Goal: Task Accomplishment & Management: Complete application form

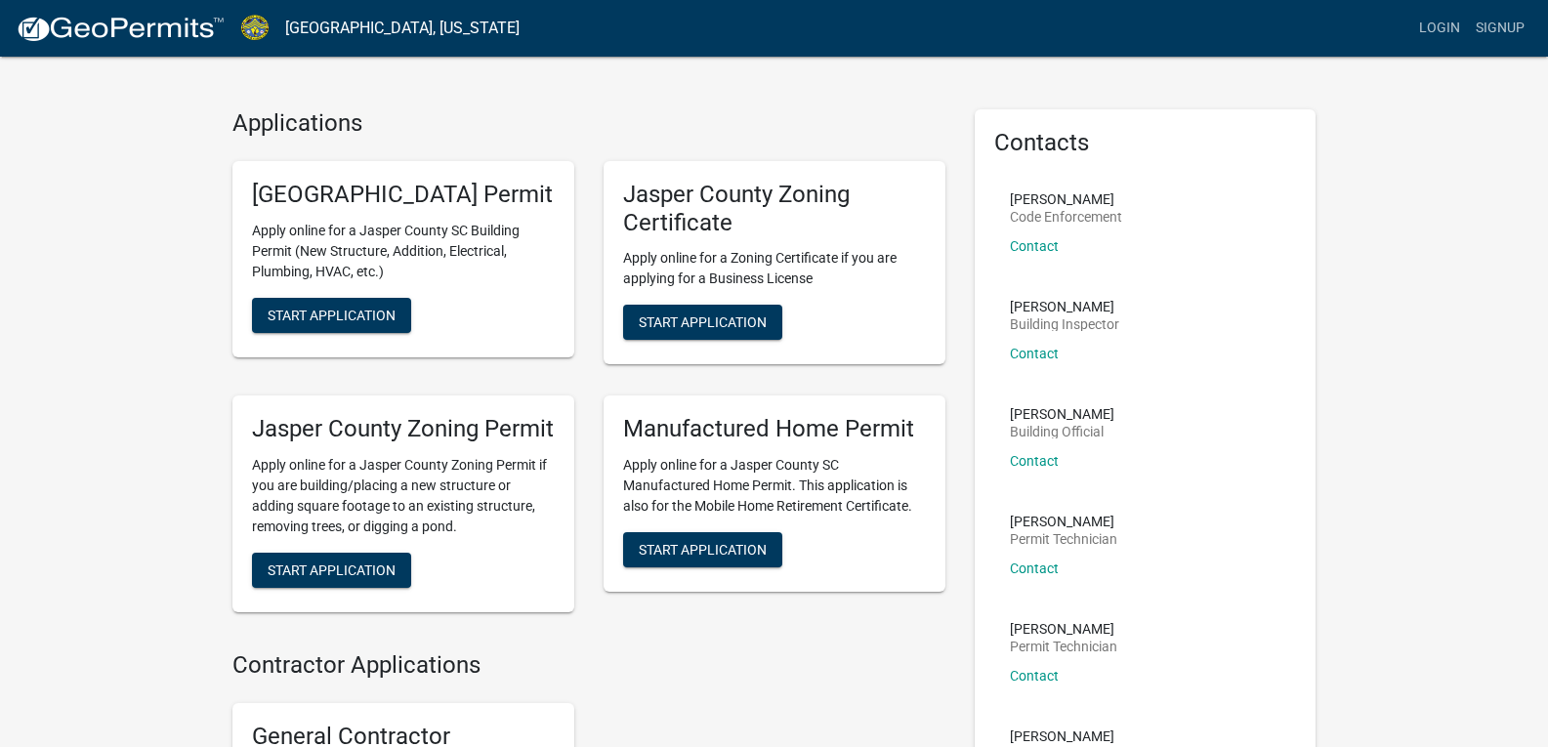
scroll to position [28, 0]
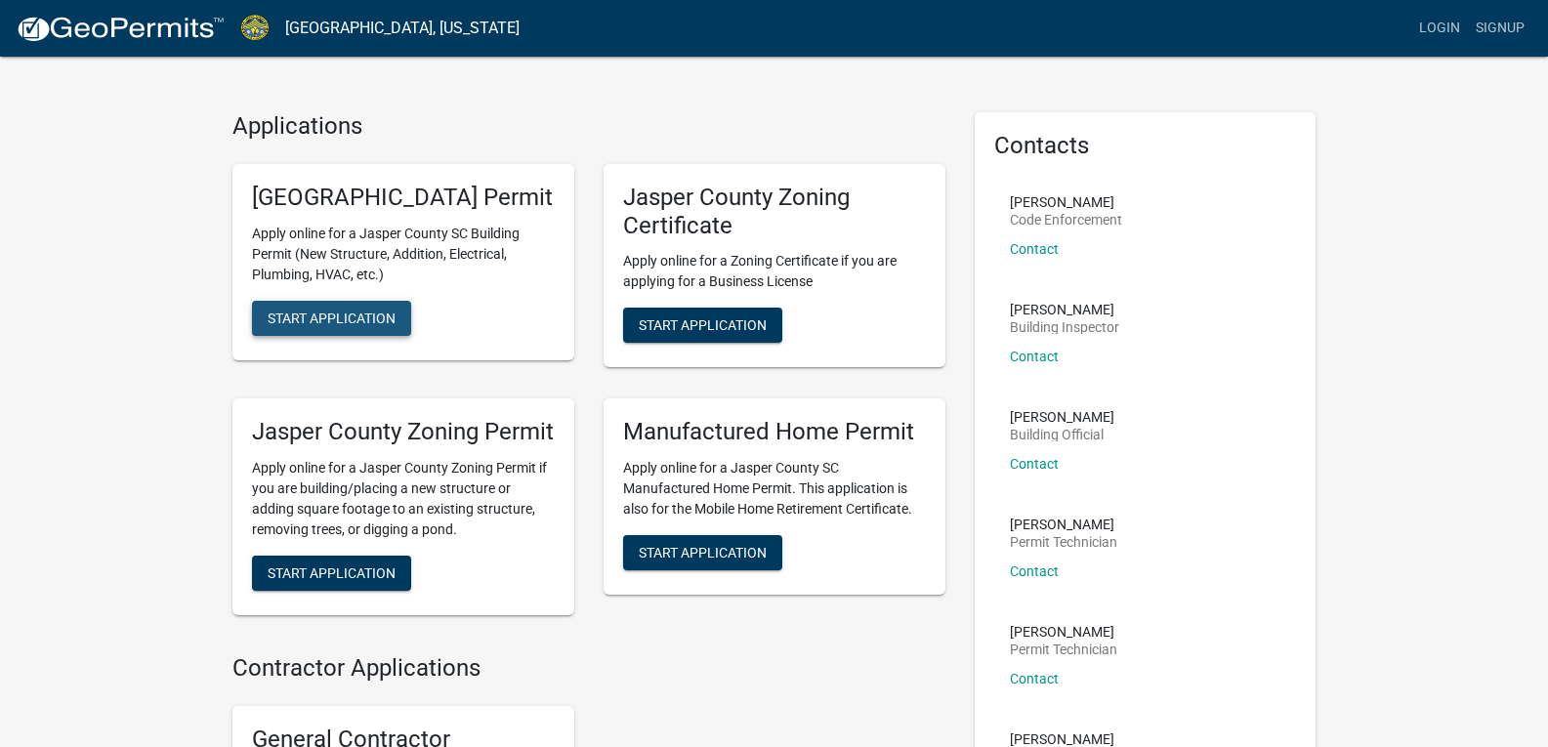
click at [350, 336] on button "Start Application" at bounding box center [331, 318] width 159 height 35
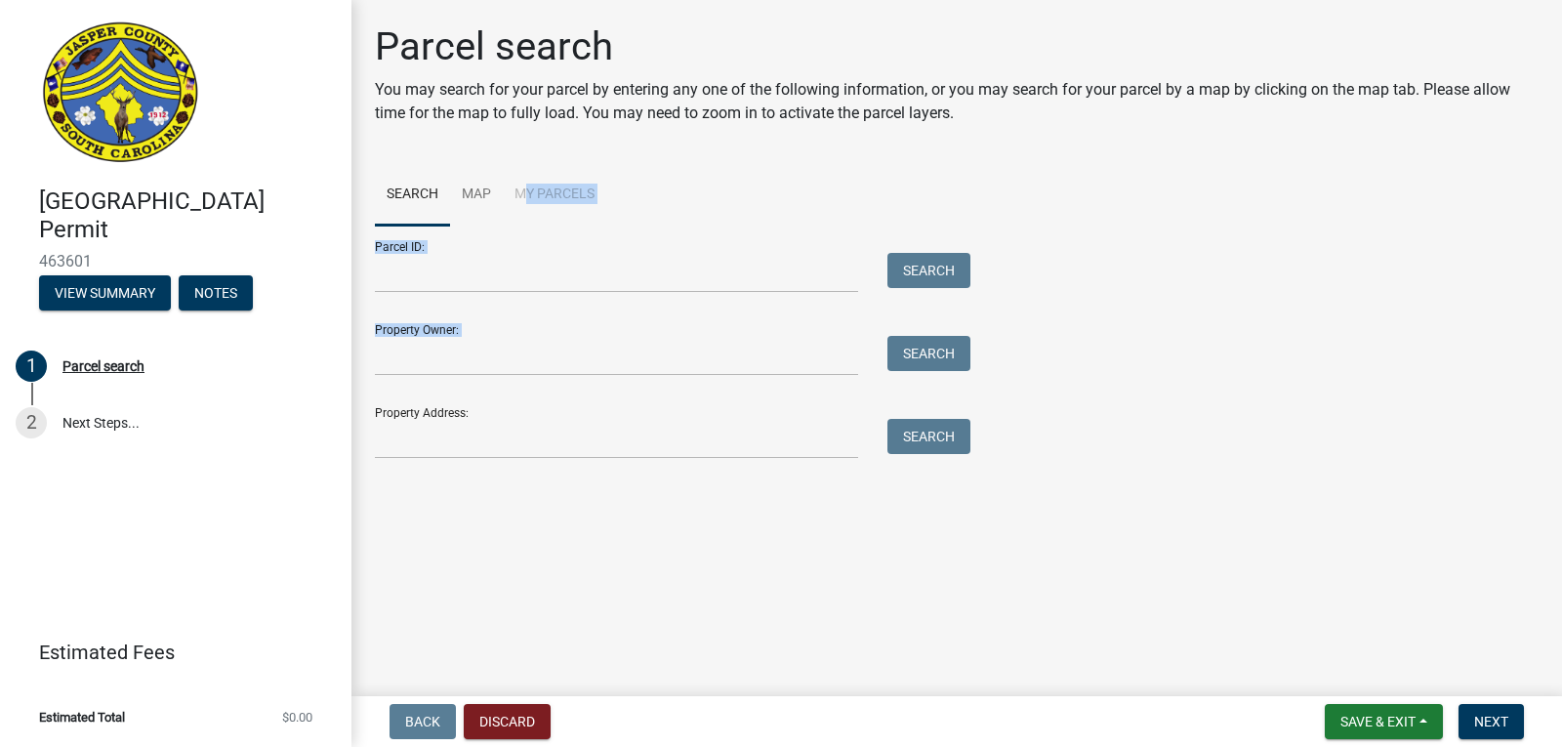
click at [894, 338] on wm-search-parcel-data-activity-input "Search Map My Parcels Parcel ID: Search Property Owner: Search Property Address…" at bounding box center [957, 311] width 1164 height 295
click at [656, 378] on form "Parcel ID: Search Property Owner: Search Property Address: Search" at bounding box center [668, 342] width 586 height 233
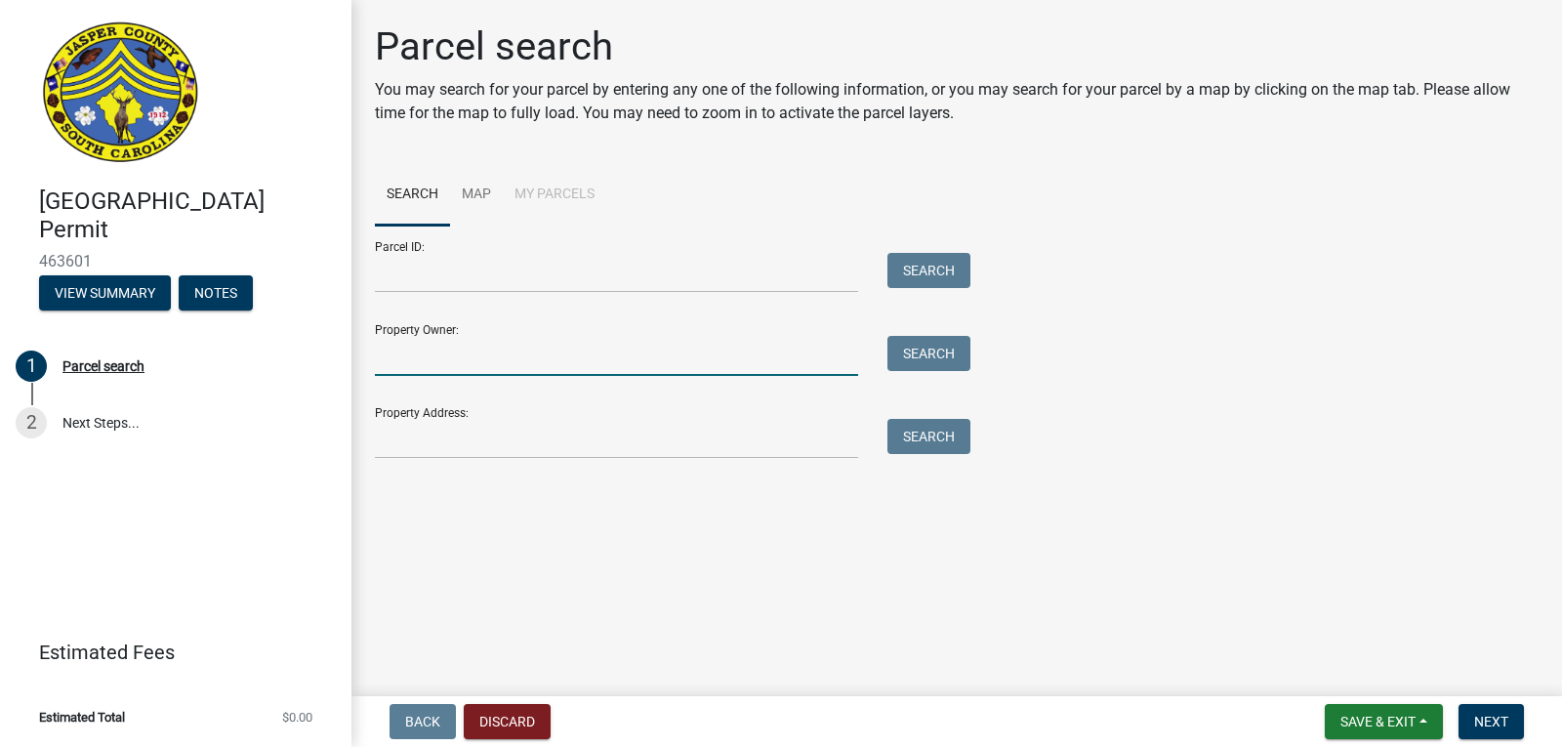
click at [659, 358] on input "Property Owner:" at bounding box center [616, 356] width 483 height 40
type input "[PERSON_NAME]"
click at [952, 351] on button "Search" at bounding box center [929, 353] width 83 height 35
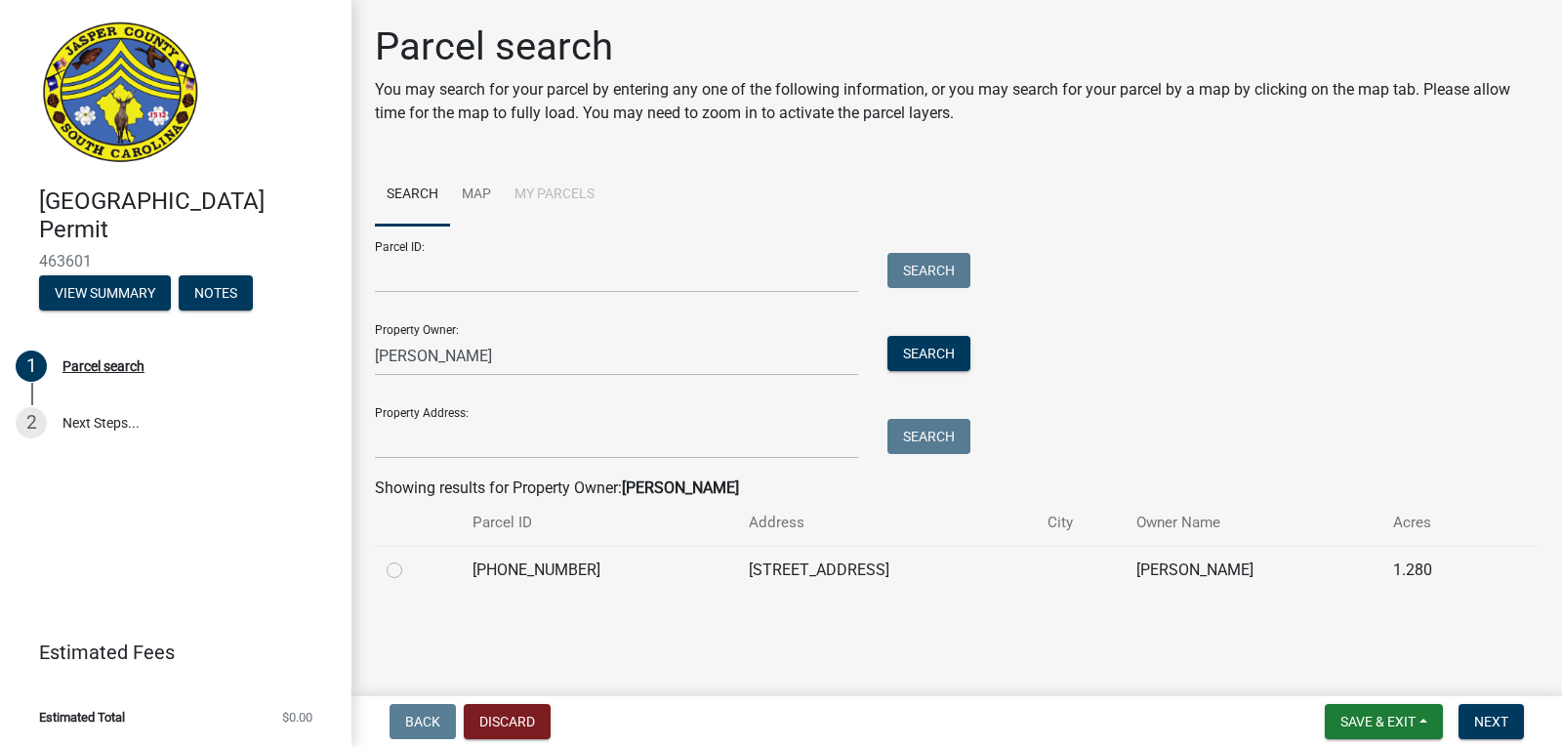
click at [1542, 249] on div "Parcel search You may search for your parcel by entering any one of the followi…" at bounding box center [956, 317] width 1193 height 588
drag, startPoint x: 511, startPoint y: 346, endPoint x: 306, endPoint y: 383, distance: 208.4
click at [306, 383] on div "Jasper County Building Permit 463601 View Summary Notes 1 Parcel search 2 Next …" at bounding box center [781, 373] width 1562 height 747
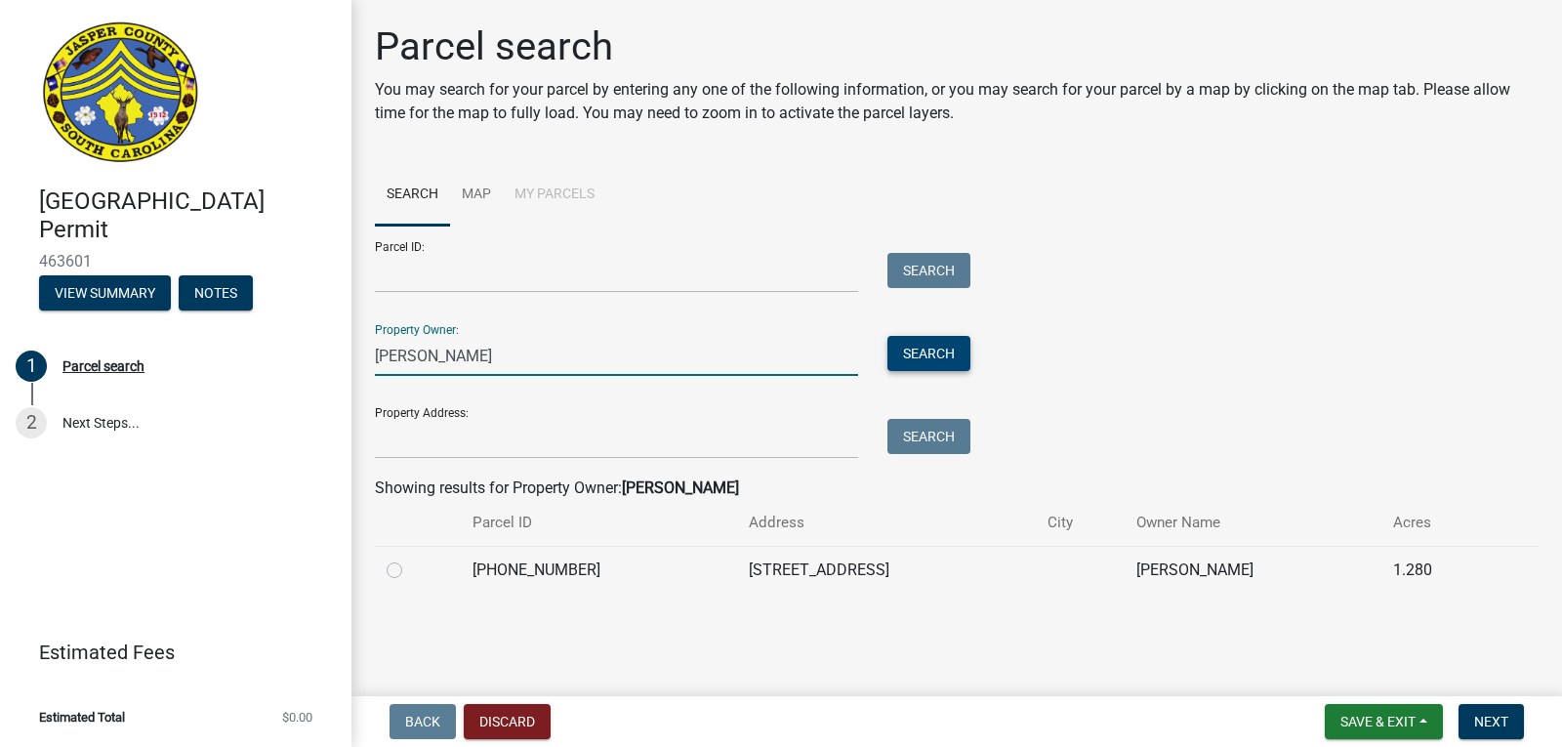
type input "hopkins melvin"
click at [937, 353] on button "Search" at bounding box center [929, 353] width 83 height 35
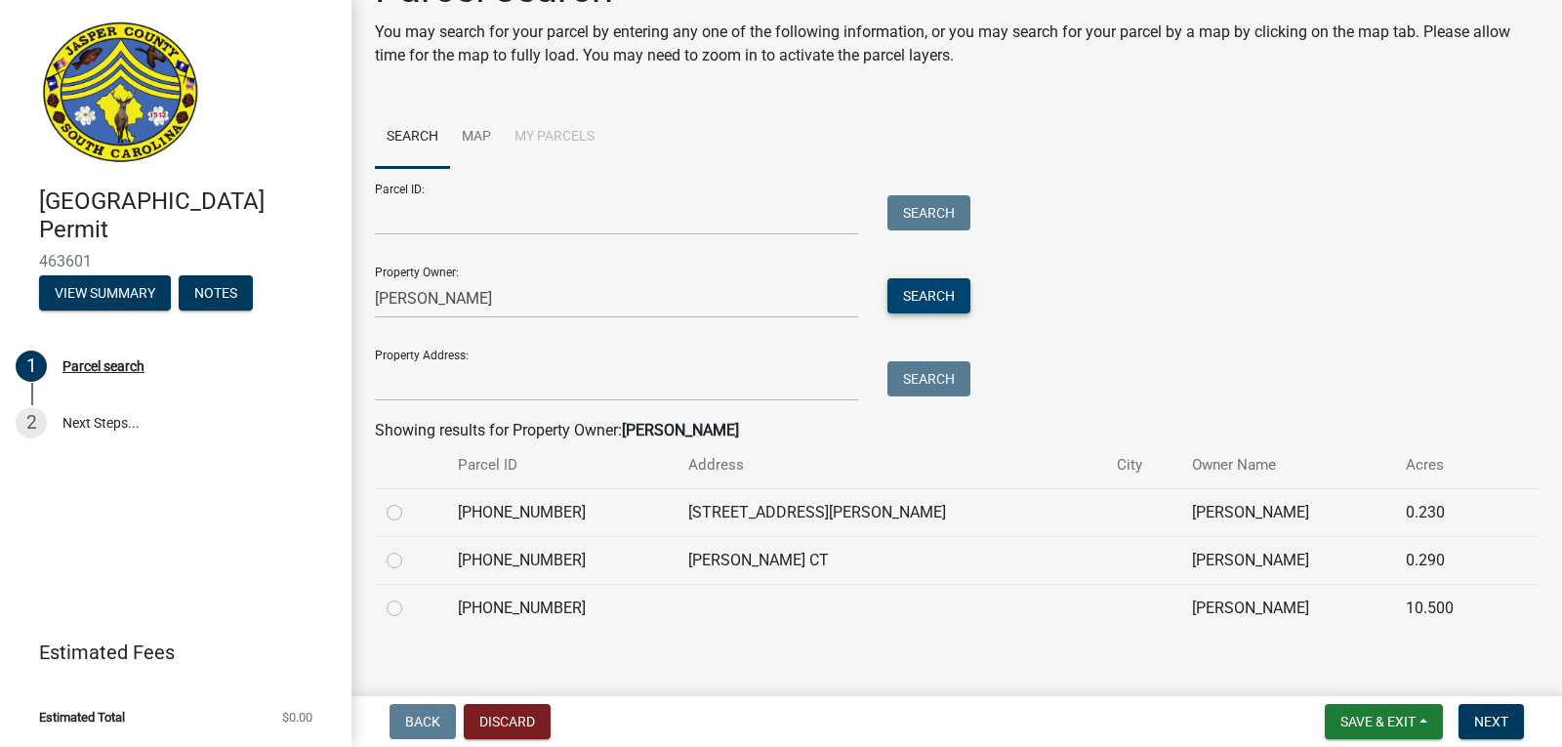
scroll to position [77, 0]
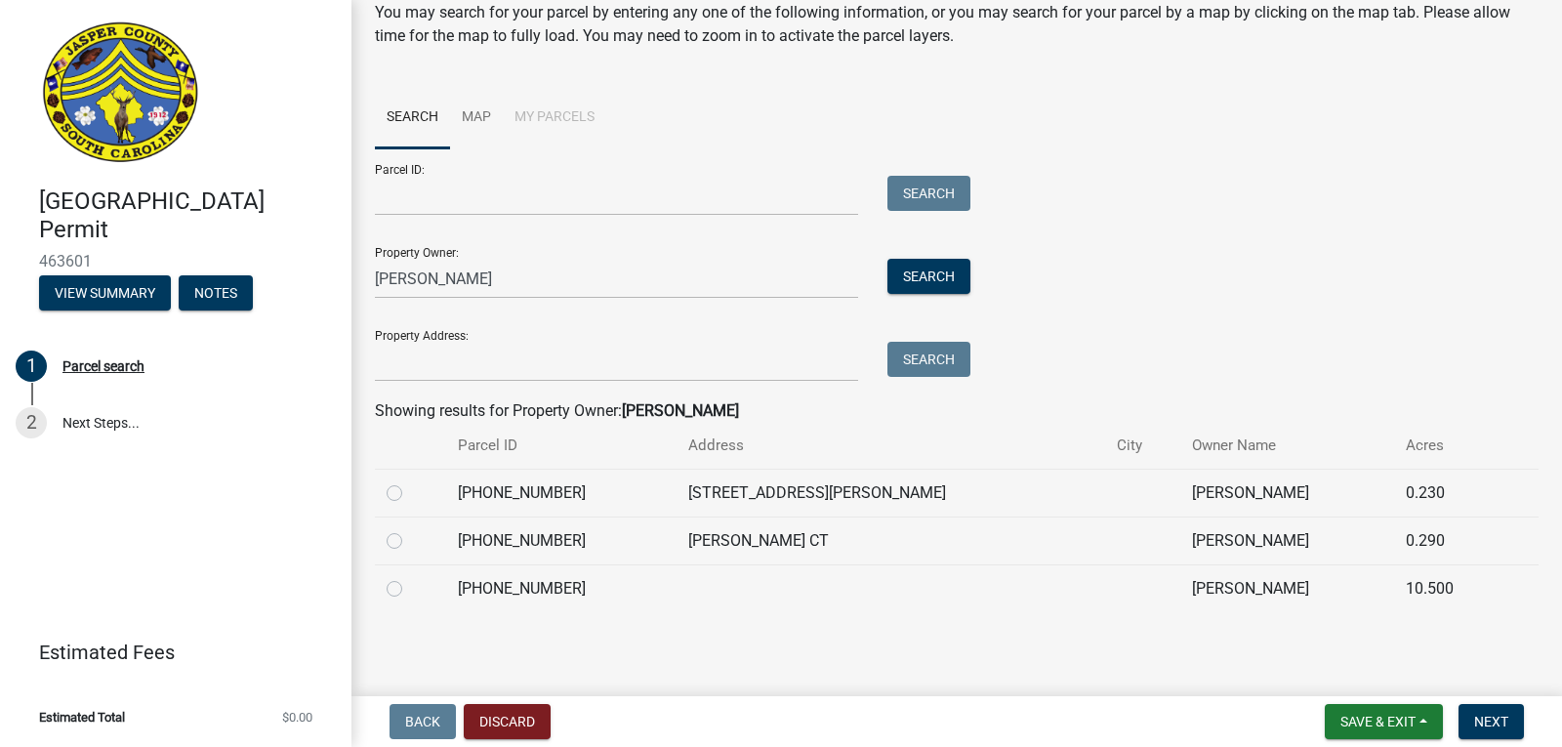
click at [410, 577] on label at bounding box center [410, 577] width 0 height 0
click at [410, 590] on input "radio" at bounding box center [416, 583] width 13 height 13
radio input "true"
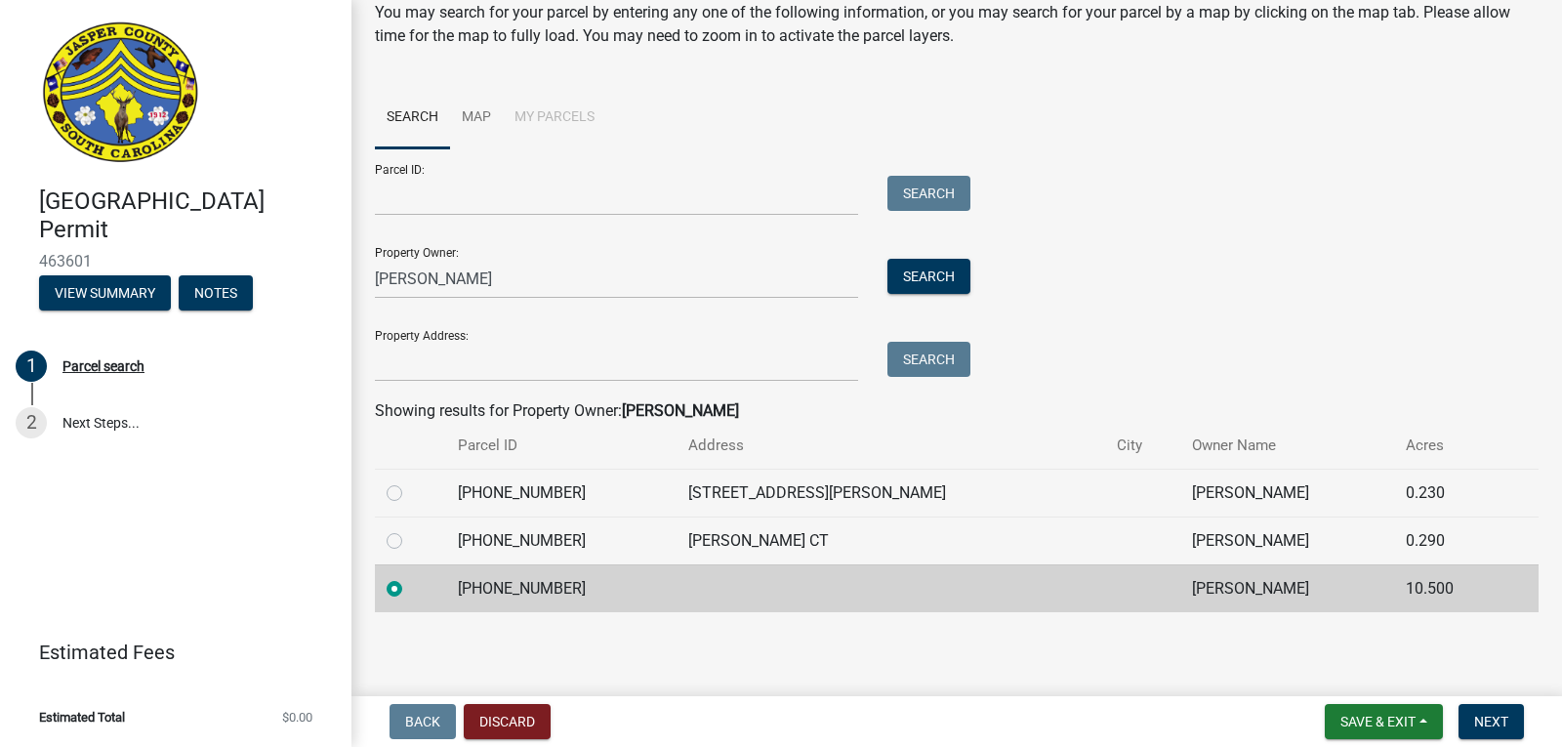
click at [410, 577] on label at bounding box center [410, 577] width 0 height 0
click at [410, 587] on input "radio" at bounding box center [416, 583] width 13 height 13
drag, startPoint x: 569, startPoint y: 592, endPoint x: 591, endPoint y: 592, distance: 21.5
click at [591, 592] on td "039-00-08-042" at bounding box center [561, 588] width 230 height 48
click at [584, 669] on main "Parcel search You may search for your parcel by entering any one of the followi…" at bounding box center [957, 344] width 1211 height 688
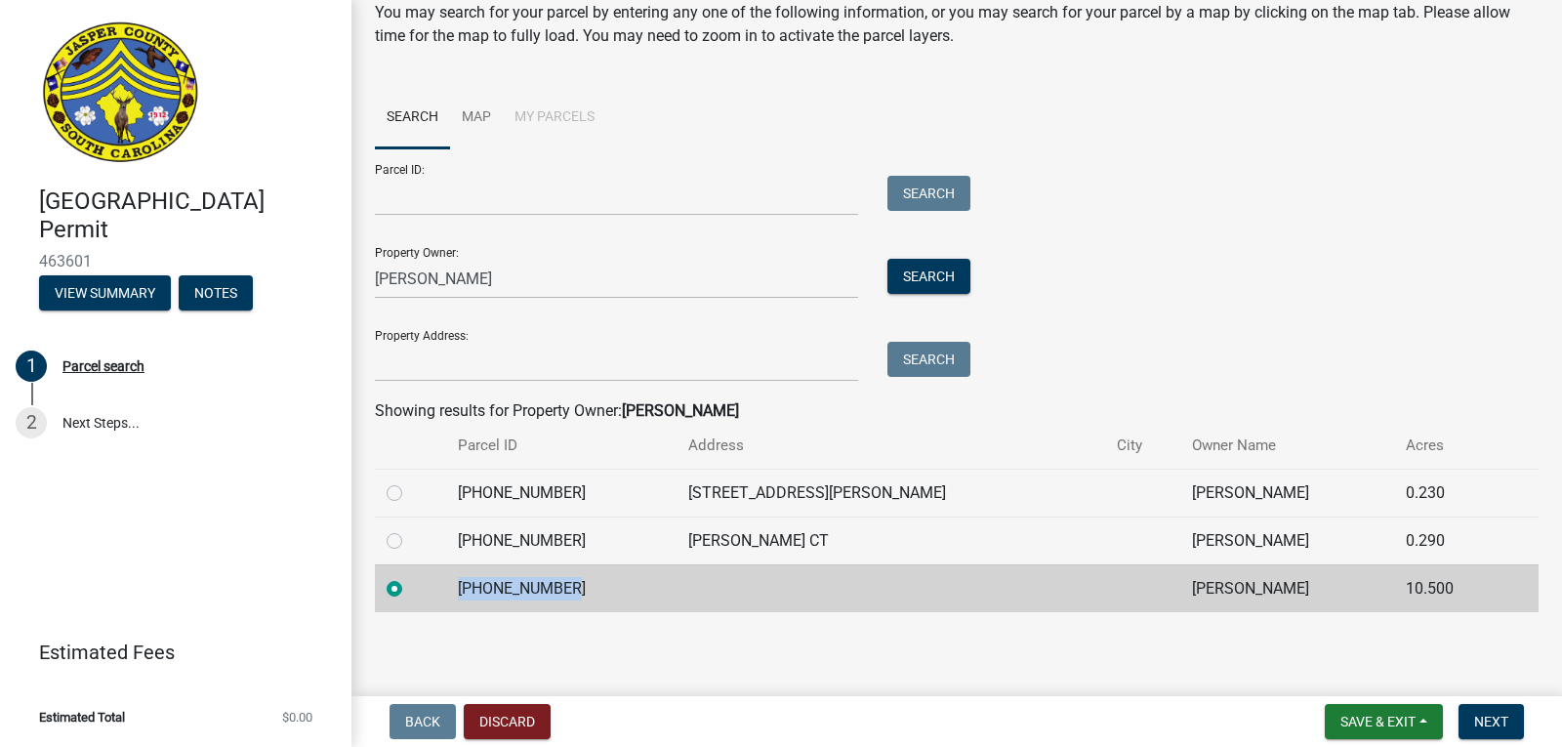
drag, startPoint x: 610, startPoint y: 588, endPoint x: 463, endPoint y: 592, distance: 147.5
click at [463, 592] on td "039-00-08-042" at bounding box center [561, 588] width 230 height 48
click at [477, 592] on td "039-00-08-042" at bounding box center [561, 588] width 230 height 48
drag, startPoint x: 542, startPoint y: 271, endPoint x: 328, endPoint y: 271, distance: 213.8
drag, startPoint x: 328, startPoint y: 271, endPoint x: 624, endPoint y: 233, distance: 298.3
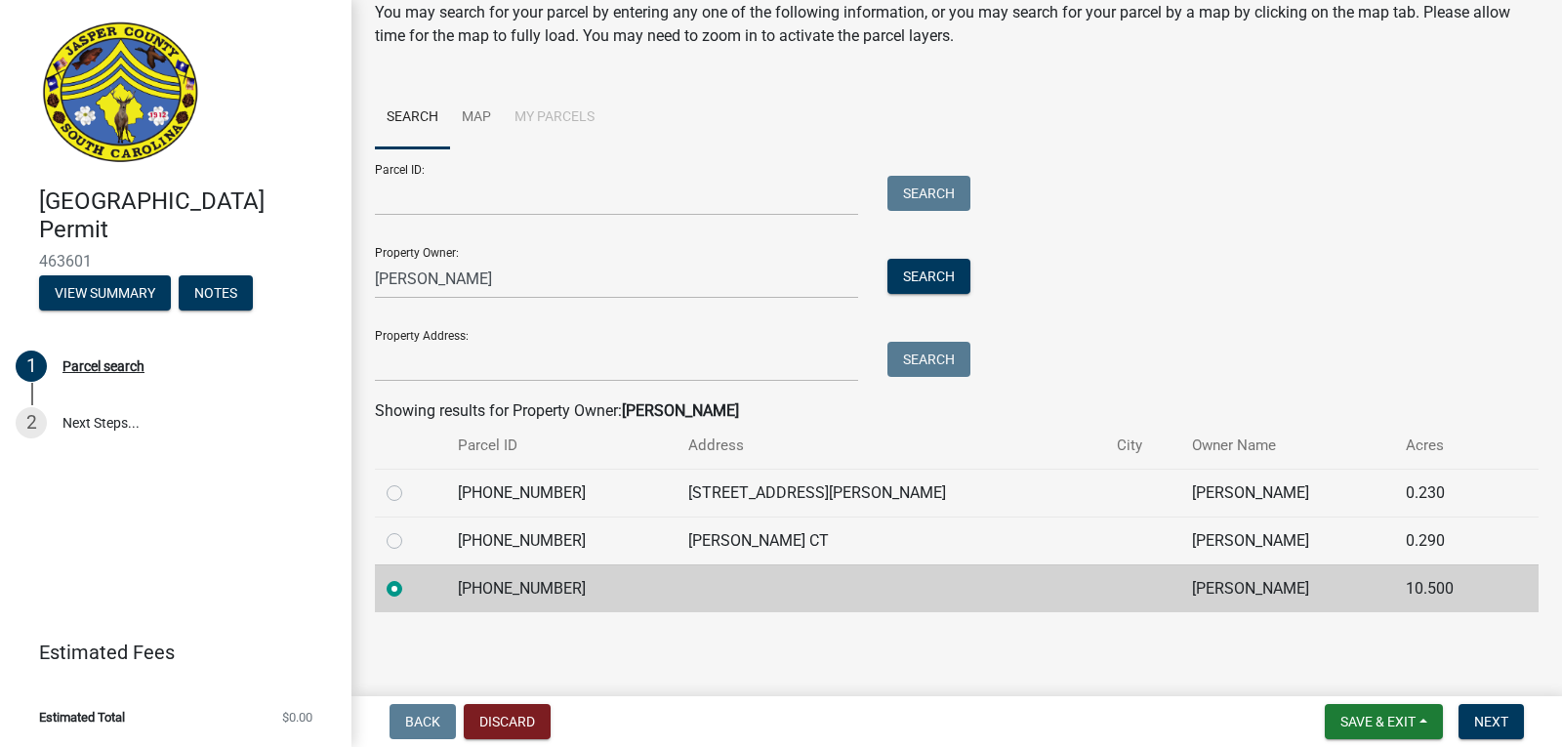
click at [624, 233] on div "Property Owner: hopkins melvin Search" at bounding box center [668, 264] width 586 height 67
drag, startPoint x: 562, startPoint y: 266, endPoint x: 277, endPoint y: 245, distance: 285.9
click at [277, 245] on div "Jasper County Building Permit 463601 View Summary Notes 1 Parcel search 2 Next …" at bounding box center [781, 373] width 1562 height 747
type input "marsha brown"
click at [953, 281] on button "Search" at bounding box center [929, 276] width 83 height 35
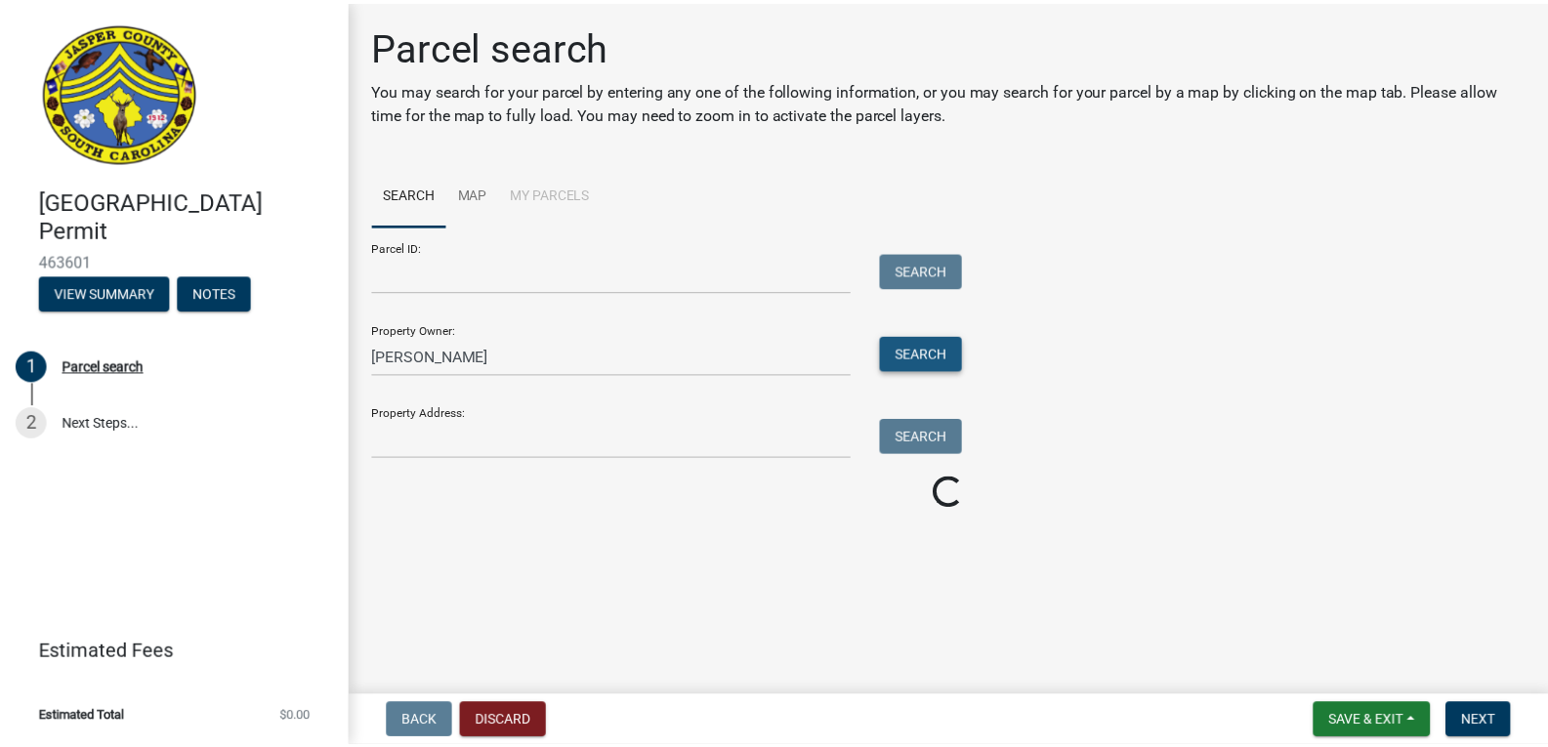
scroll to position [0, 0]
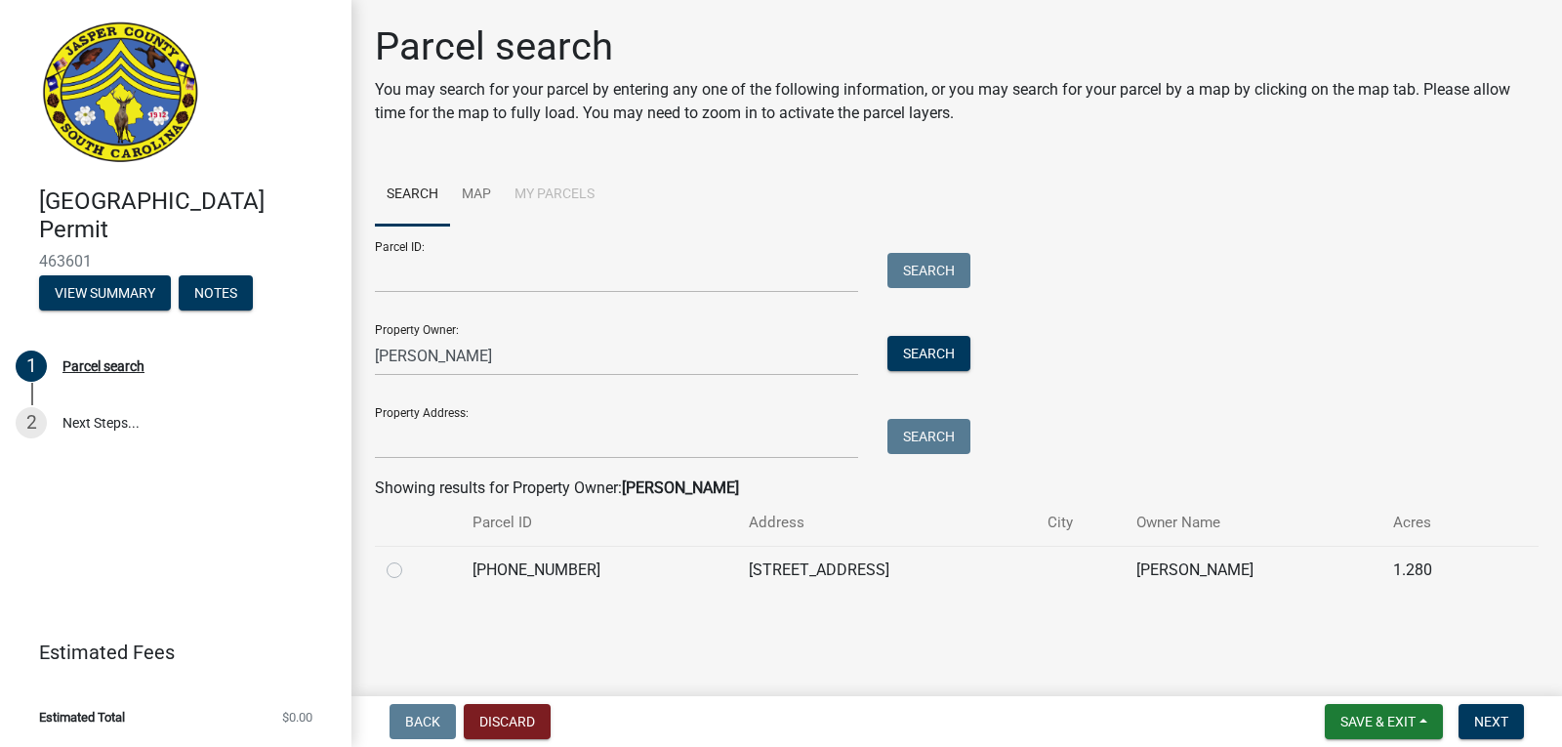
click at [410, 559] on label at bounding box center [410, 559] width 0 height 0
click at [410, 571] on input "radio" at bounding box center [416, 565] width 13 height 13
radio input "true"
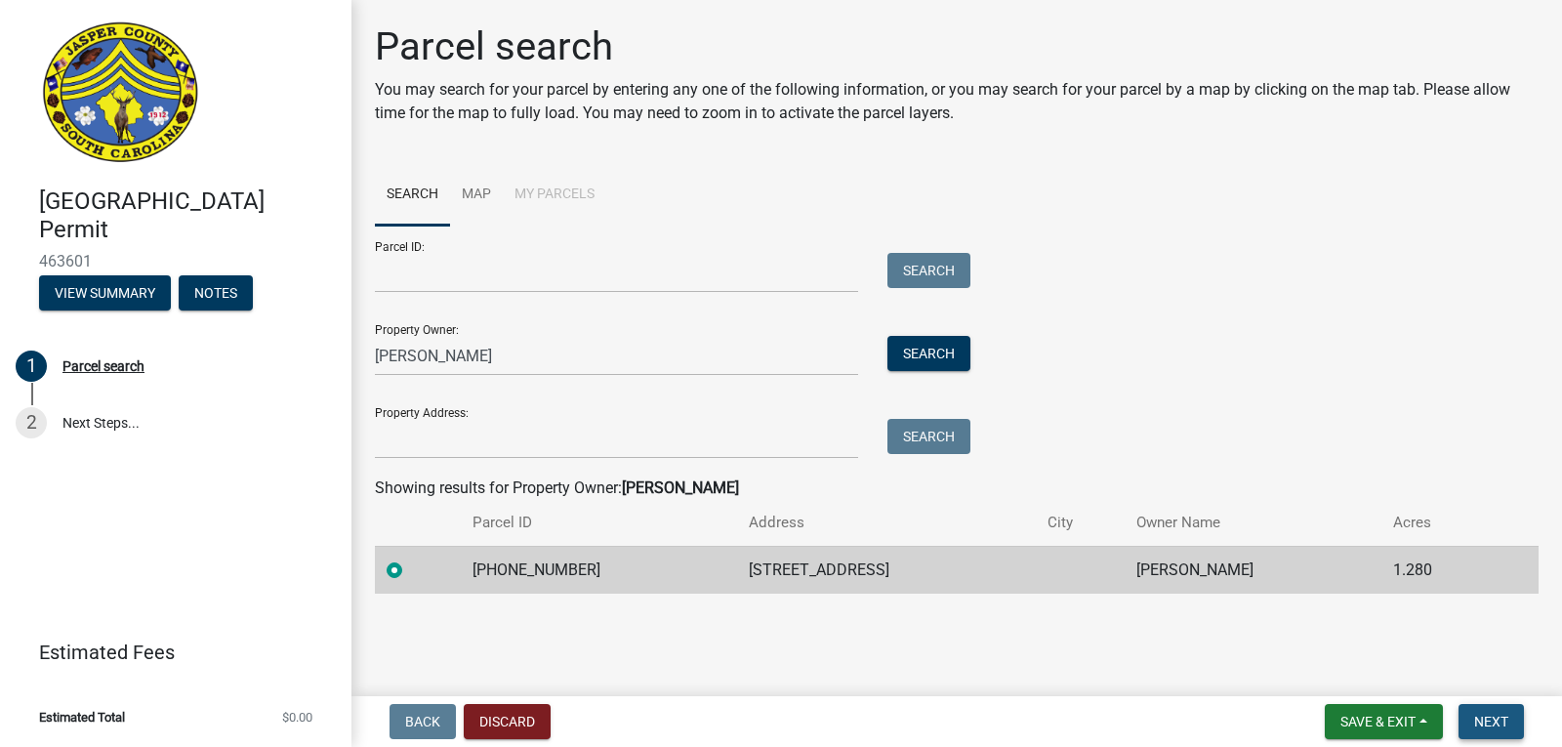
click at [1489, 717] on span "Next" at bounding box center [1491, 722] width 34 height 16
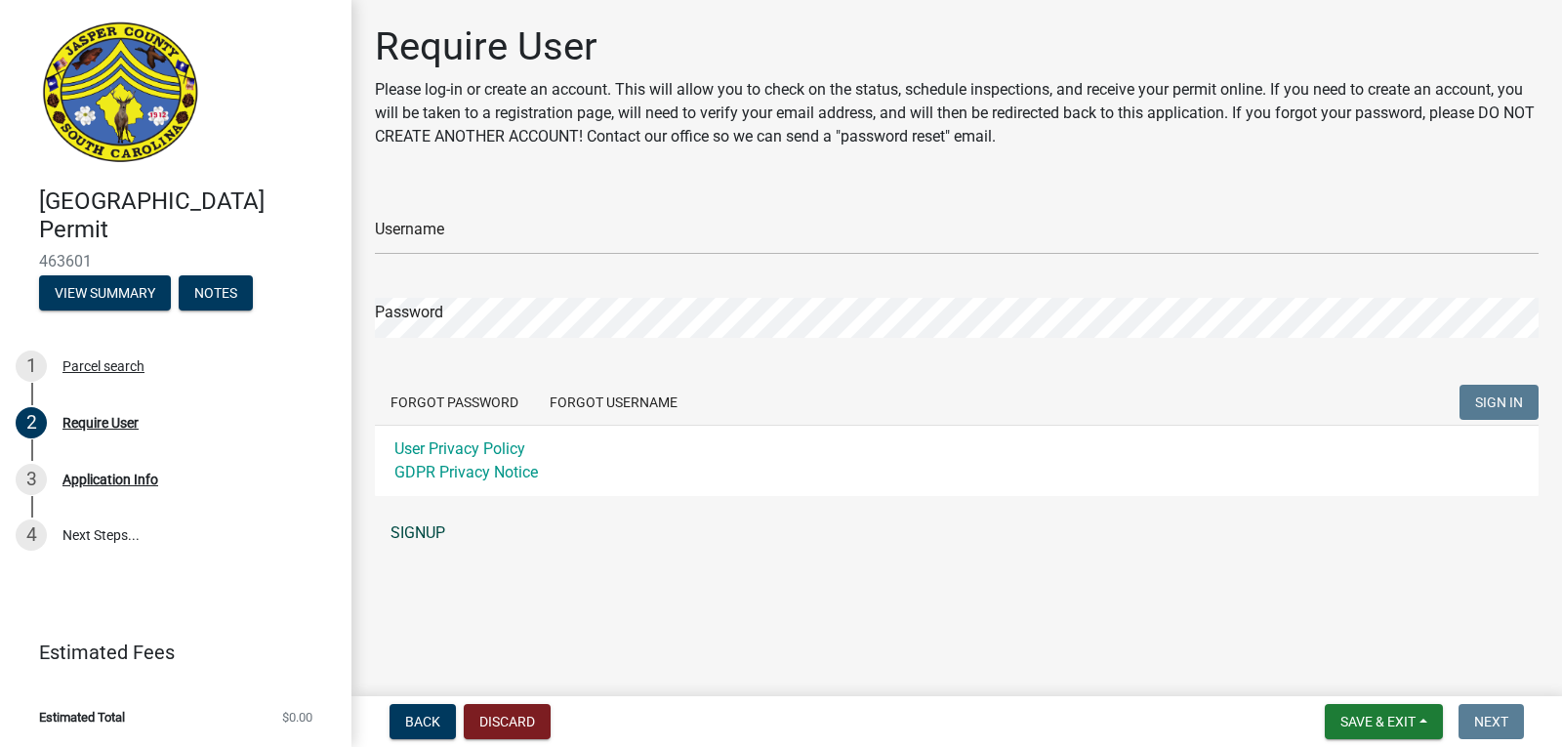
drag, startPoint x: 418, startPoint y: 520, endPoint x: 405, endPoint y: 532, distance: 17.3
click at [405, 532] on link "SIGNUP" at bounding box center [957, 533] width 1164 height 39
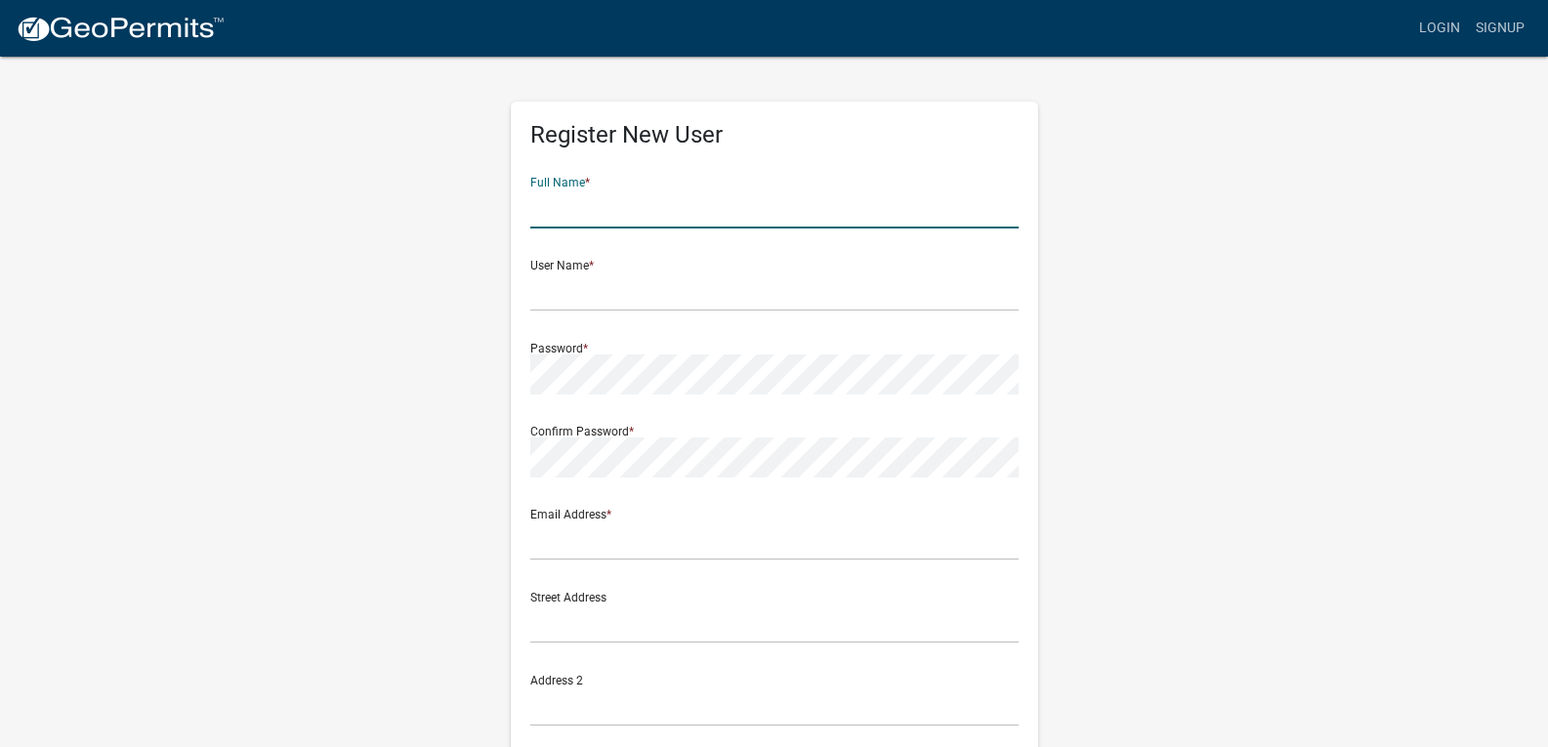
click at [742, 218] on input "text" at bounding box center [774, 208] width 488 height 40
type input "Marsha Monique Brown"
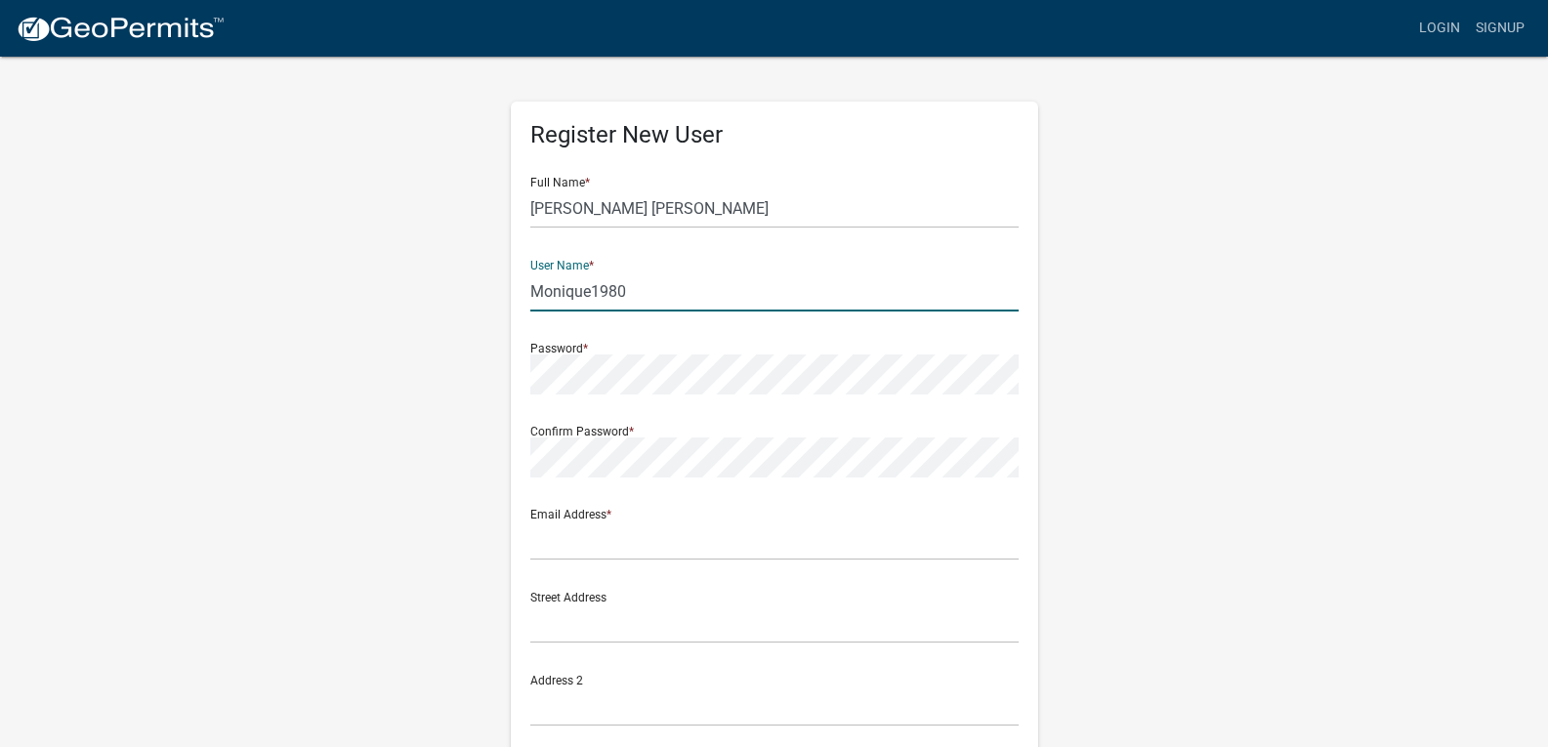
type input "Monique1980"
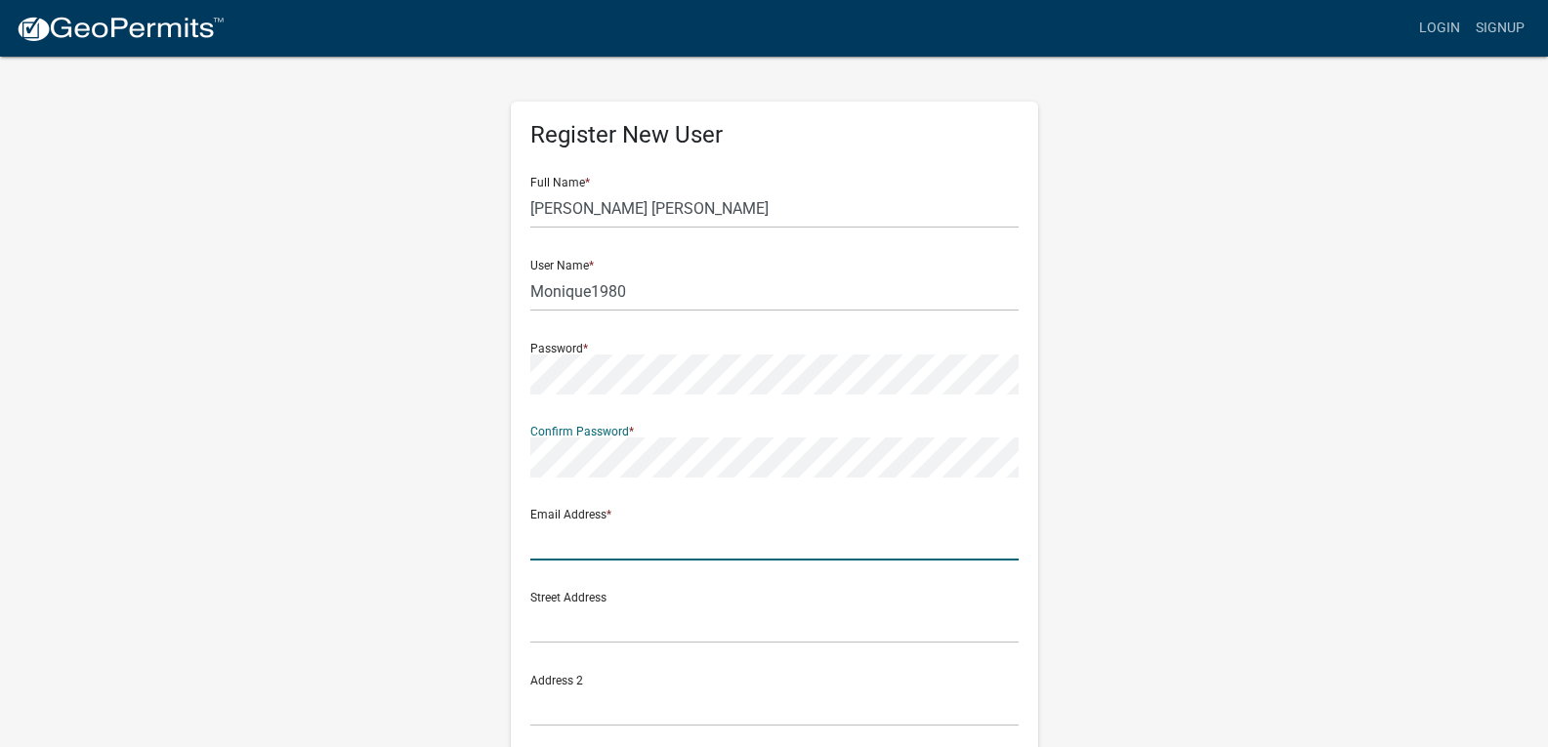
click at [680, 524] on input "text" at bounding box center [774, 540] width 488 height 40
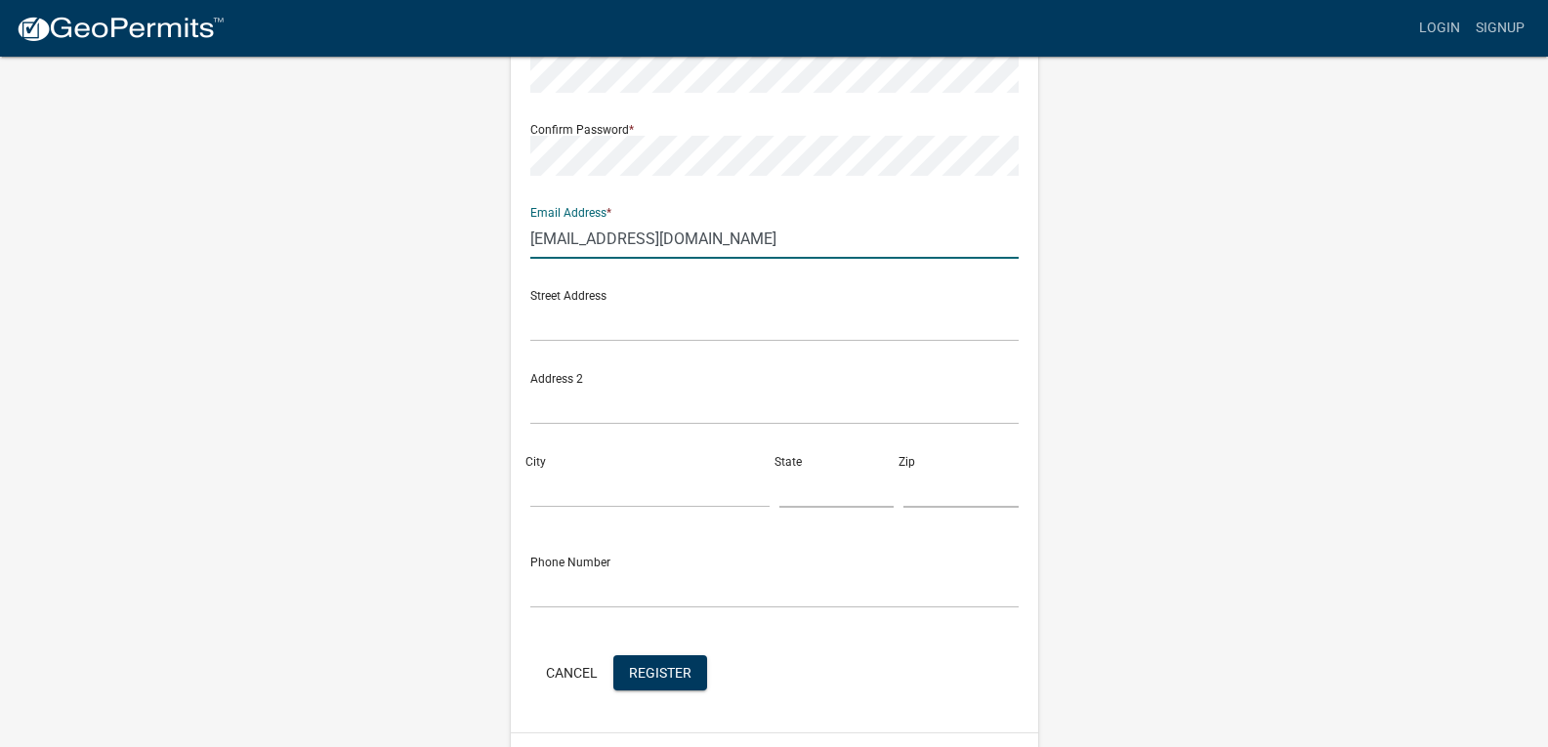
scroll to position [352, 0]
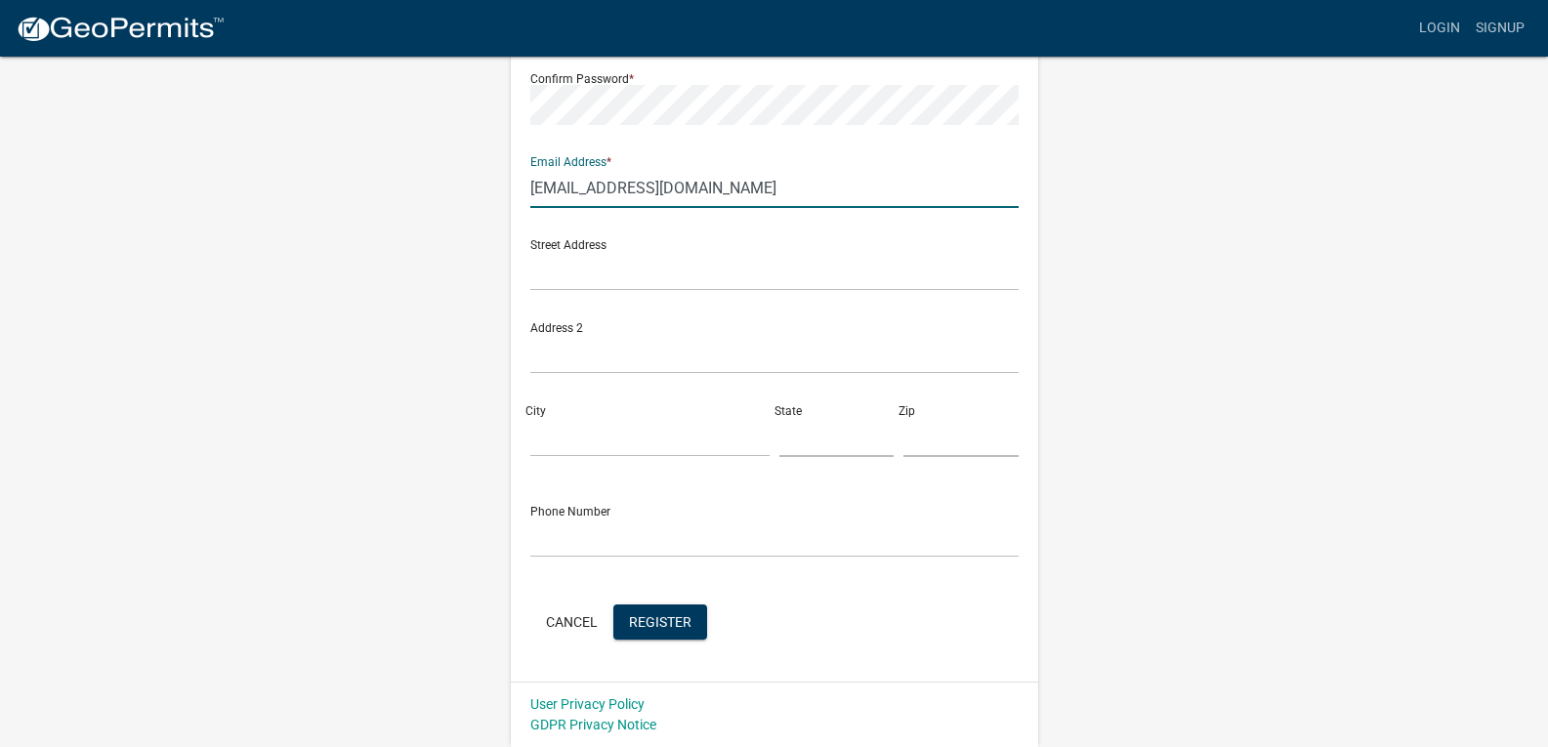
type input "[EMAIL_ADDRESS][DOMAIN_NAME]"
click at [609, 283] on input "text" at bounding box center [774, 271] width 488 height 40
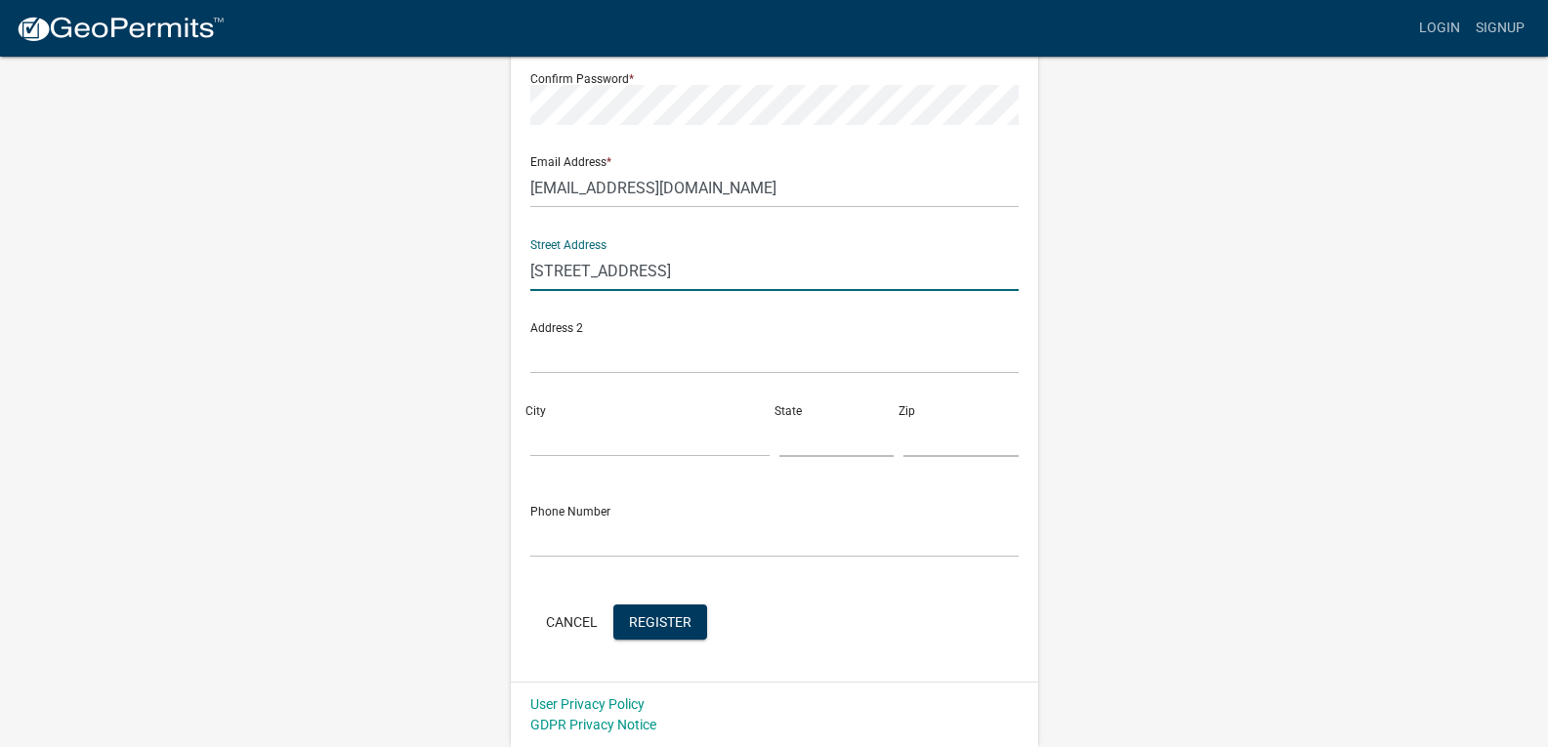
type input "6134 South Okatie Highway"
click at [675, 503] on div "Phone Number" at bounding box center [774, 523] width 488 height 67
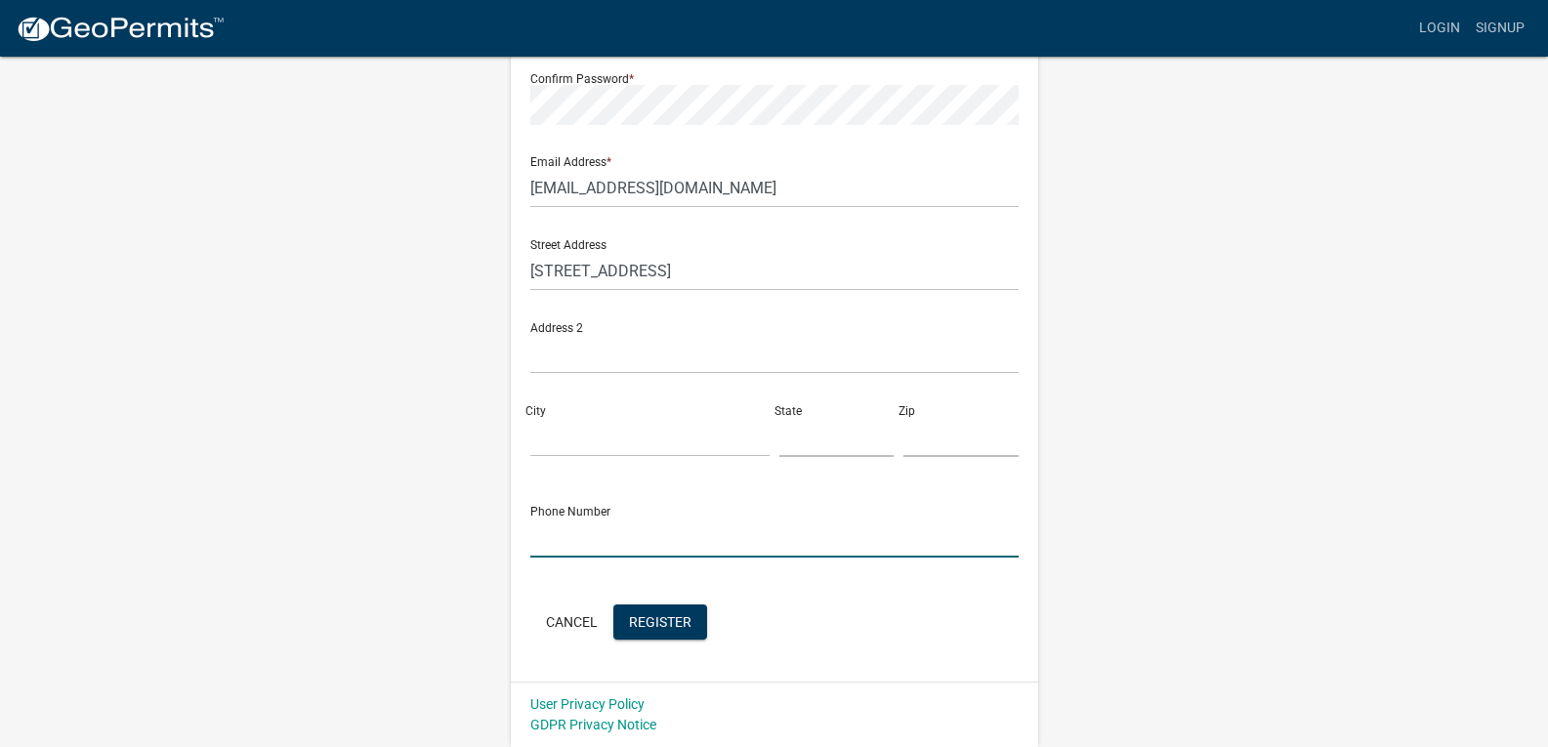
click at [680, 530] on input "text" at bounding box center [774, 538] width 488 height 40
type input "6788368403"
drag, startPoint x: 751, startPoint y: 291, endPoint x: 751, endPoint y: 269, distance: 21.5
click at [751, 269] on div "Street Address 6134 South Okatie Highway" at bounding box center [774, 265] width 498 height 83
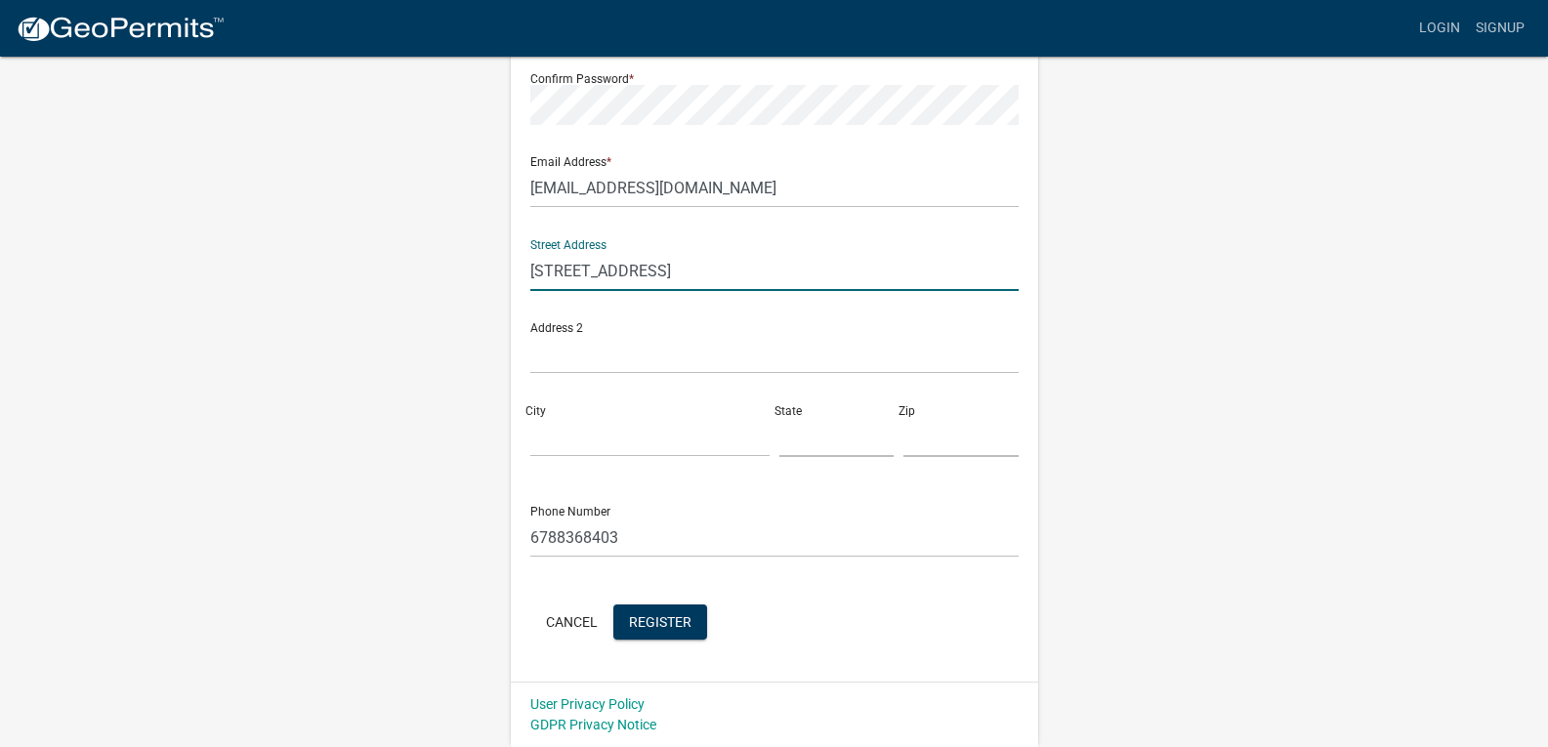
drag, startPoint x: 751, startPoint y: 269, endPoint x: 482, endPoint y: 294, distance: 269.6
click at [482, 294] on div "Register New User Full Name * Marsha Monique Brown User Name * Monique1980 Pass…" at bounding box center [774, 224] width 1113 height 1045
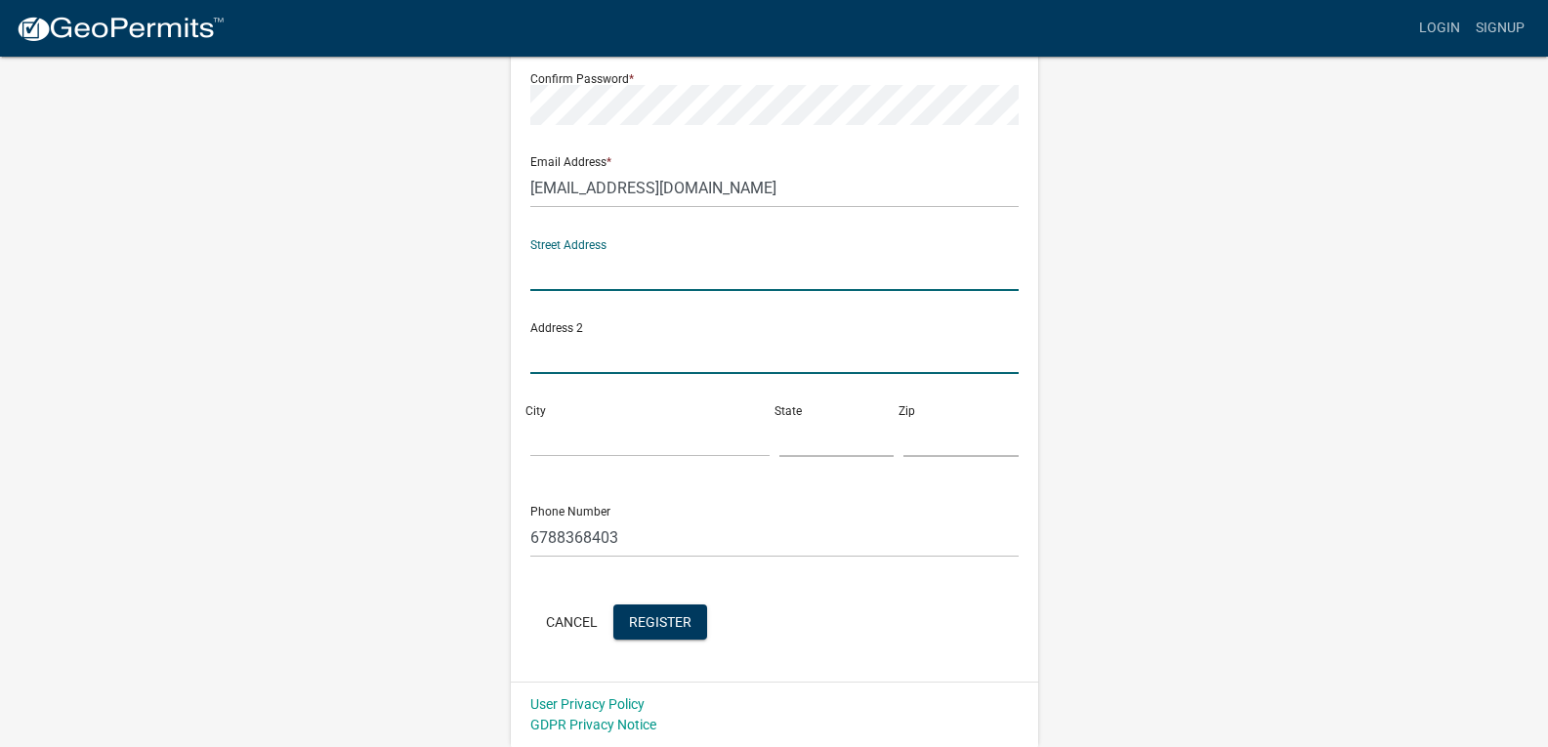
click at [562, 363] on input "text" at bounding box center [774, 354] width 488 height 40
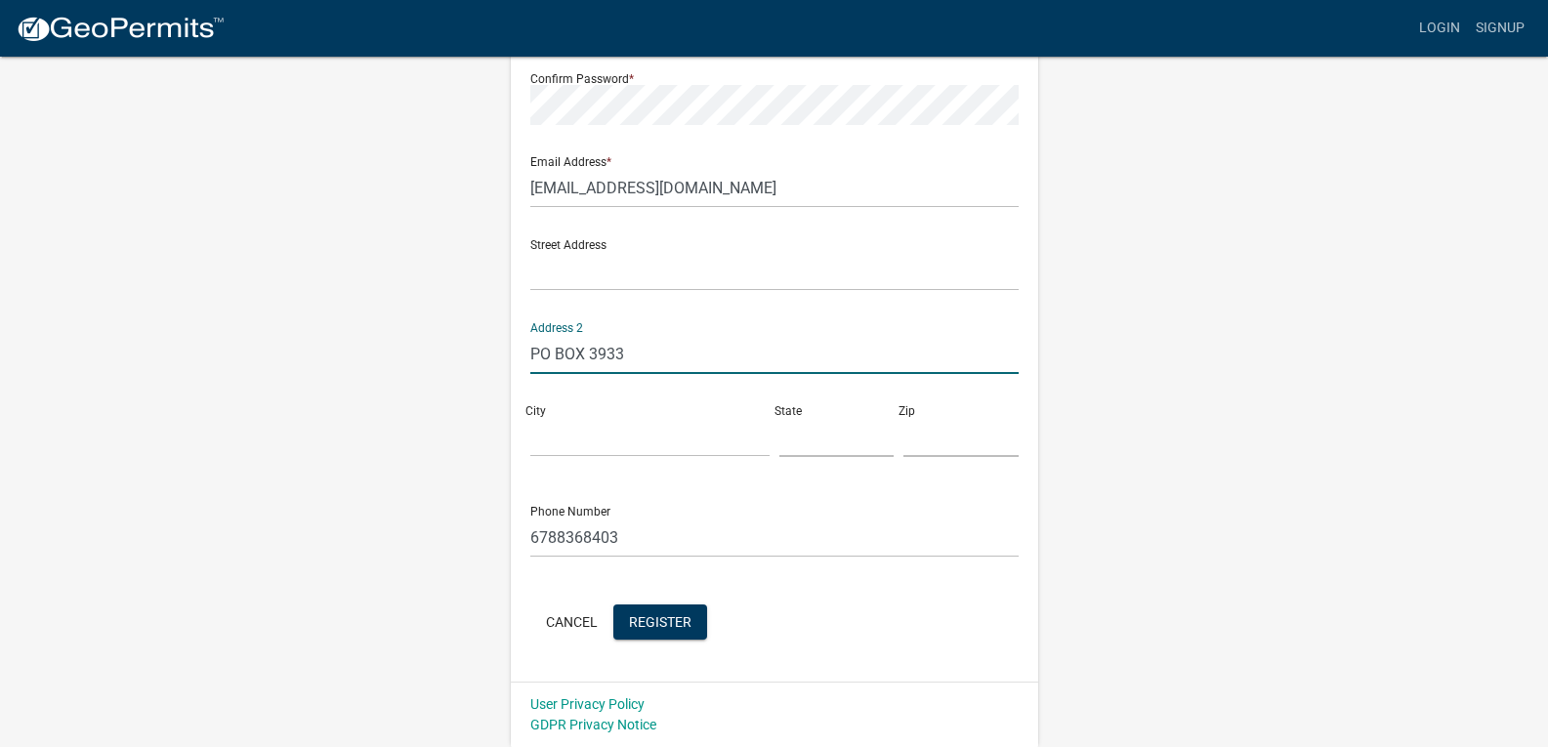
type input "PO BOX 3933"
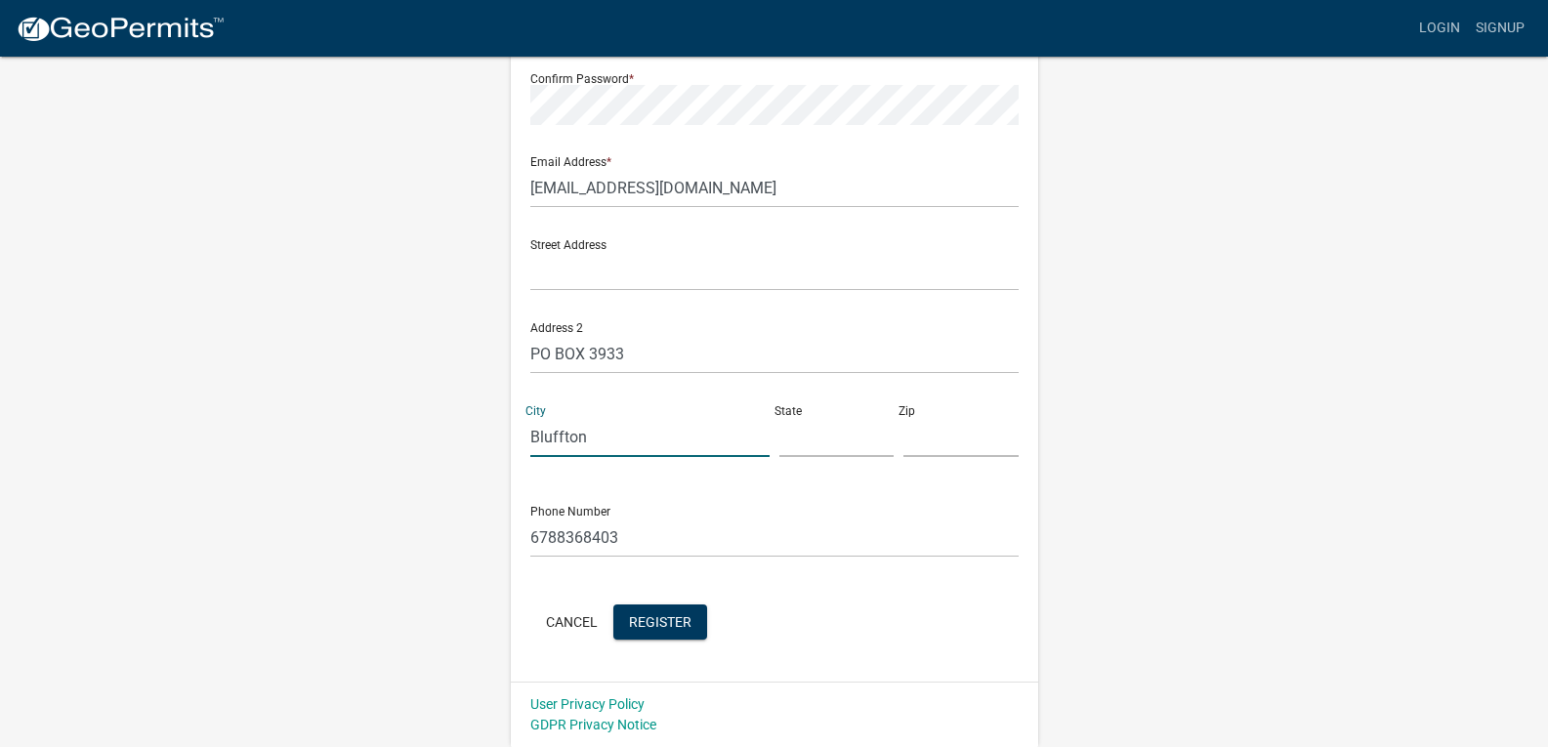
type input "Bluffton"
type input "s"
type input "SC"
type input "29910"
click at [656, 633] on button "Register" at bounding box center [660, 621] width 94 height 35
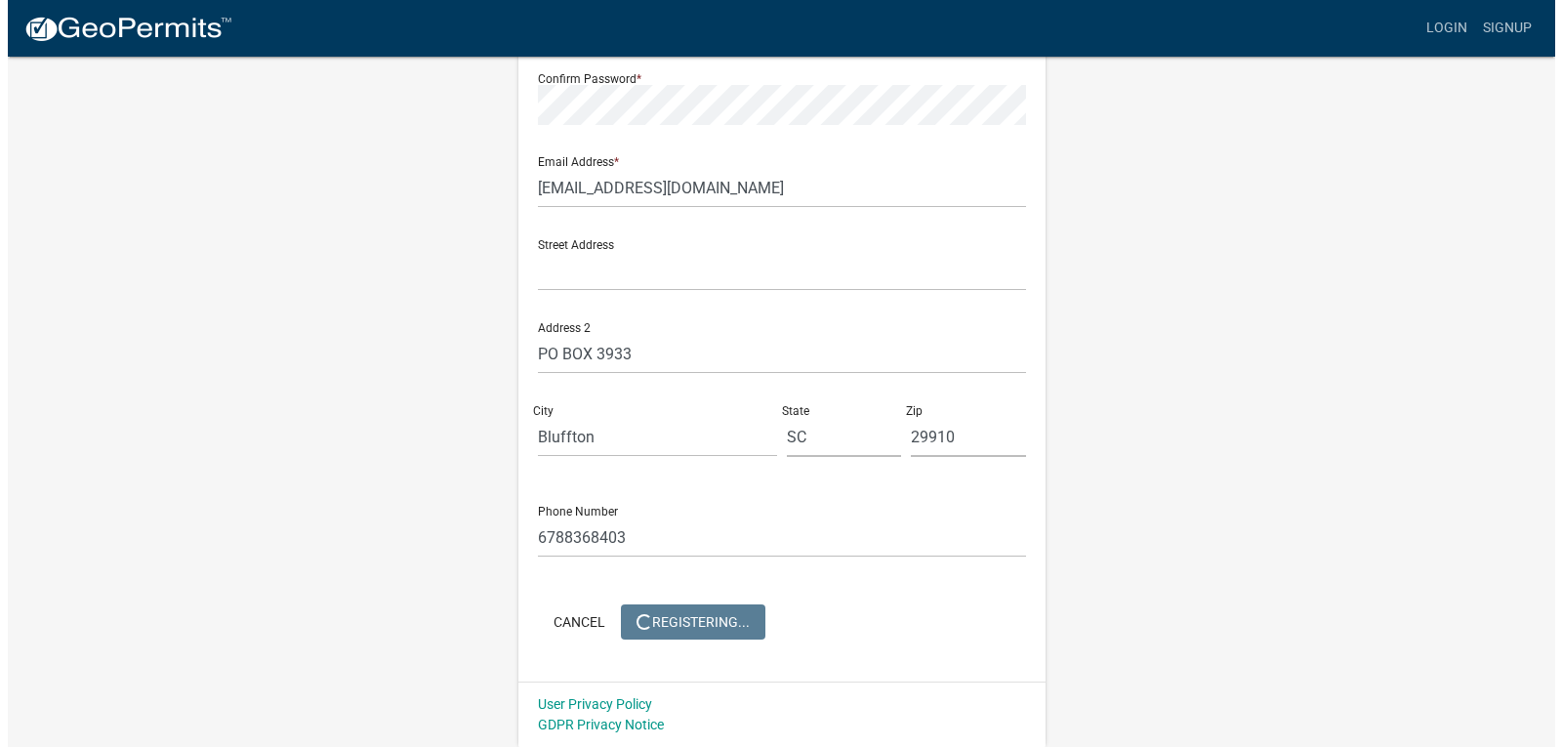
scroll to position [0, 0]
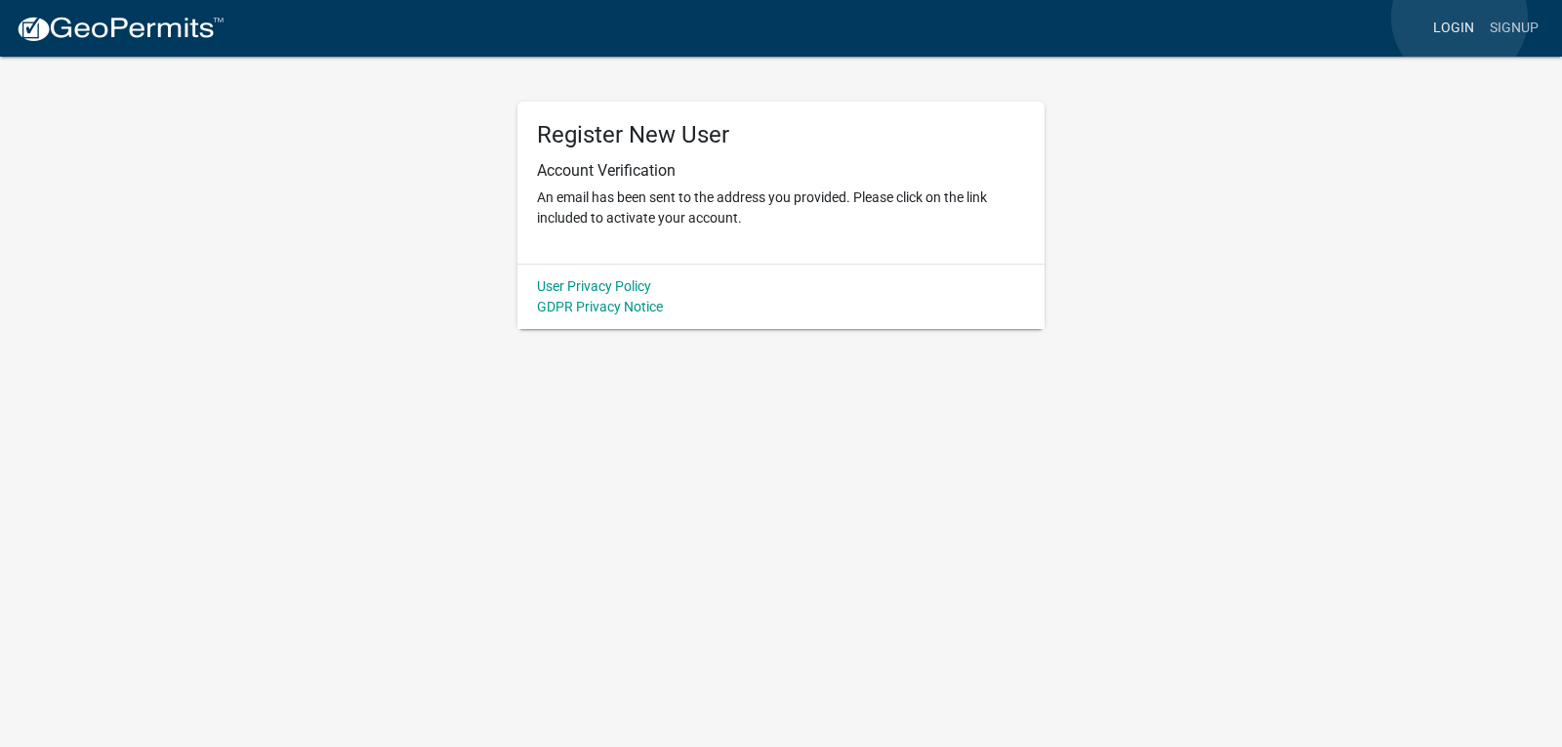
click at [1460, 18] on link "Login" at bounding box center [1454, 28] width 57 height 37
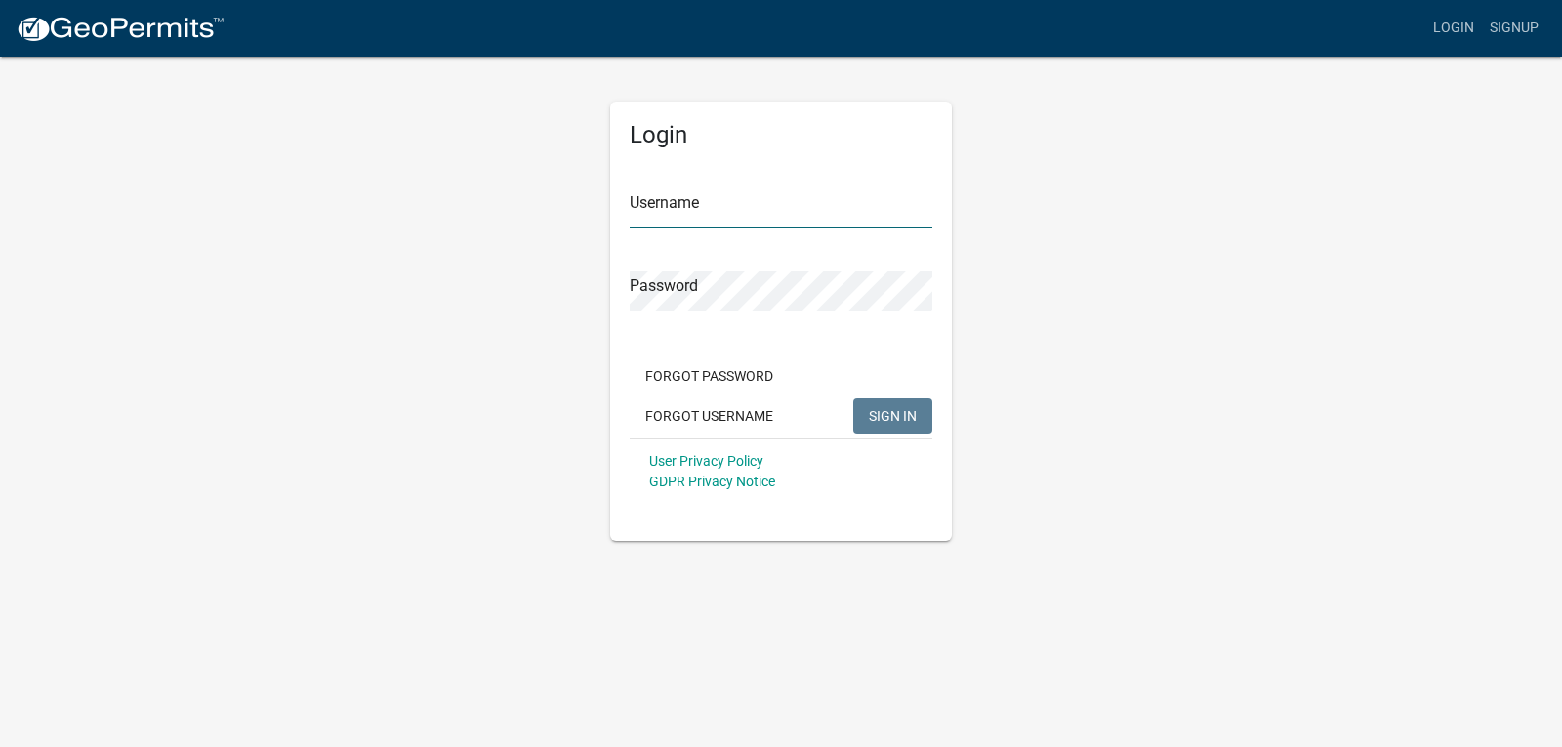
type input "Monique1980"
click at [891, 412] on span "SIGN IN" at bounding box center [893, 415] width 48 height 16
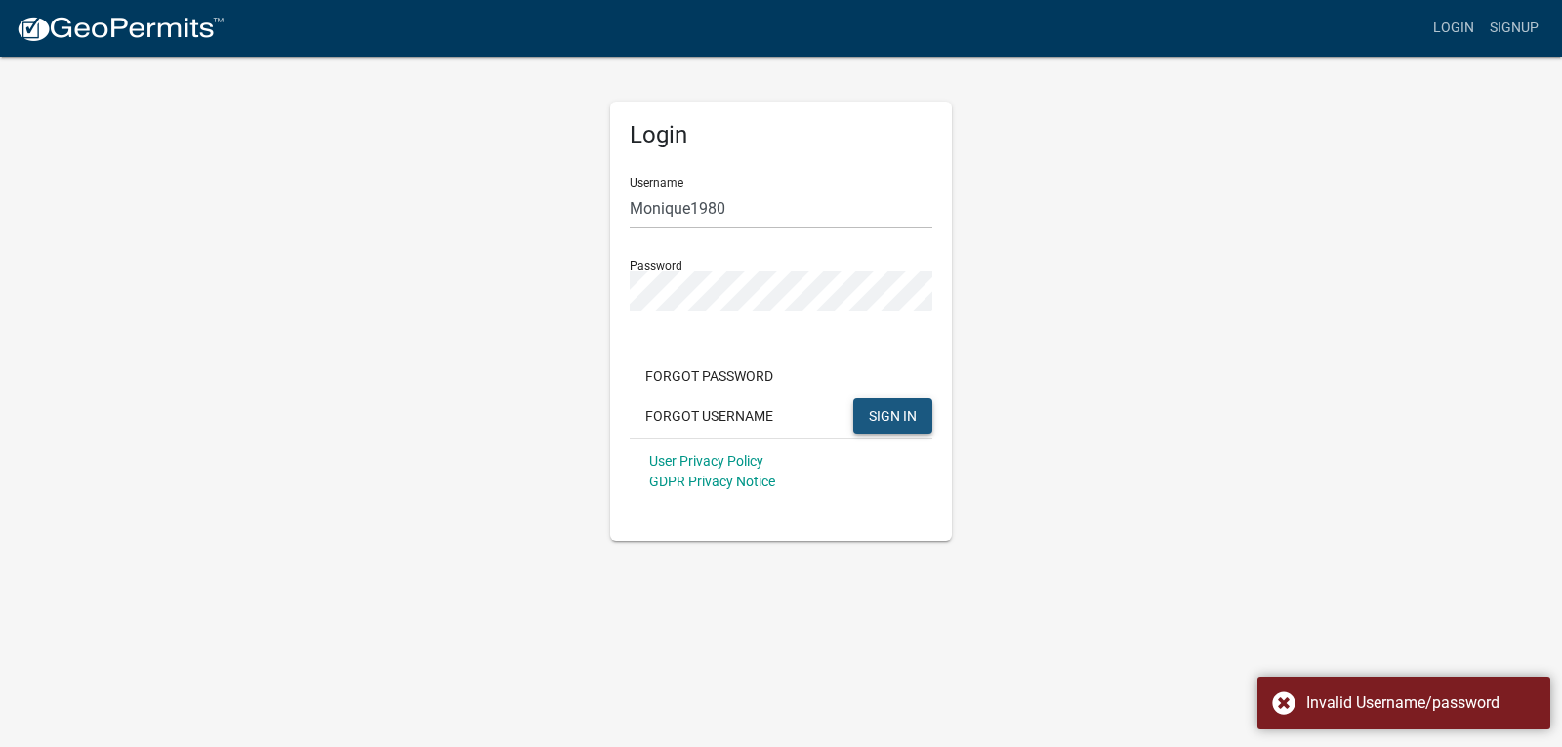
click at [891, 412] on span "SIGN IN" at bounding box center [893, 415] width 48 height 16
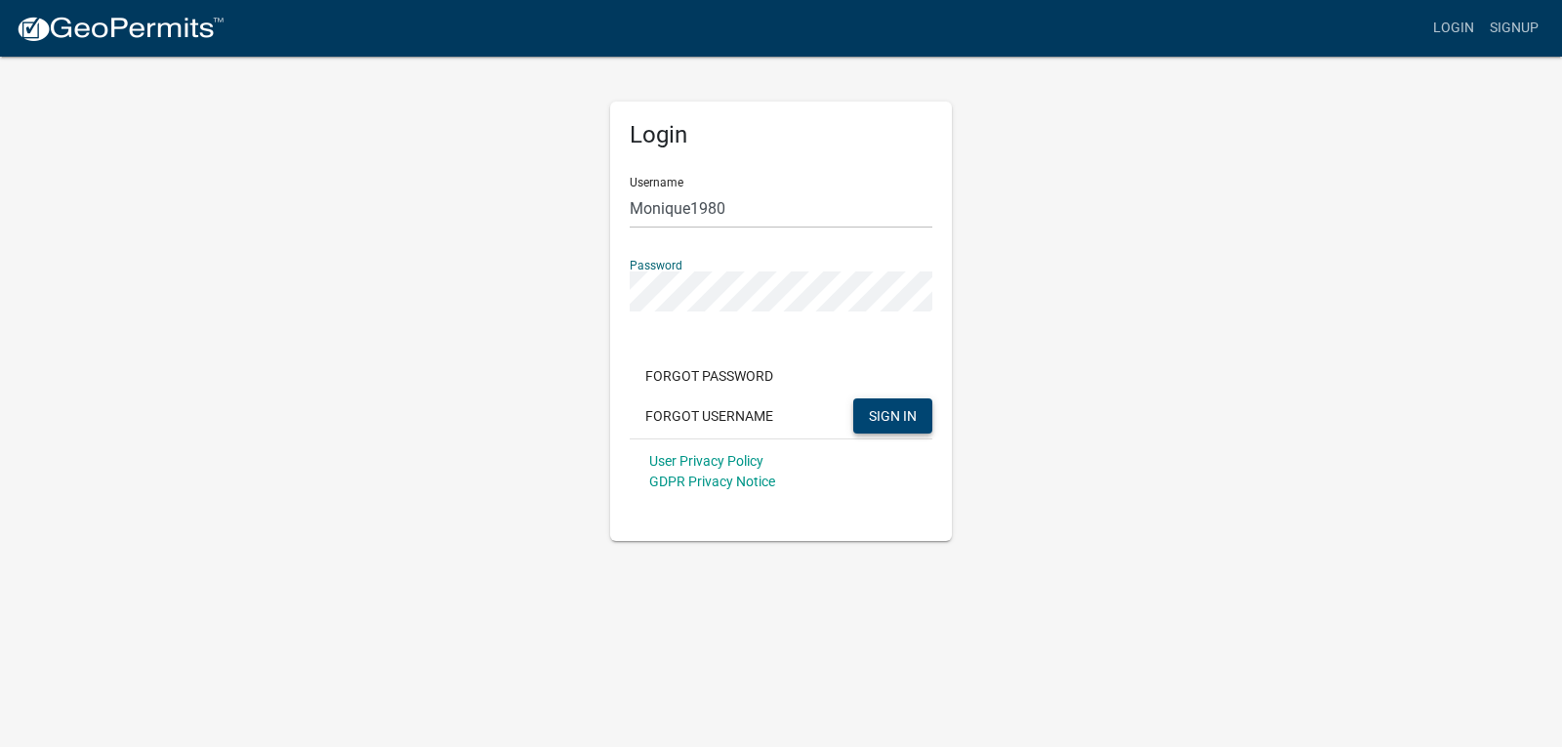
click at [615, 329] on div "Login Username Monique1980 Password Forgot Password Forgot Username SIGN IN Use…" at bounding box center [781, 321] width 342 height 439
click at [889, 421] on span "SIGN IN" at bounding box center [893, 415] width 48 height 16
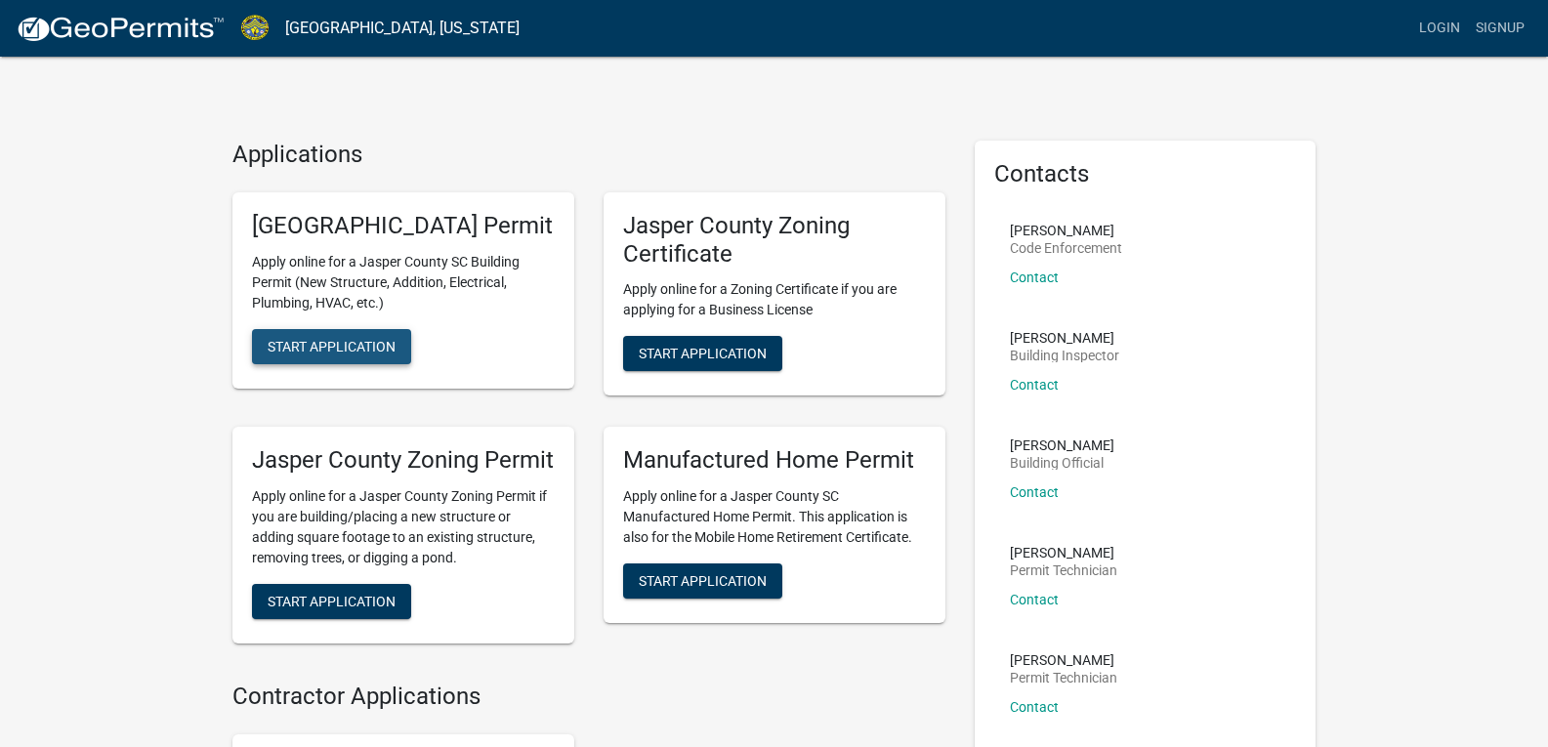
click at [342, 353] on span "Start Application" at bounding box center [332, 346] width 128 height 16
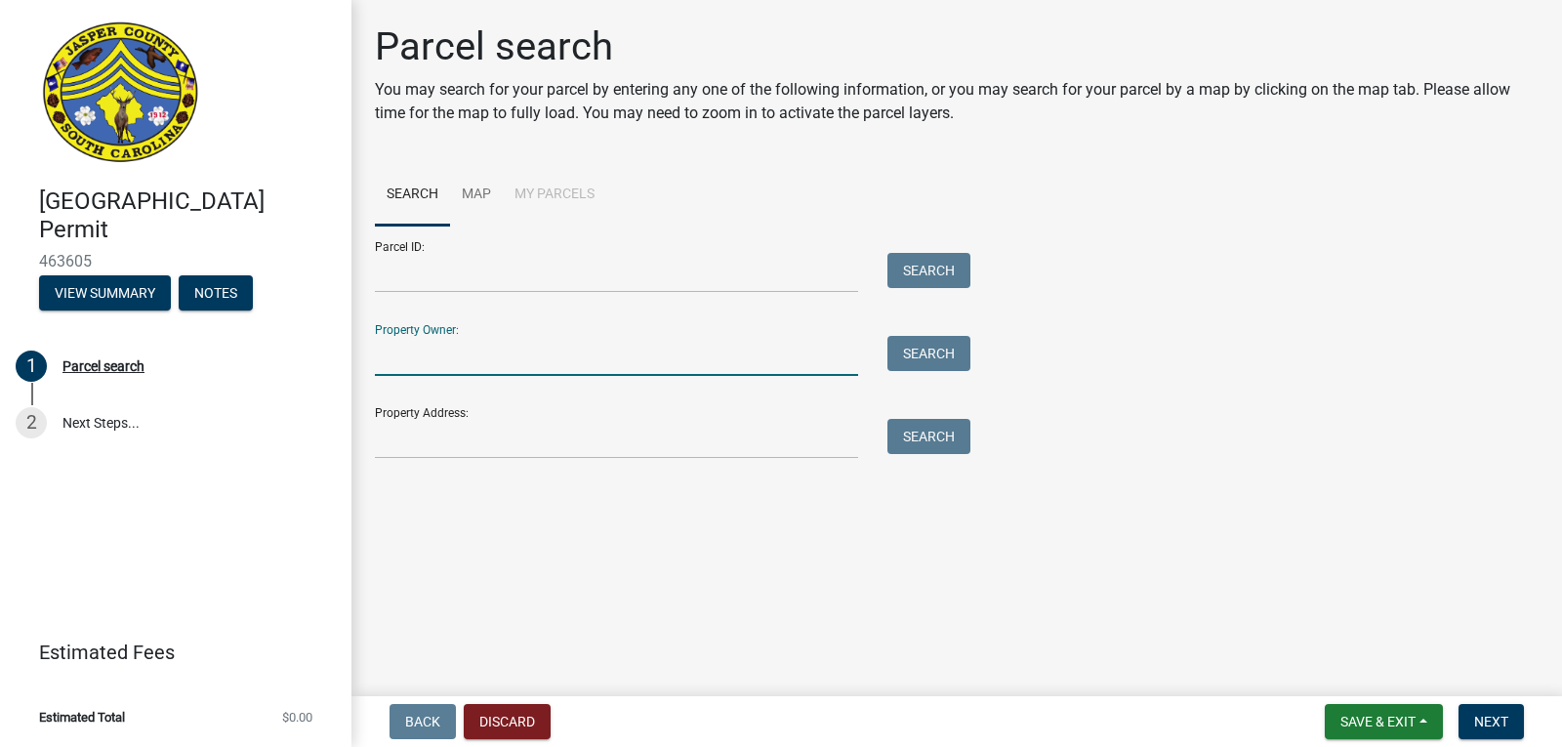
click at [512, 365] on input "Property Owner:" at bounding box center [616, 356] width 483 height 40
type input "[PERSON_NAME]"
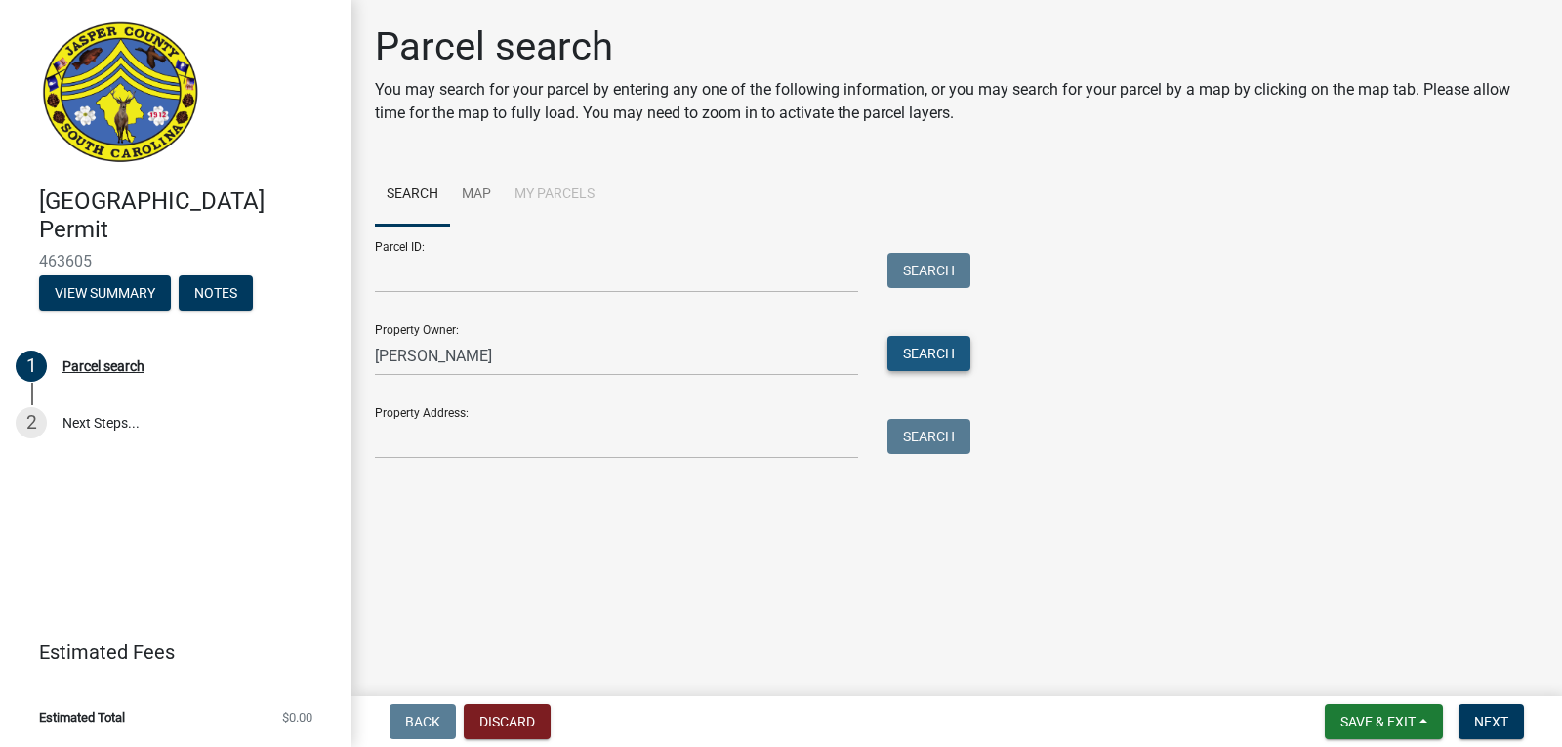
click at [942, 370] on button "Search" at bounding box center [929, 353] width 83 height 35
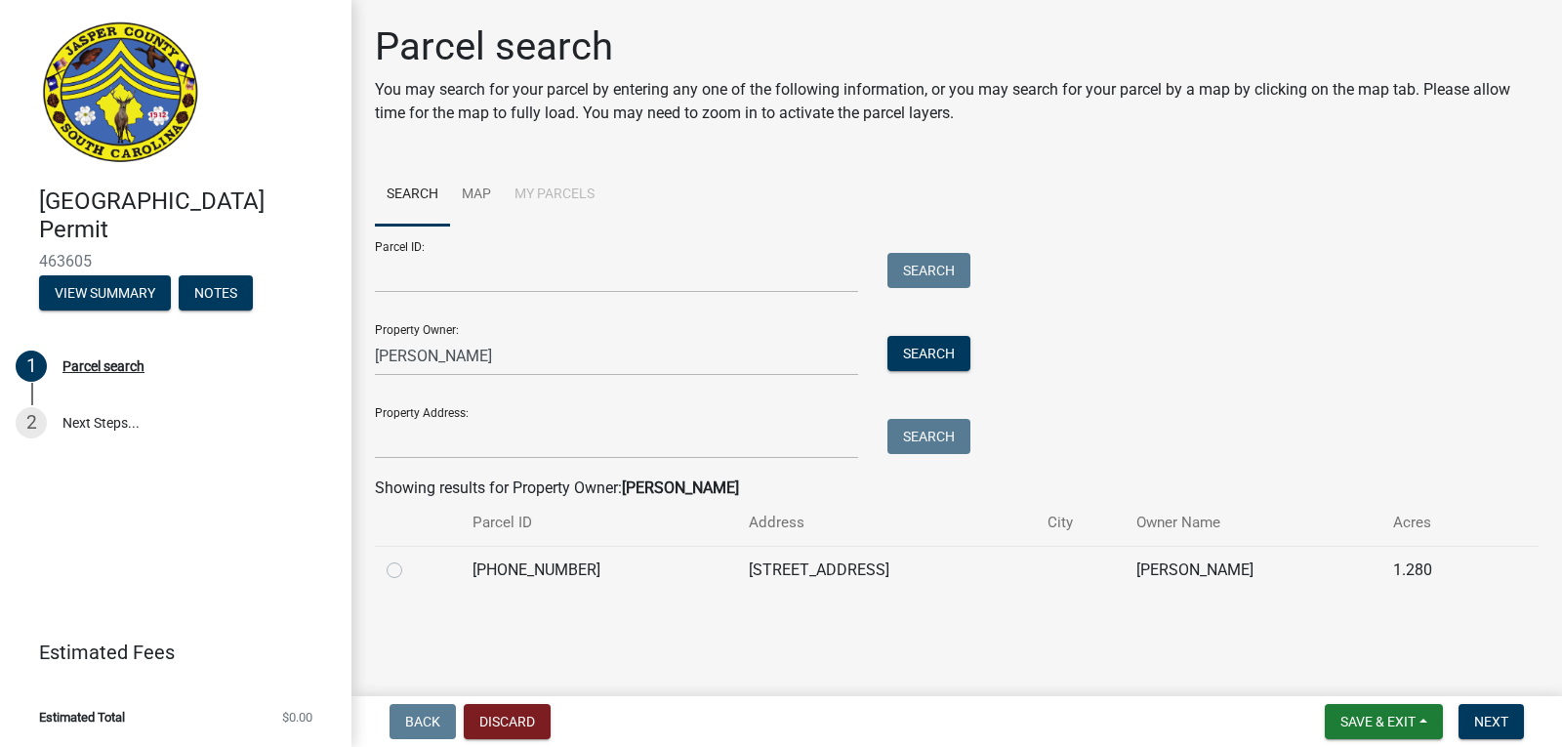
click at [410, 559] on label at bounding box center [410, 559] width 0 height 0
click at [410, 569] on input "radio" at bounding box center [416, 565] width 13 height 13
radio input "true"
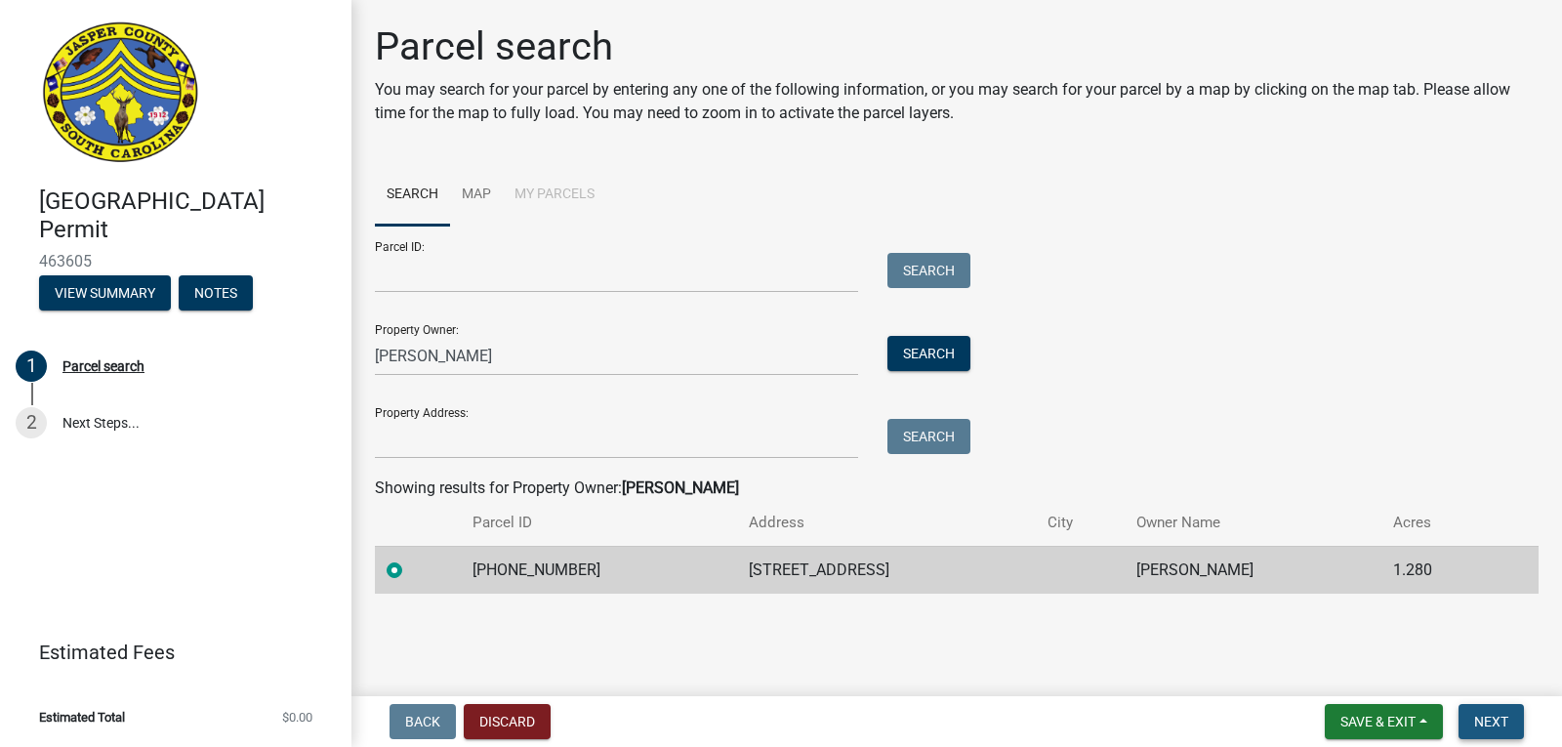
click at [1490, 729] on span "Next" at bounding box center [1491, 722] width 34 height 16
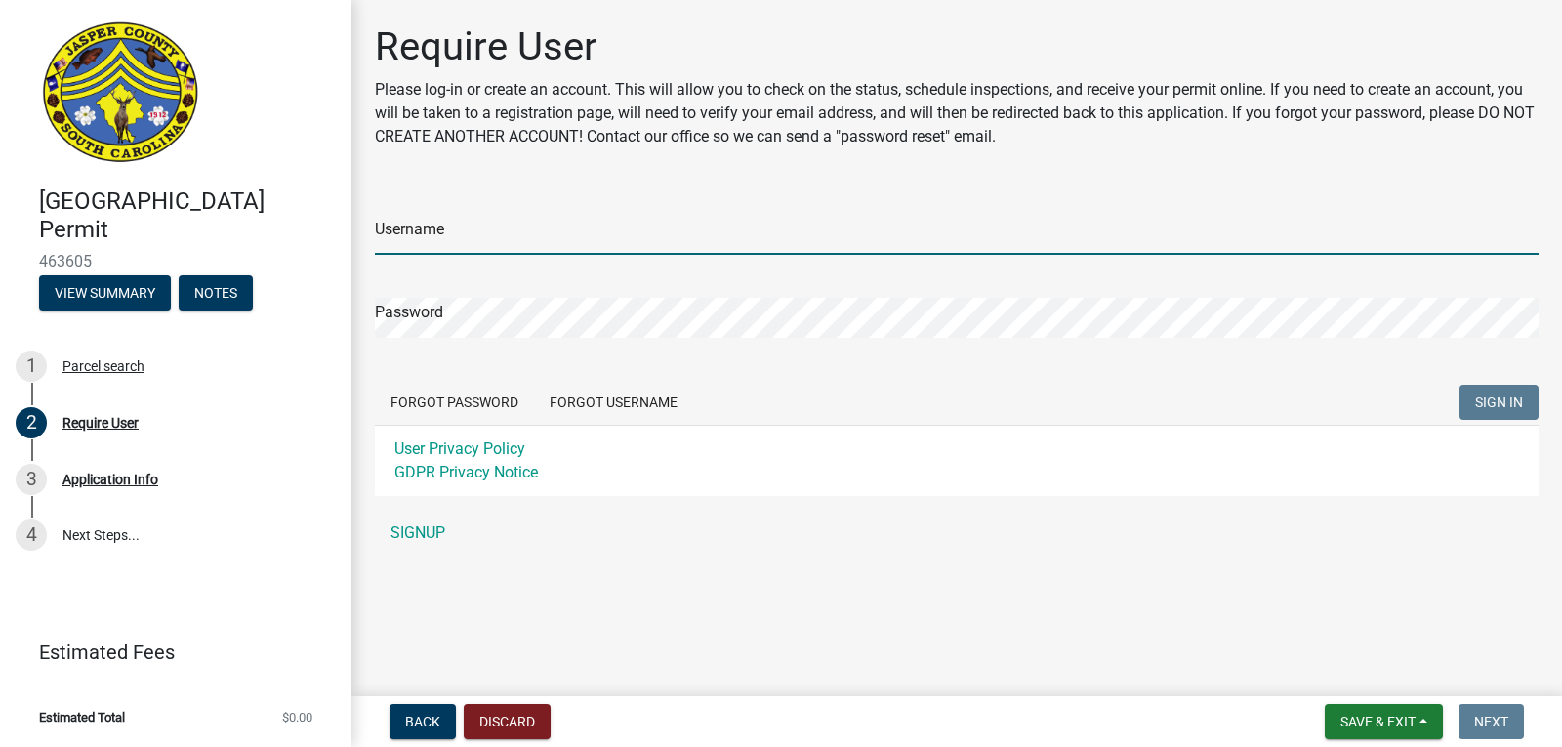
type input "Monique1980"
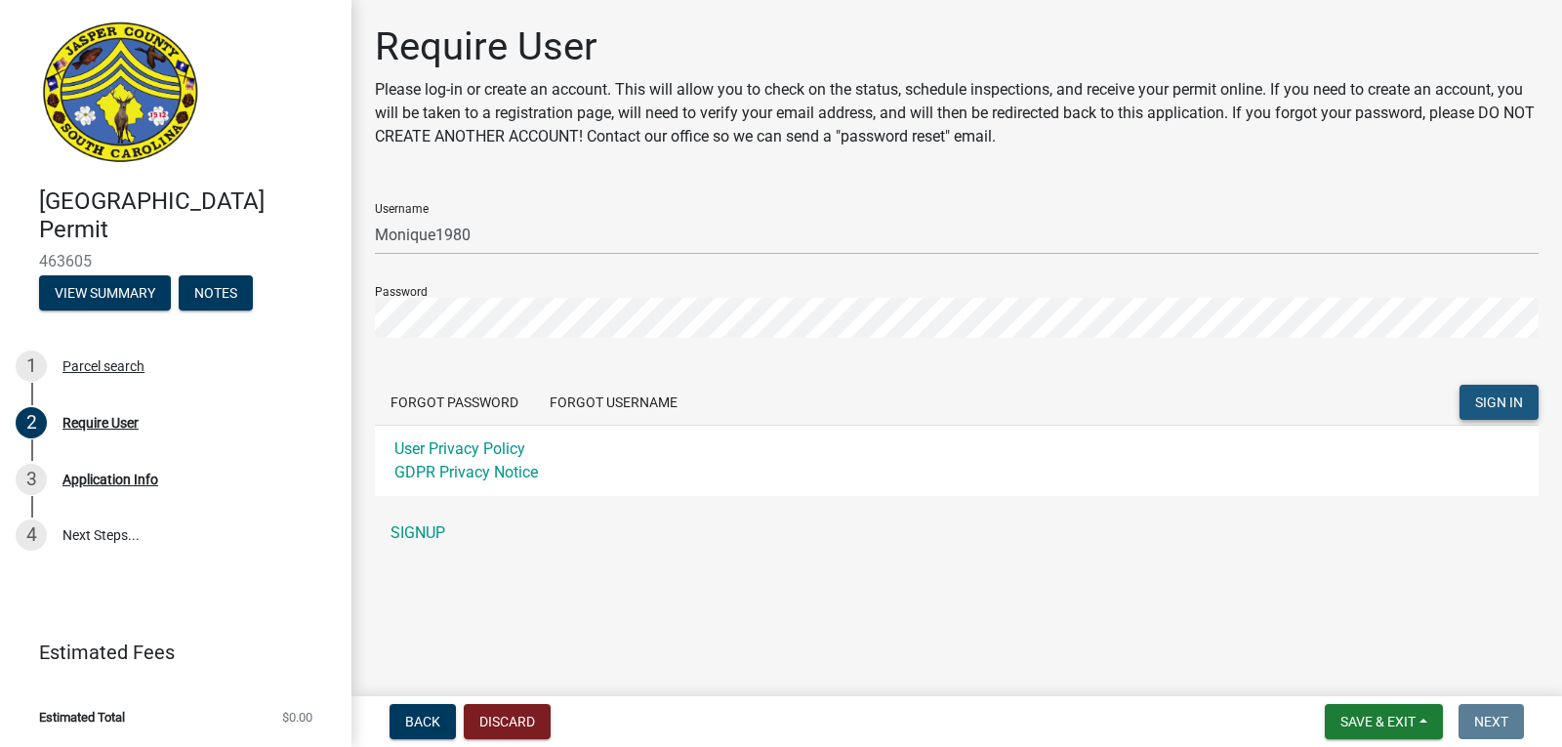
click at [1504, 415] on button "SIGN IN" at bounding box center [1499, 402] width 79 height 35
click at [588, 404] on button "Forgot Username" at bounding box center [613, 402] width 159 height 35
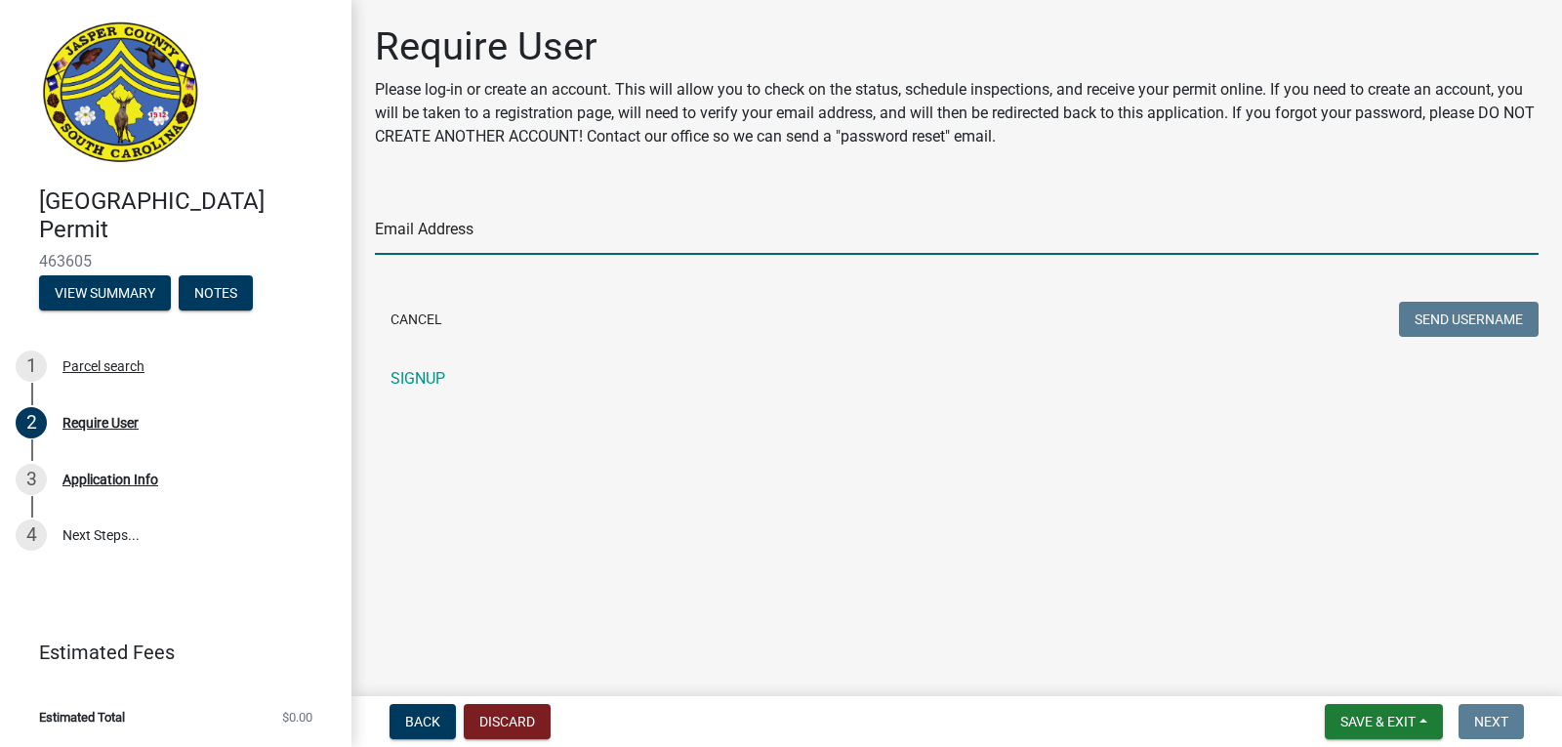
click at [560, 238] on input "Email Address" at bounding box center [957, 235] width 1164 height 40
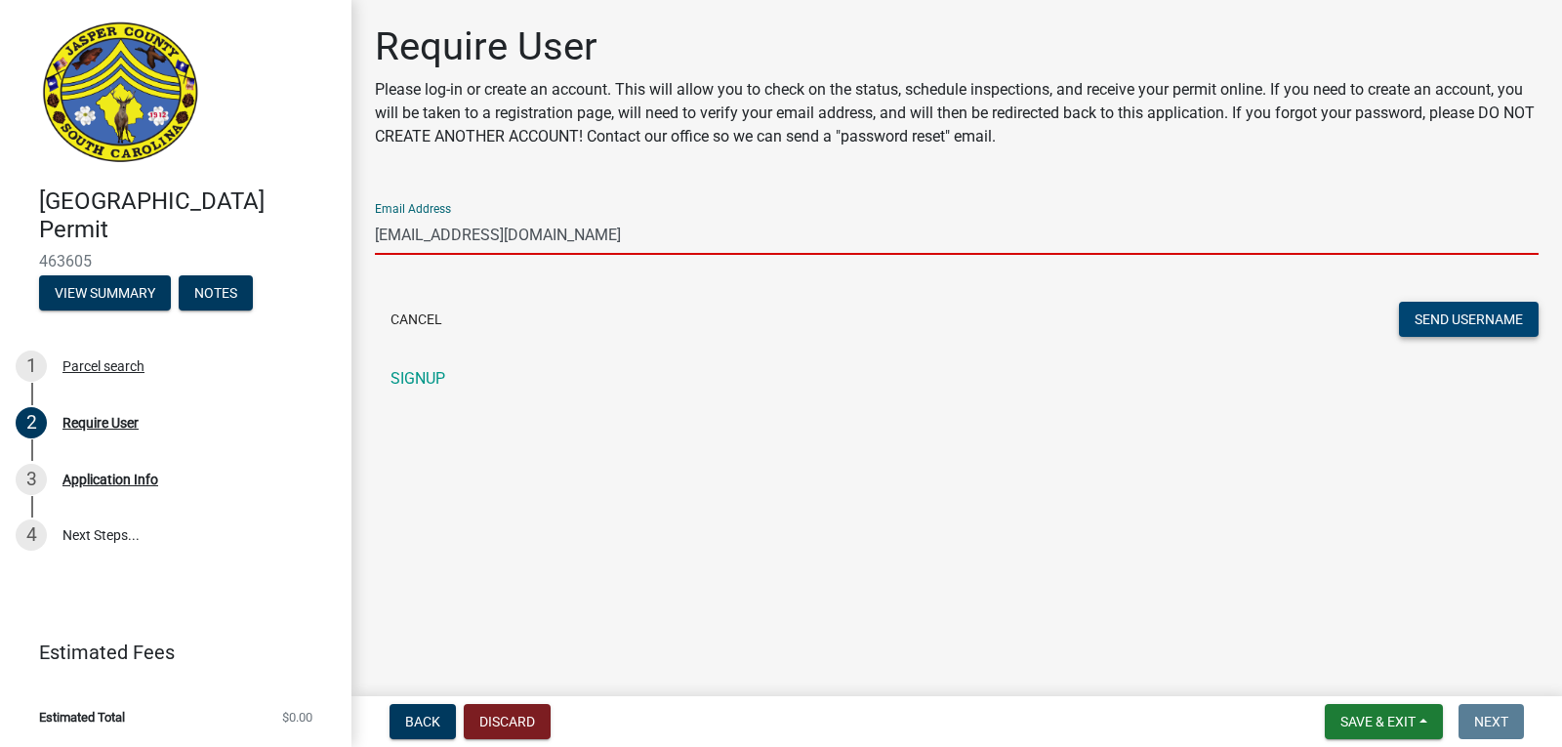
type input "[EMAIL_ADDRESS][DOMAIN_NAME]"
click at [1496, 317] on button "Send Username" at bounding box center [1469, 319] width 140 height 35
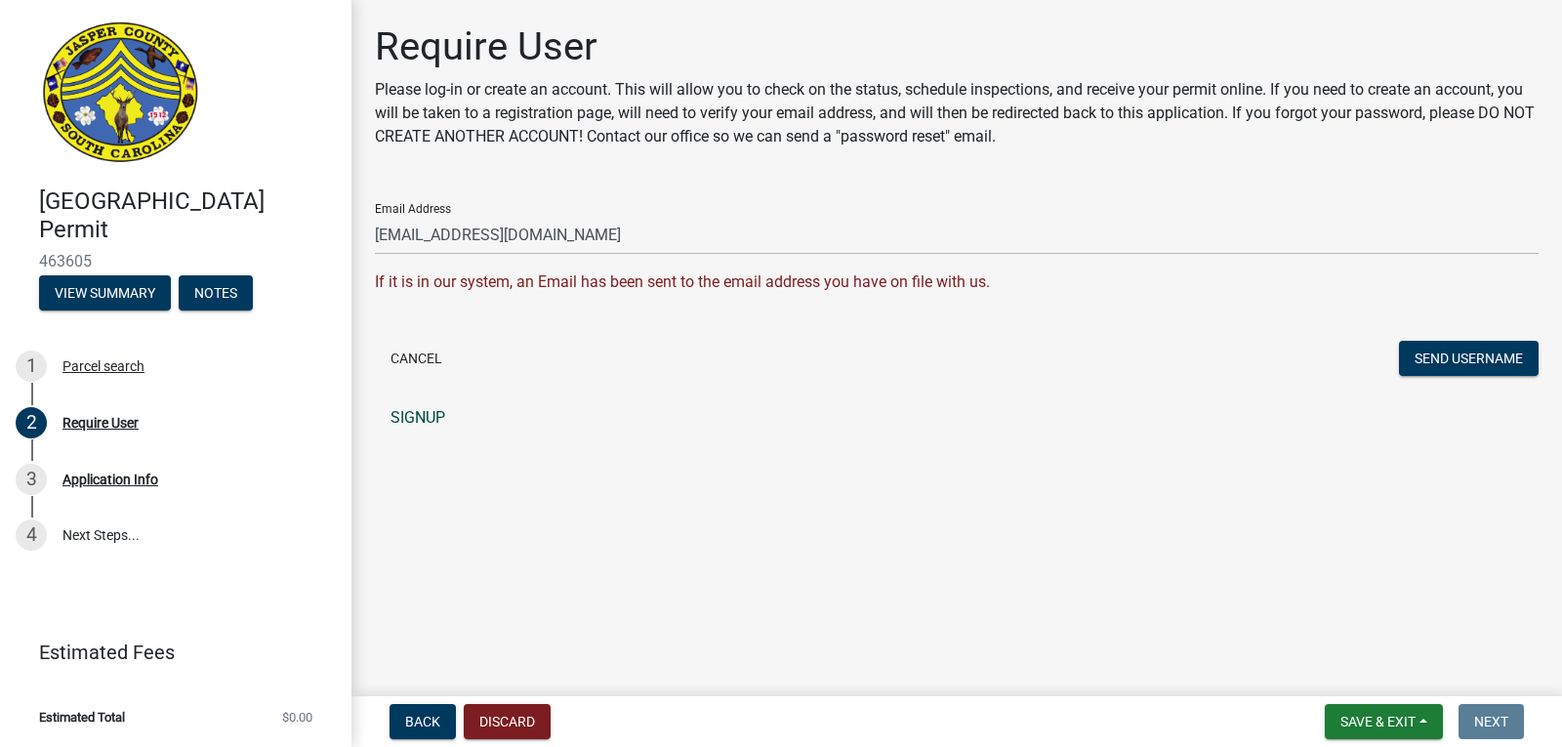
click at [402, 409] on link "SIGNUP" at bounding box center [957, 417] width 1164 height 39
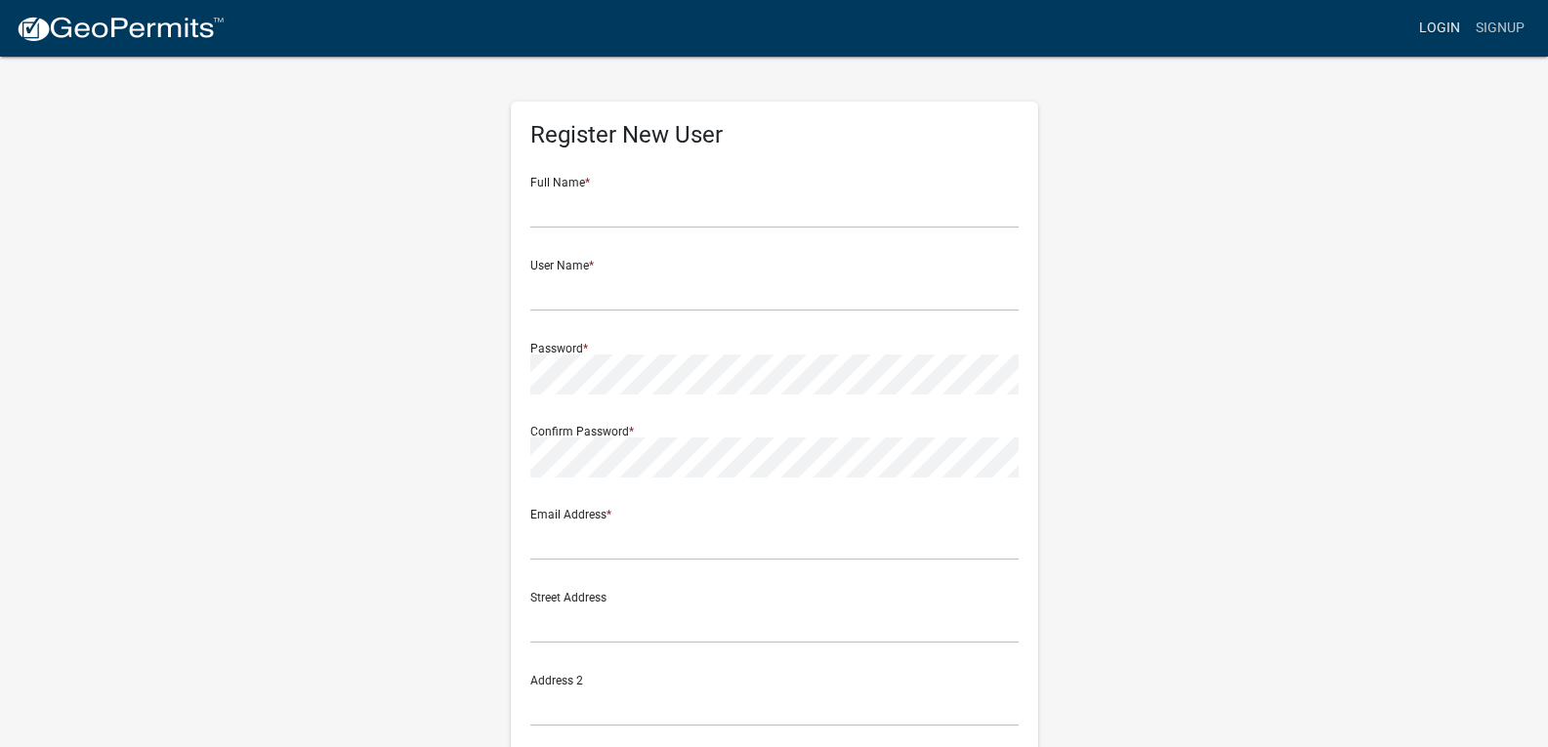
click at [1440, 21] on link "Login" at bounding box center [1439, 28] width 57 height 37
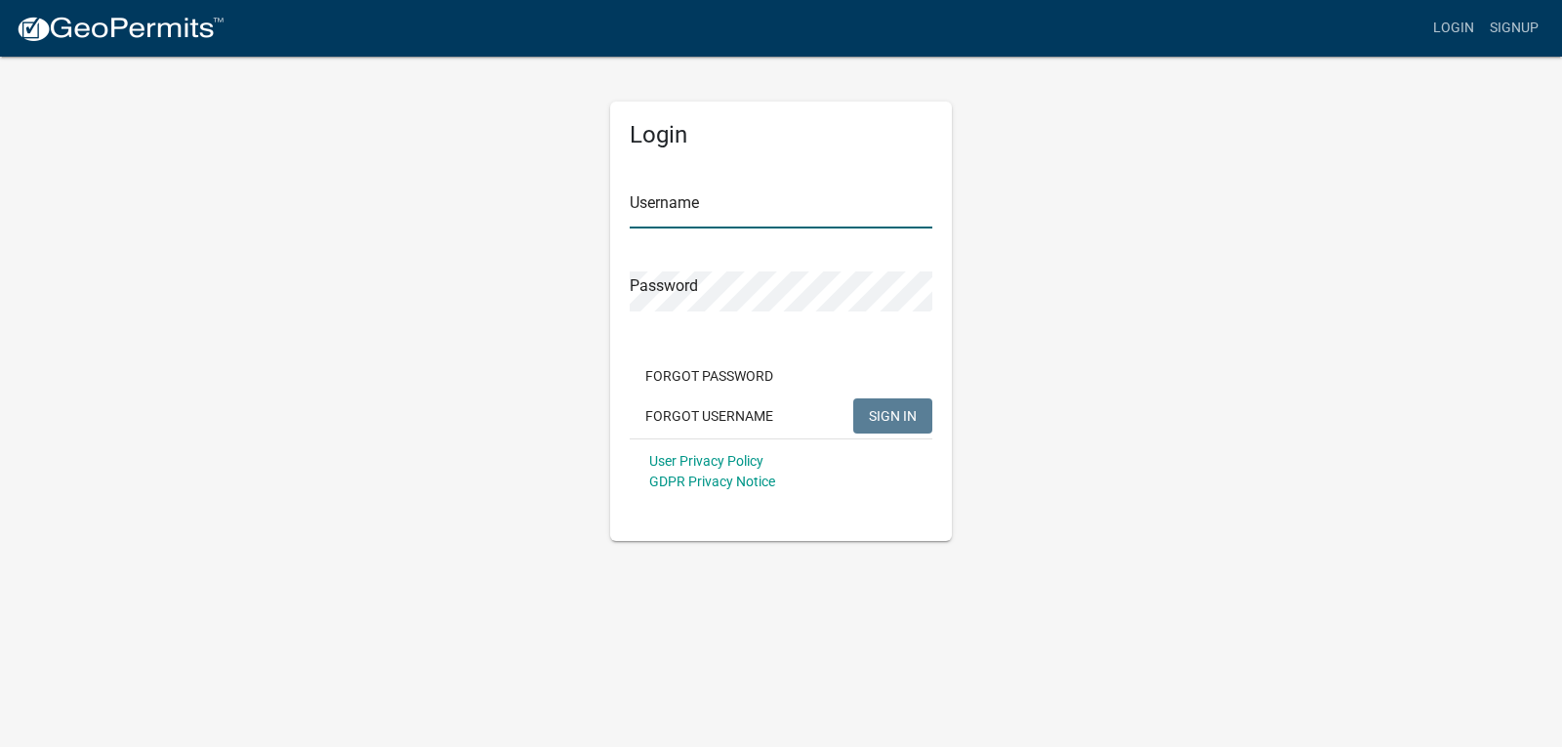
type input "Monique1980"
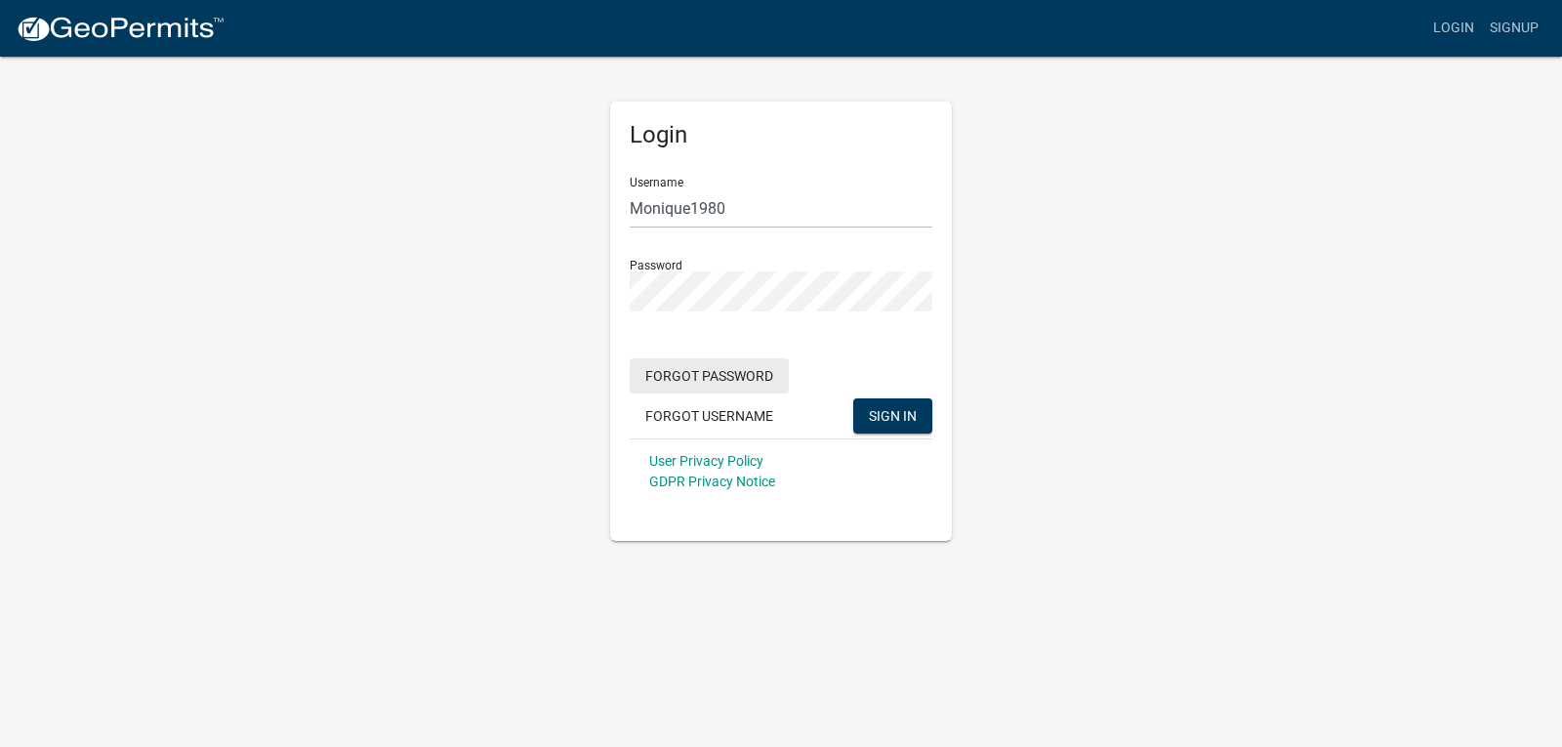
click at [726, 380] on button "Forgot Password" at bounding box center [709, 375] width 159 height 35
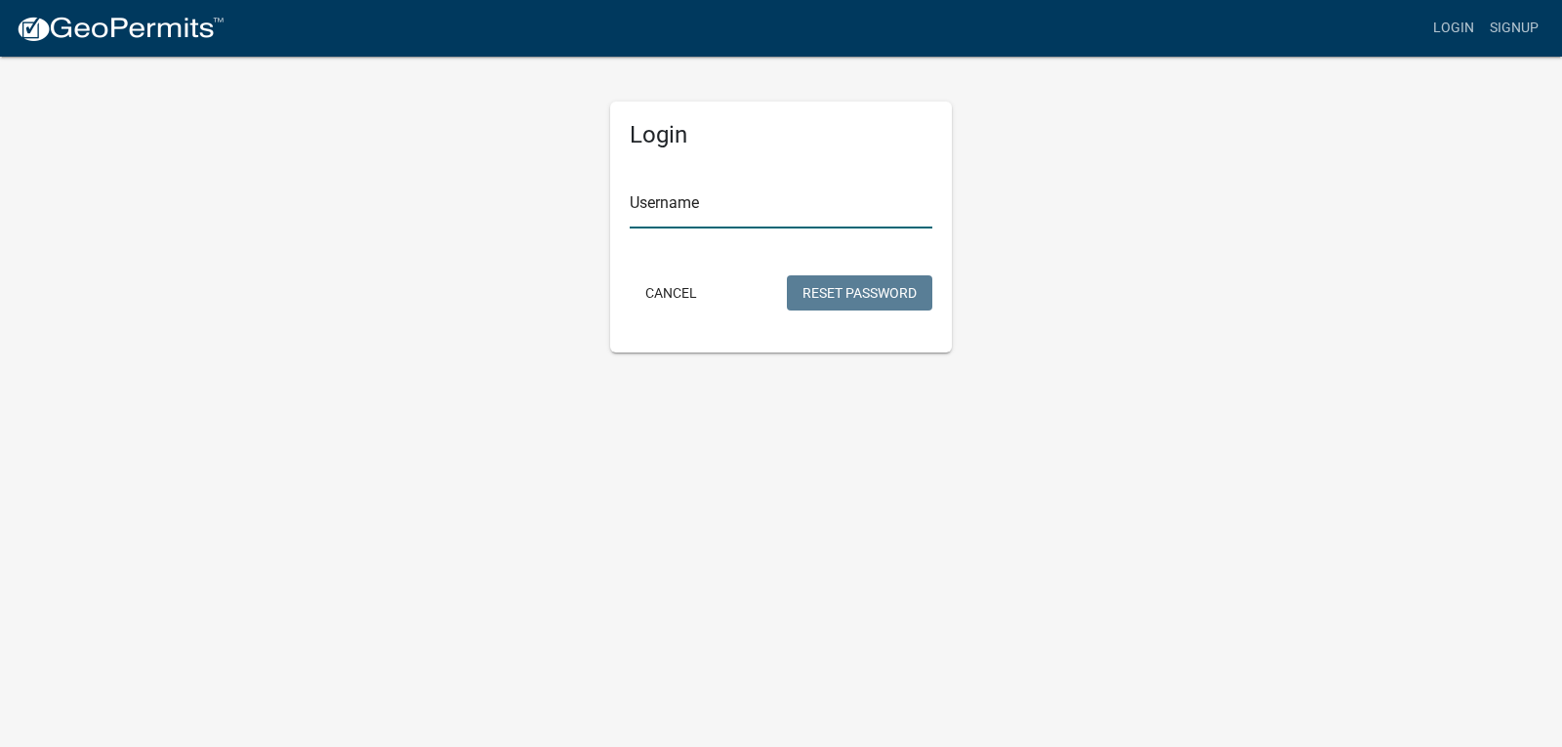
click at [725, 210] on input "Username" at bounding box center [781, 208] width 303 height 40
type input "Monique1980"
click at [843, 302] on button "Reset Password" at bounding box center [859, 292] width 145 height 35
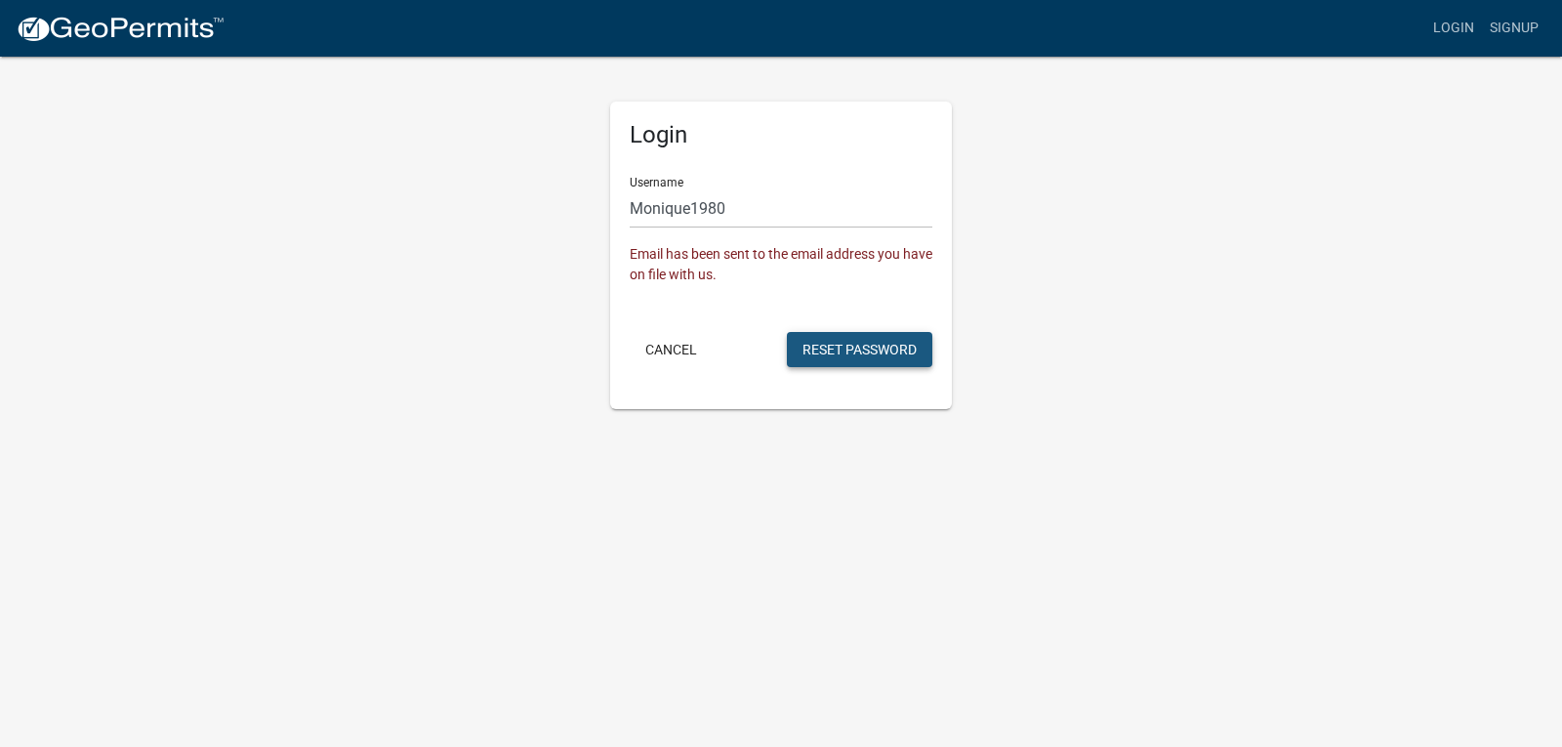
click at [840, 352] on button "Reset Password" at bounding box center [859, 349] width 145 height 35
drag, startPoint x: 838, startPoint y: 349, endPoint x: 671, endPoint y: 355, distance: 167.1
drag, startPoint x: 671, startPoint y: 355, endPoint x: 1456, endPoint y: 32, distance: 849.0
click at [1456, 32] on link "Login" at bounding box center [1454, 28] width 57 height 37
drag, startPoint x: 1456, startPoint y: 32, endPoint x: 1470, endPoint y: 23, distance: 16.3
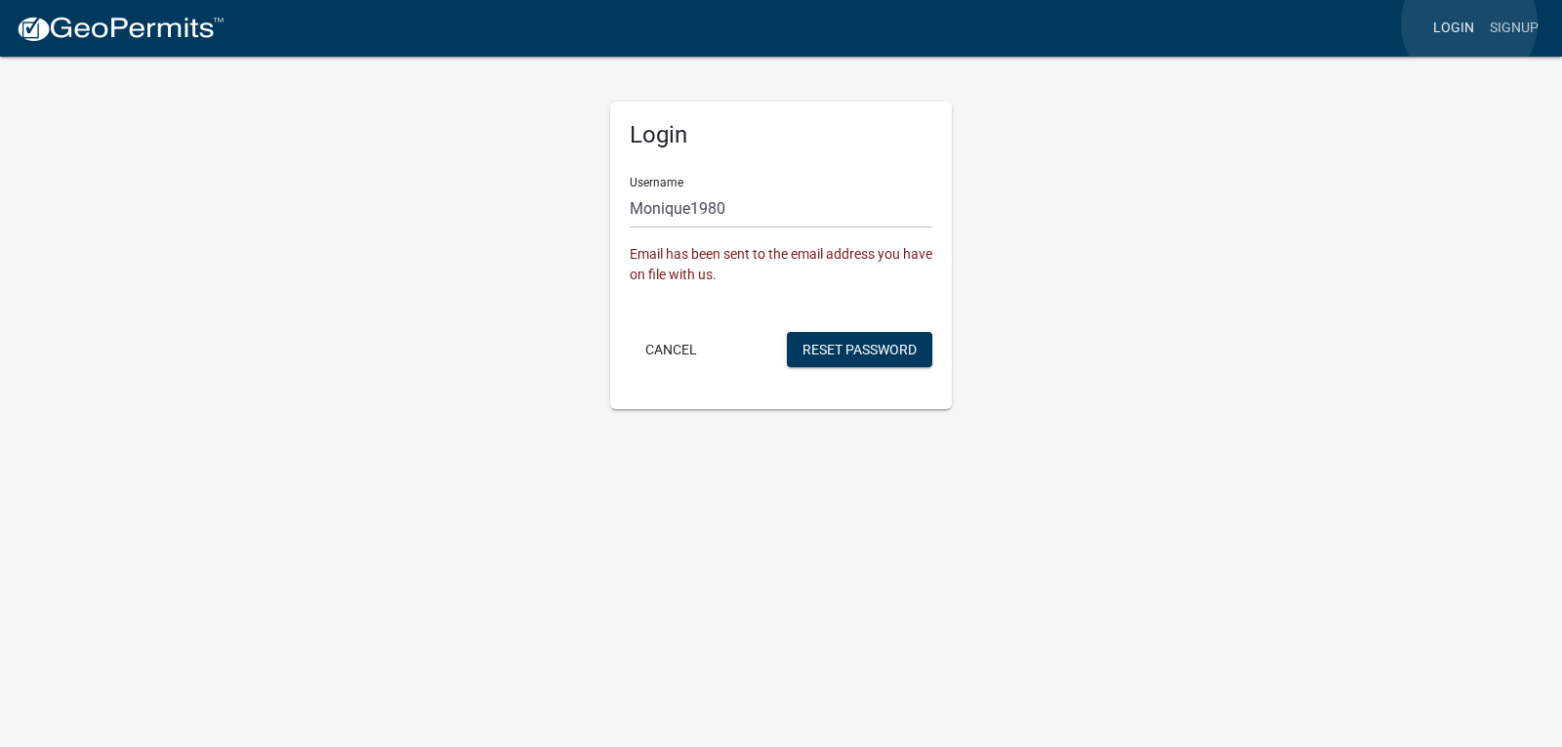
click at [1470, 23] on link "Login" at bounding box center [1454, 28] width 57 height 37
click at [676, 350] on button "Cancel" at bounding box center [671, 349] width 83 height 35
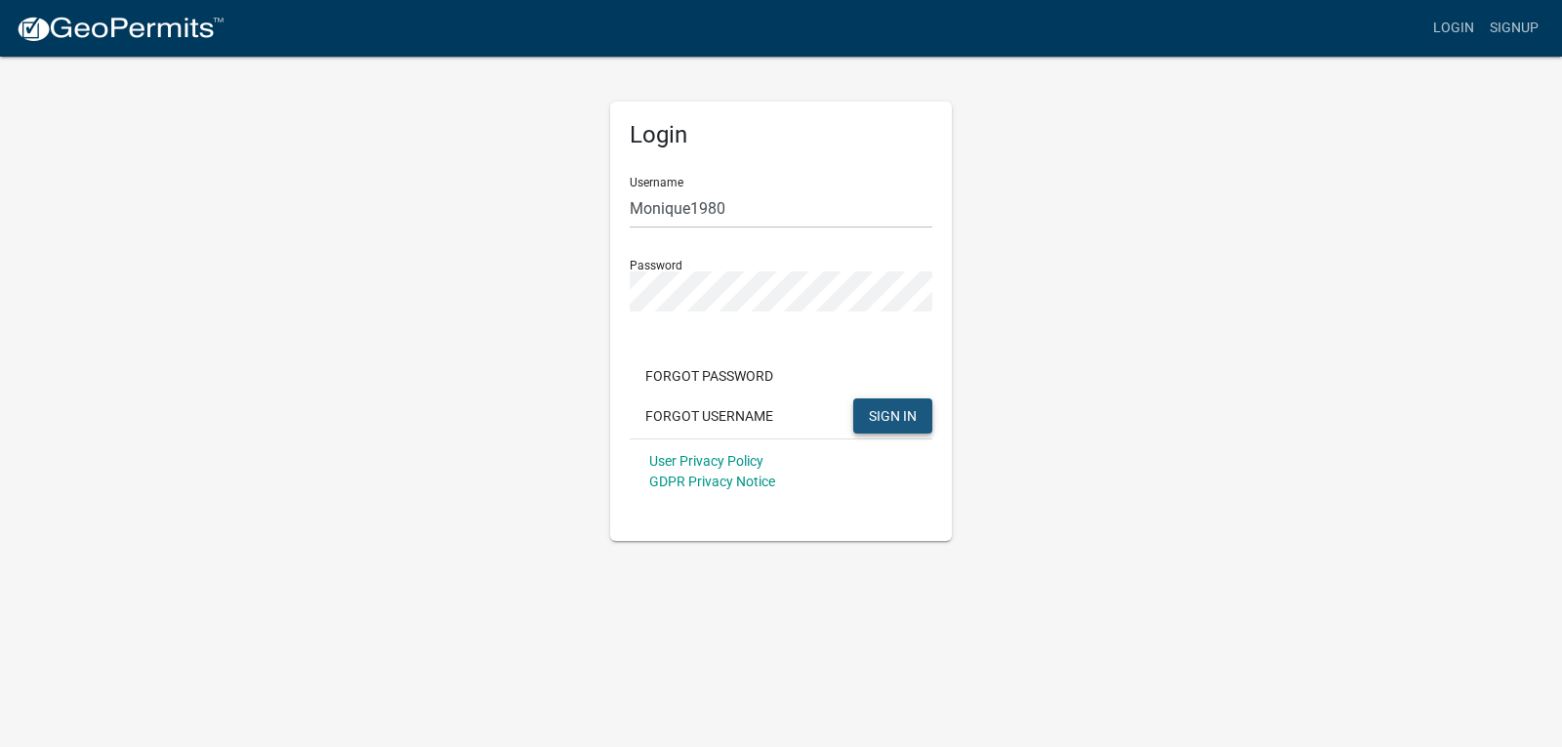
click at [901, 422] on span "SIGN IN" at bounding box center [893, 415] width 48 height 16
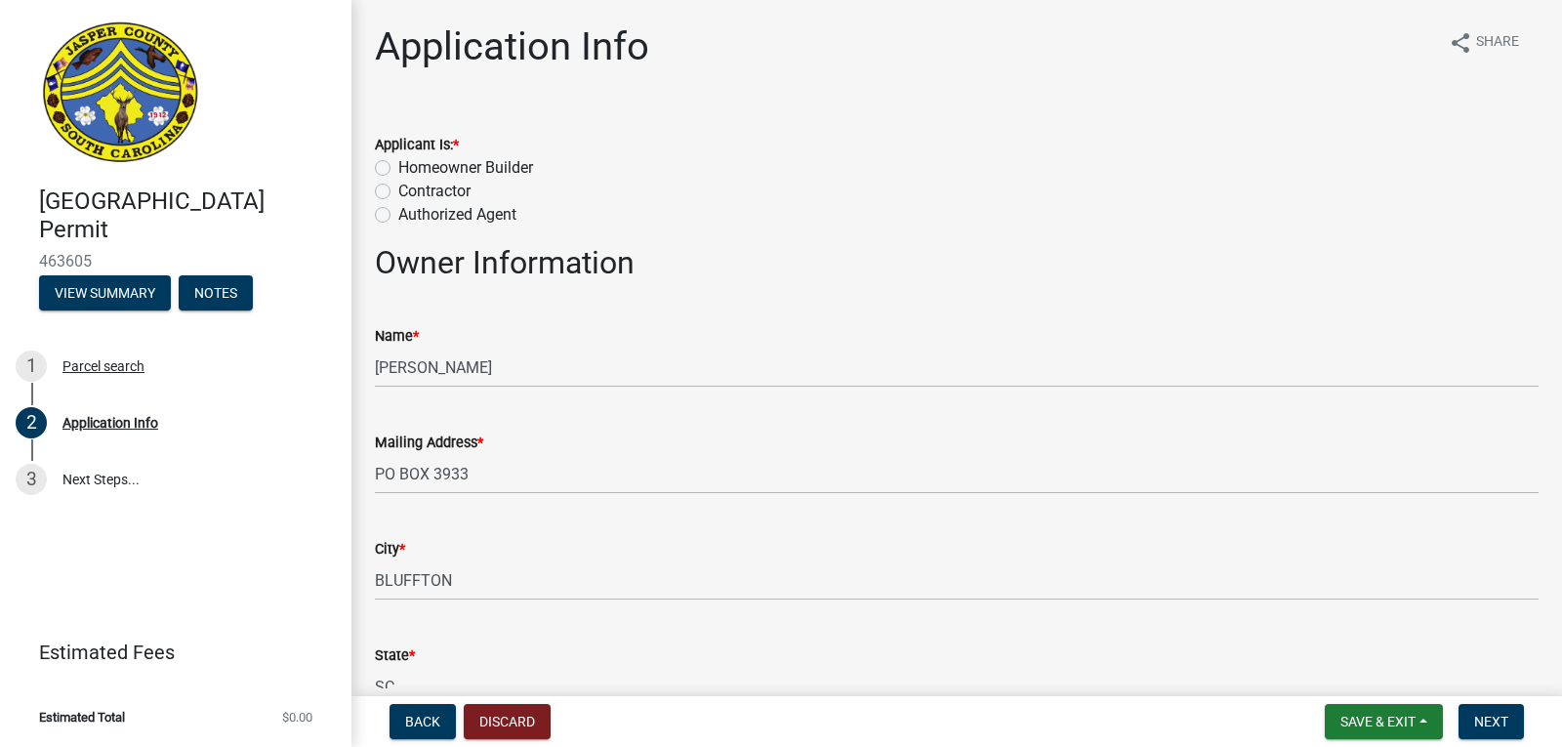
drag, startPoint x: 1542, startPoint y: 34, endPoint x: 1546, endPoint y: 109, distance: 75.3
click at [398, 168] on label "Homeowner Builder" at bounding box center [465, 167] width 135 height 23
click at [398, 168] on input "Homeowner Builder" at bounding box center [404, 162] width 13 height 13
radio input "true"
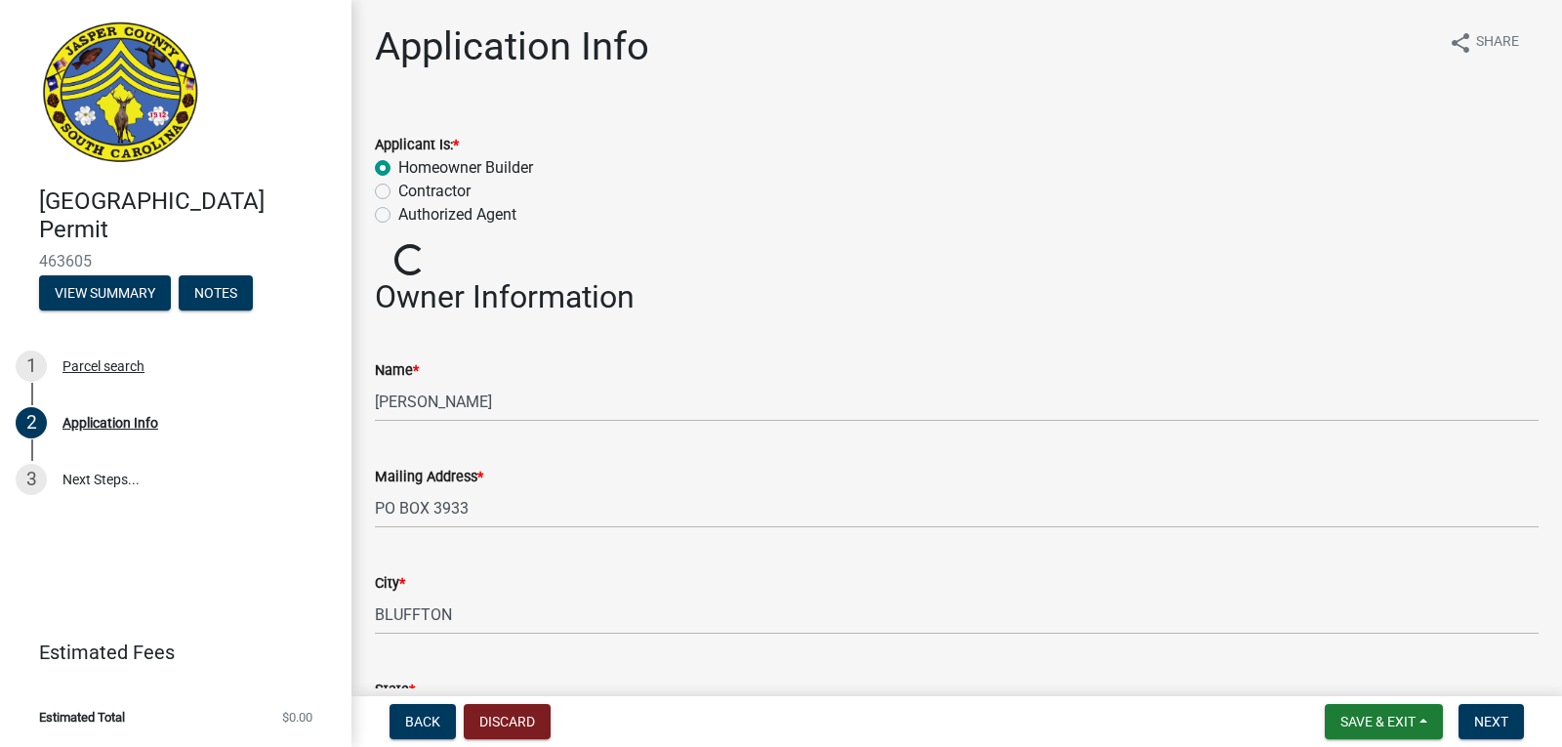
click at [398, 214] on label "Authorized Agent" at bounding box center [457, 214] width 118 height 23
click at [398, 214] on input "Authorized Agent" at bounding box center [404, 209] width 13 height 13
radio input "true"
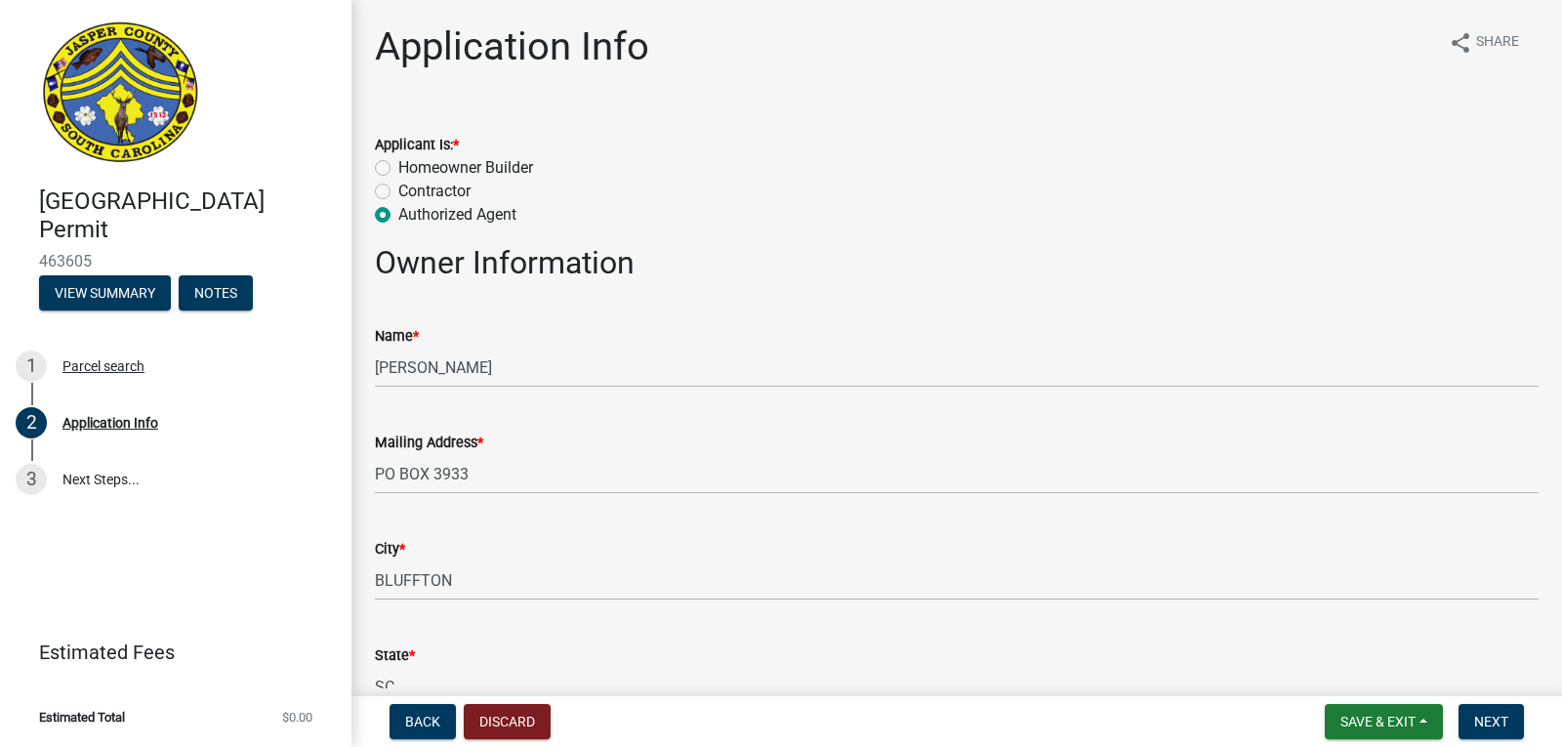
click at [987, 343] on div "Name *" at bounding box center [957, 335] width 1164 height 23
click at [149, 290] on button "View Summary" at bounding box center [105, 292] width 132 height 35
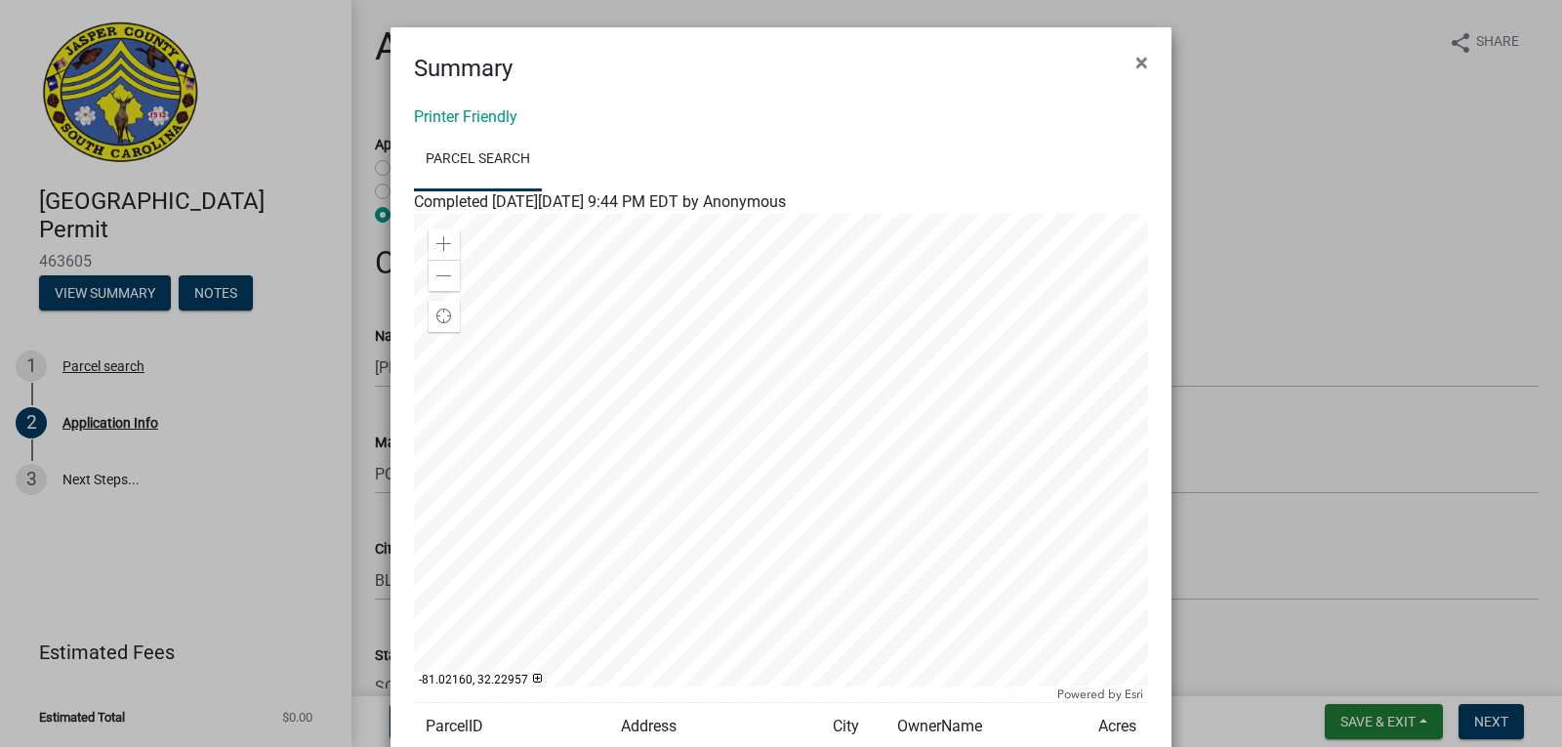
click at [776, 701] on div "Powered by Esri" at bounding box center [781, 694] width 734 height 16
click at [437, 240] on span at bounding box center [444, 244] width 16 height 16
drag, startPoint x: 441, startPoint y: 248, endPoint x: 424, endPoint y: 253, distance: 18.2
click at [429, 253] on div "Zoom in" at bounding box center [444, 243] width 31 height 31
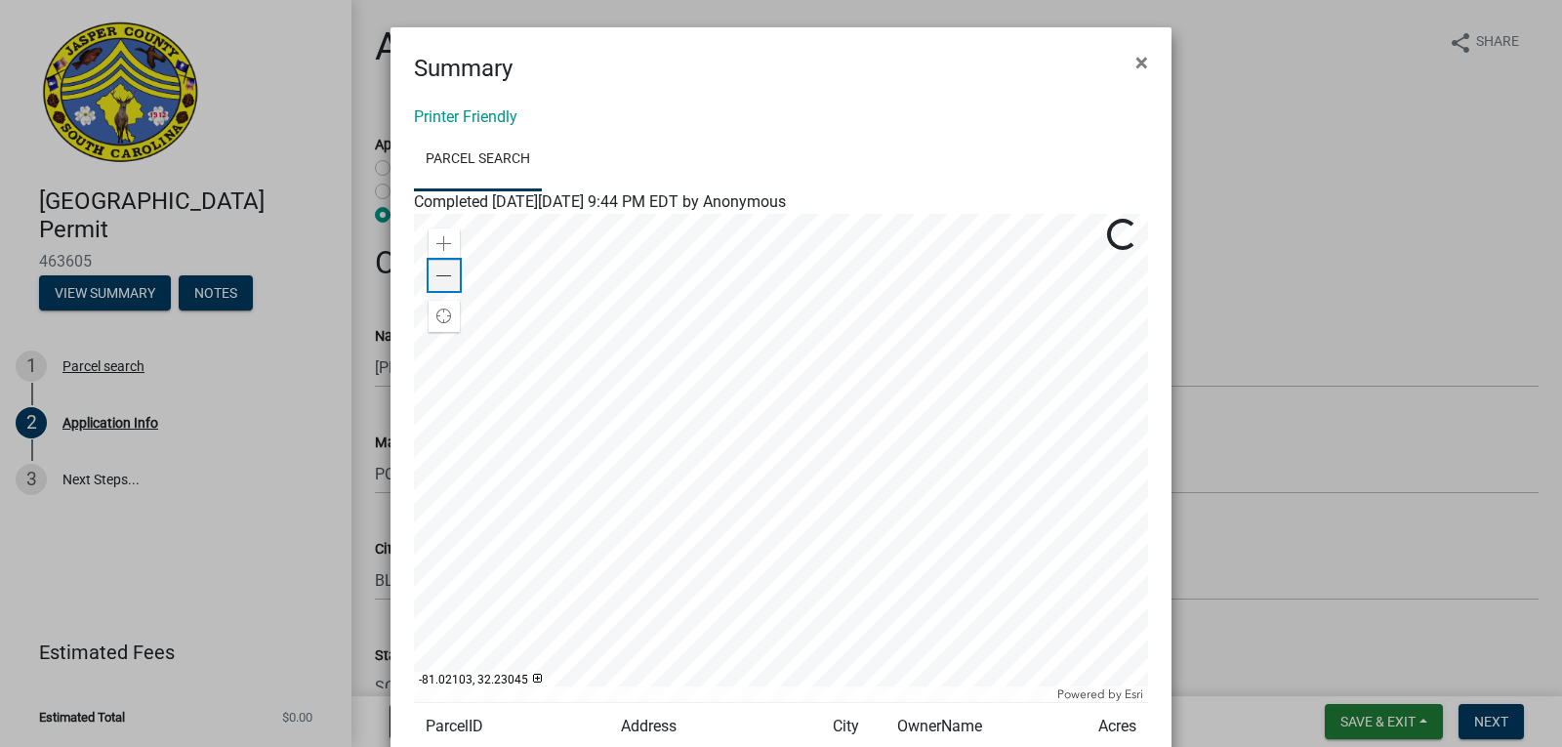
click at [445, 282] on div "Zoom out" at bounding box center [444, 275] width 31 height 31
click at [439, 271] on span at bounding box center [444, 277] width 16 height 16
click at [438, 319] on span "Find my location" at bounding box center [444, 317] width 16 height 16
click at [1146, 60] on button "×" at bounding box center [1142, 62] width 44 height 55
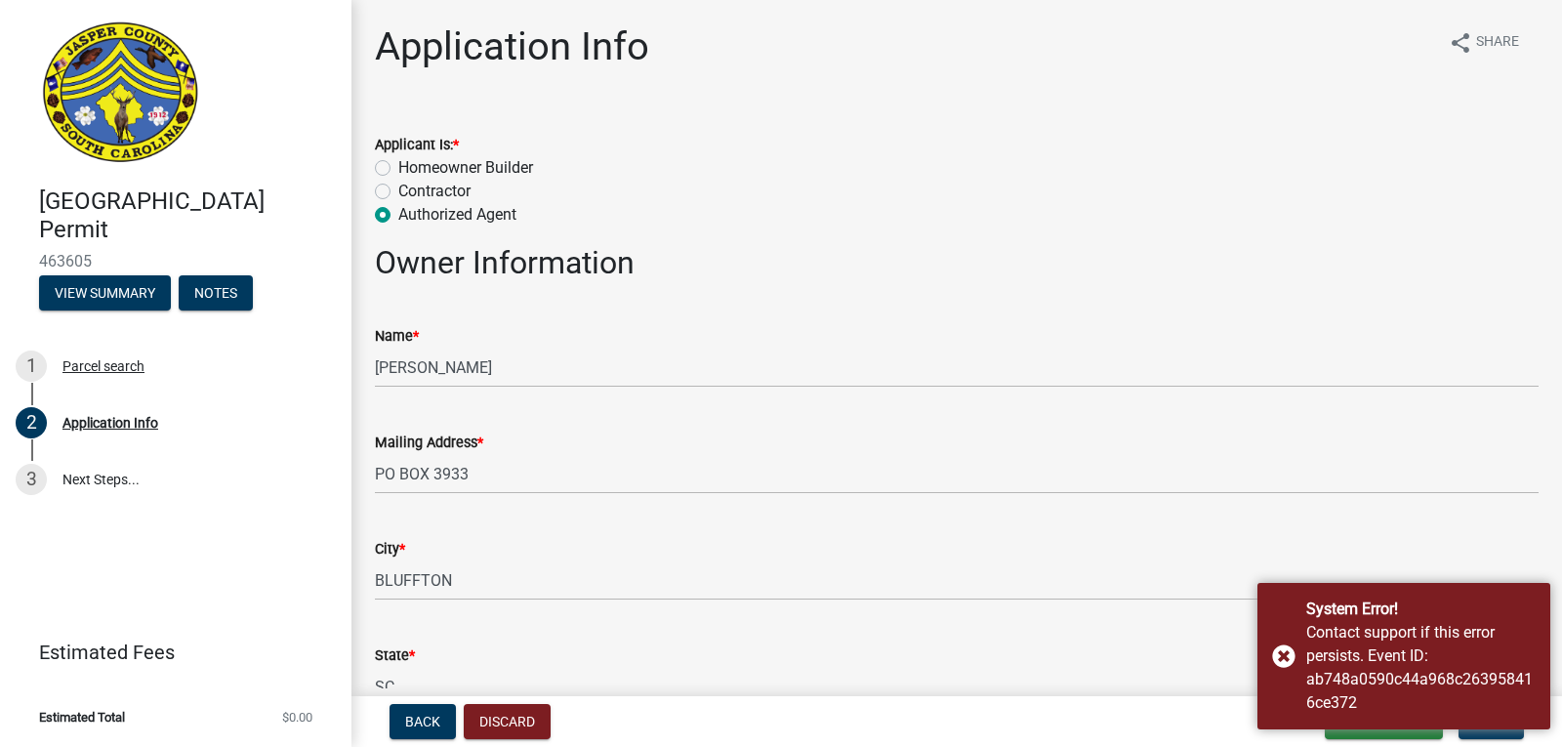
click at [706, 224] on div "Authorized Agent" at bounding box center [957, 214] width 1164 height 23
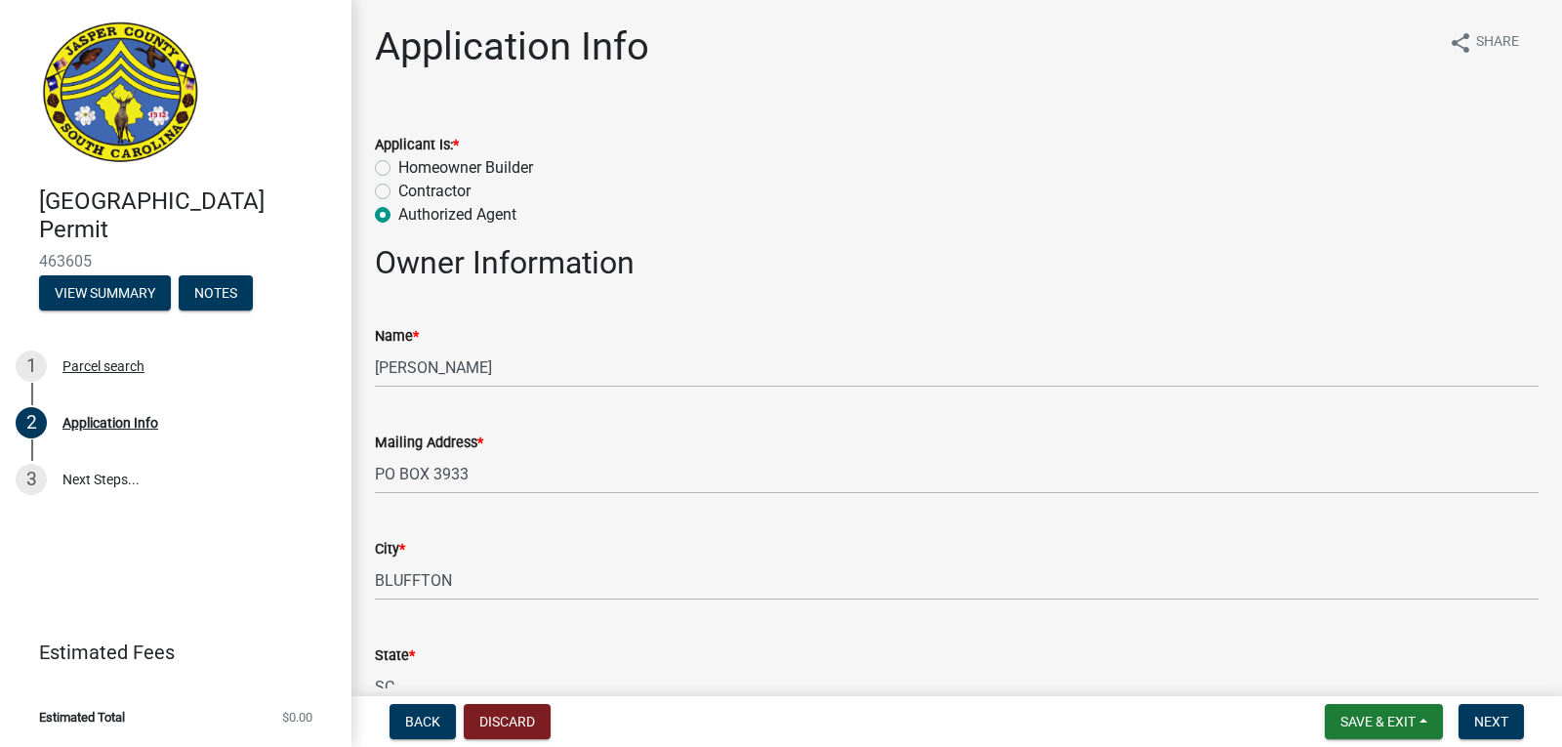
click at [396, 172] on div "Homeowner Builder" at bounding box center [957, 167] width 1164 height 23
click at [398, 167] on label "Homeowner Builder" at bounding box center [465, 167] width 135 height 23
click at [398, 167] on input "Homeowner Builder" at bounding box center [404, 162] width 13 height 13
radio input "true"
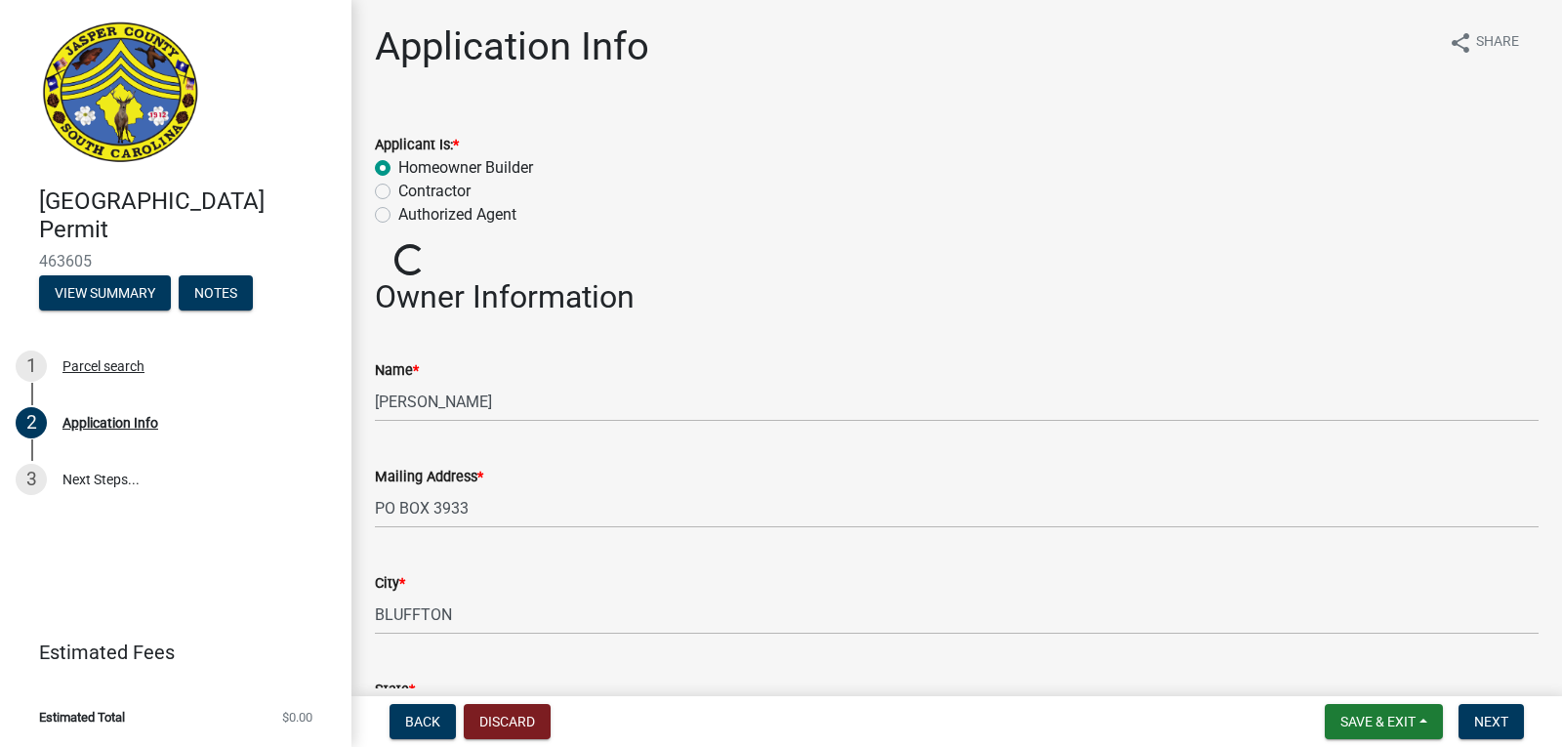
click at [398, 210] on label "Authorized Agent" at bounding box center [457, 214] width 118 height 23
click at [398, 210] on input "Authorized Agent" at bounding box center [404, 209] width 13 height 13
radio input "true"
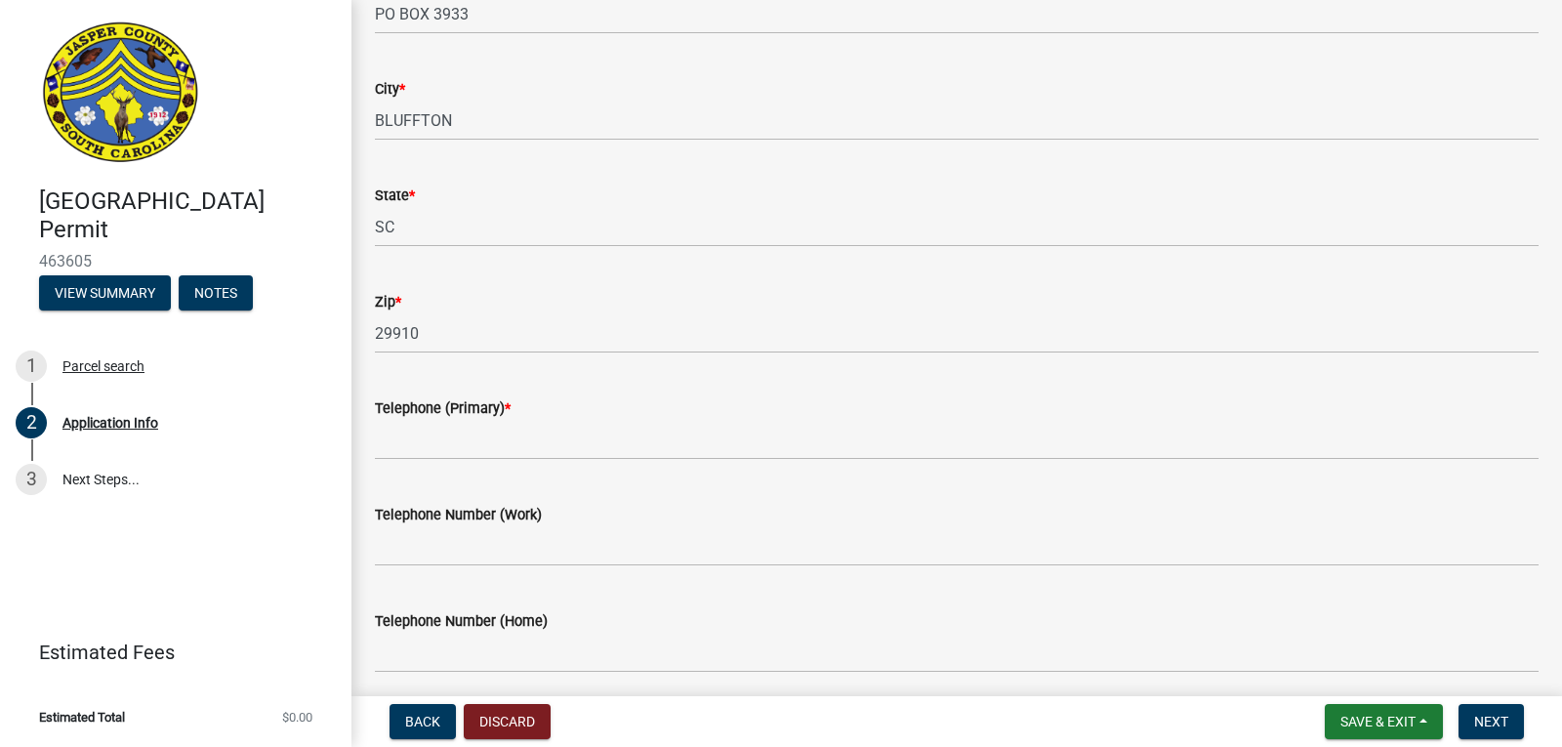
scroll to position [513, 0]
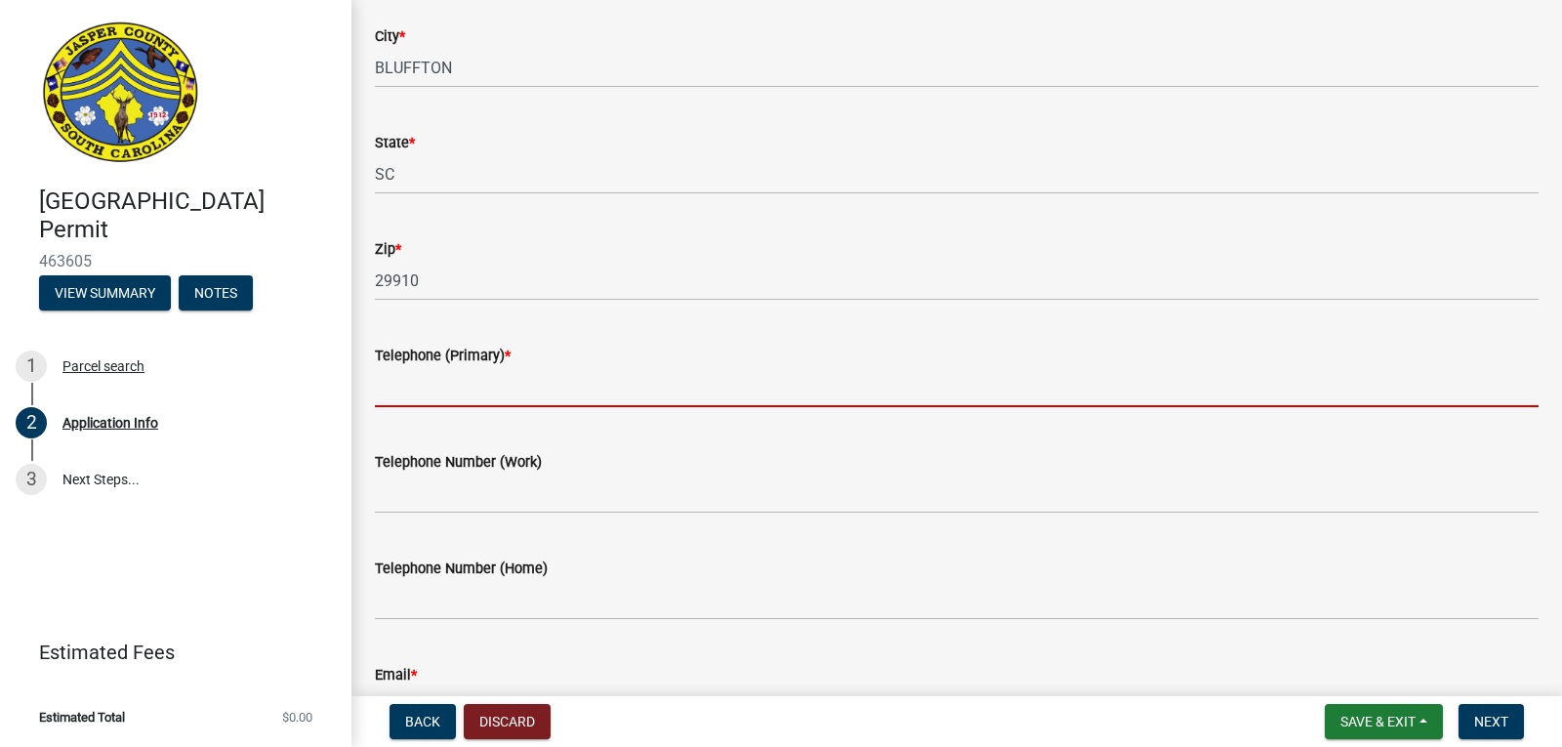
click at [708, 376] on input "Telephone (Primary) *" at bounding box center [957, 387] width 1164 height 40
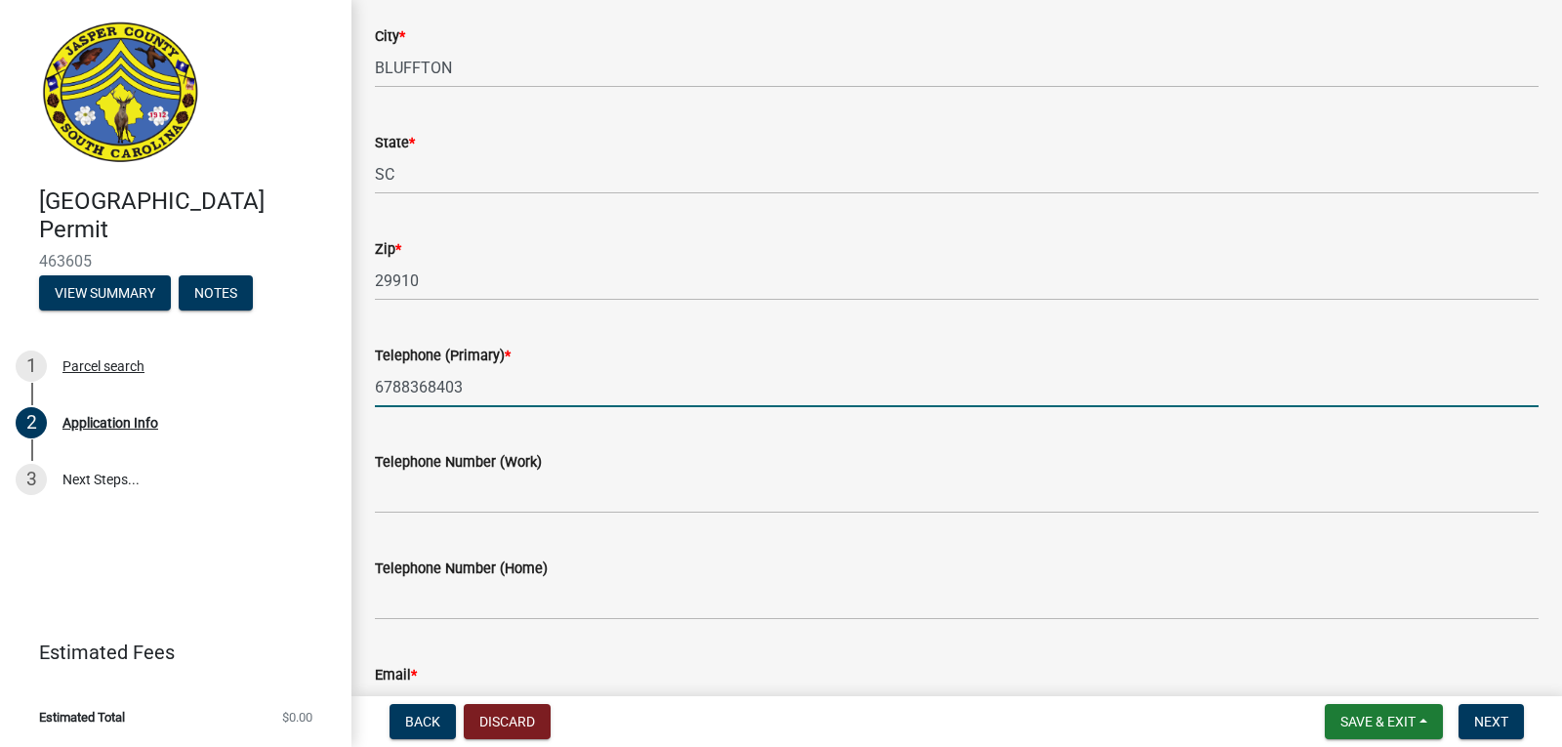
type input "6788368403"
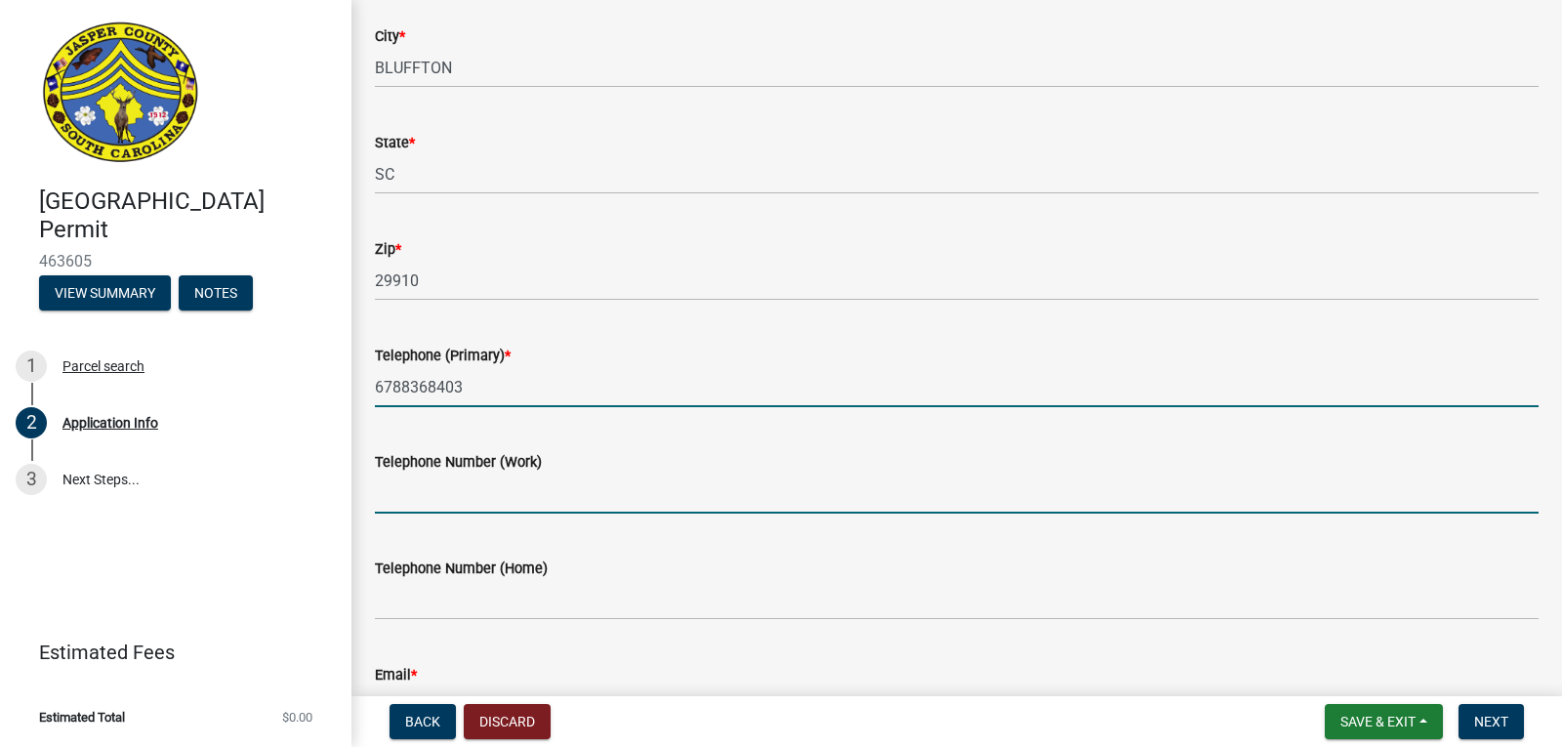
drag, startPoint x: 692, startPoint y: 497, endPoint x: 403, endPoint y: 389, distance: 308.7
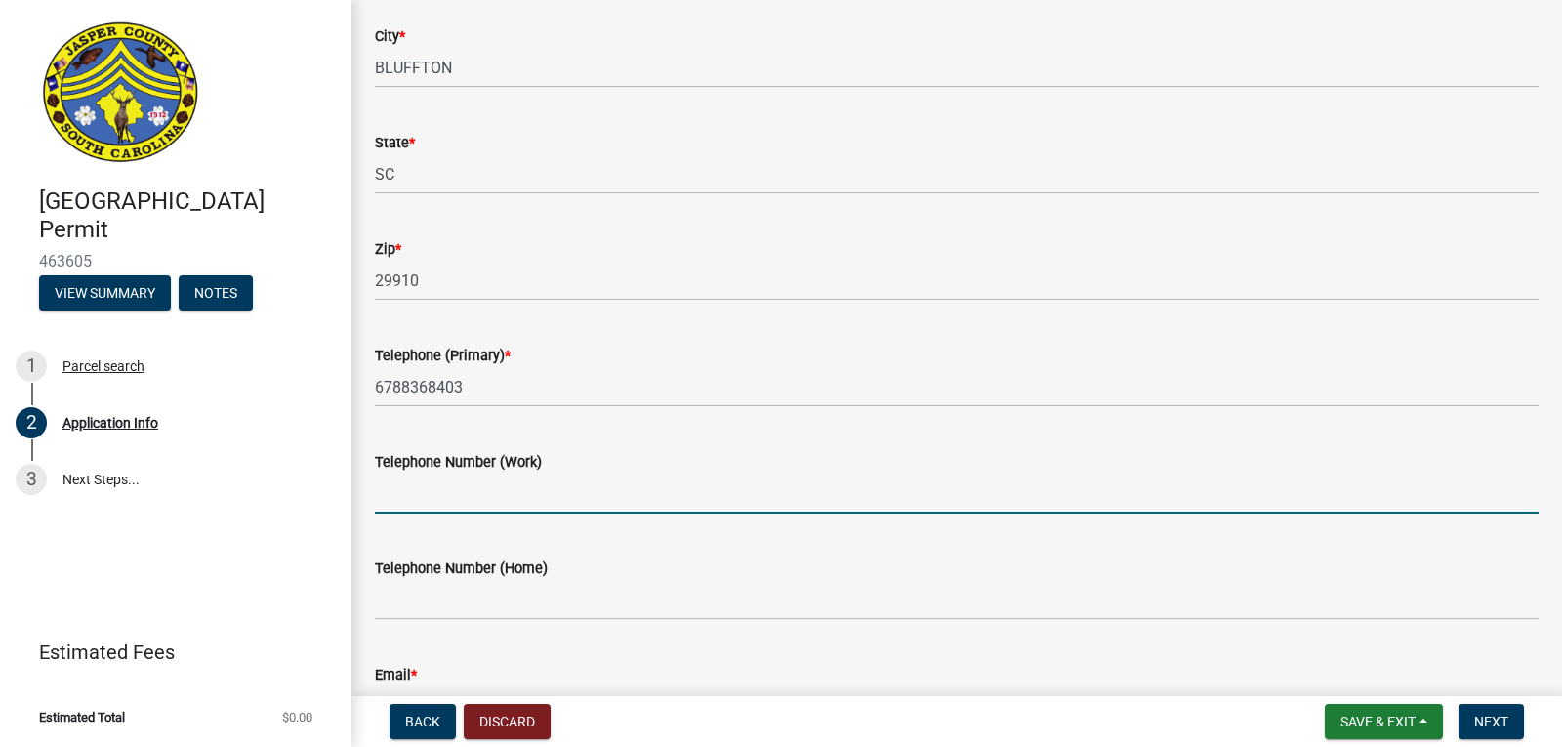
drag, startPoint x: 403, startPoint y: 389, endPoint x: 730, endPoint y: 500, distance: 345.5
drag, startPoint x: 730, startPoint y: 500, endPoint x: 776, endPoint y: 502, distance: 45.9
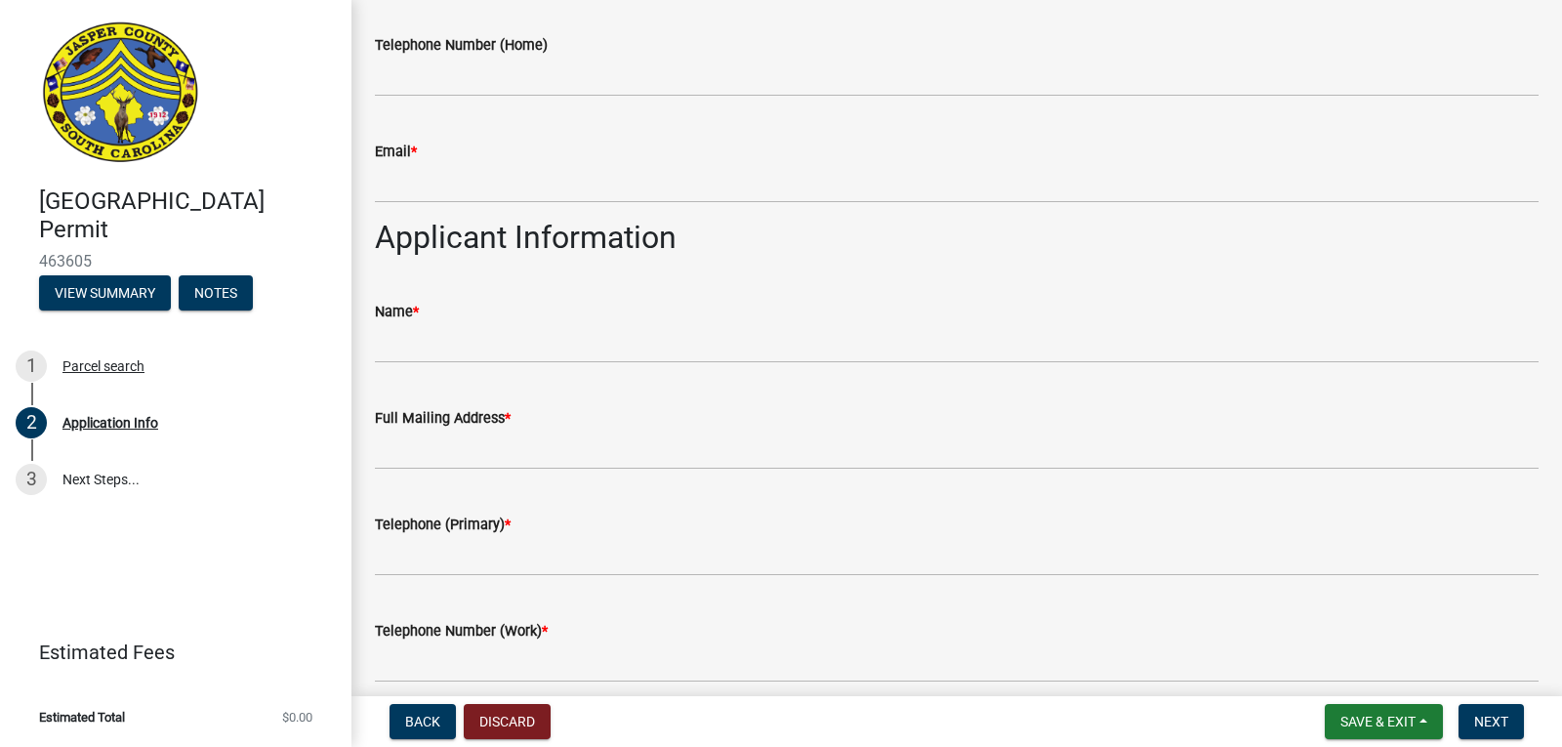
scroll to position [997, 0]
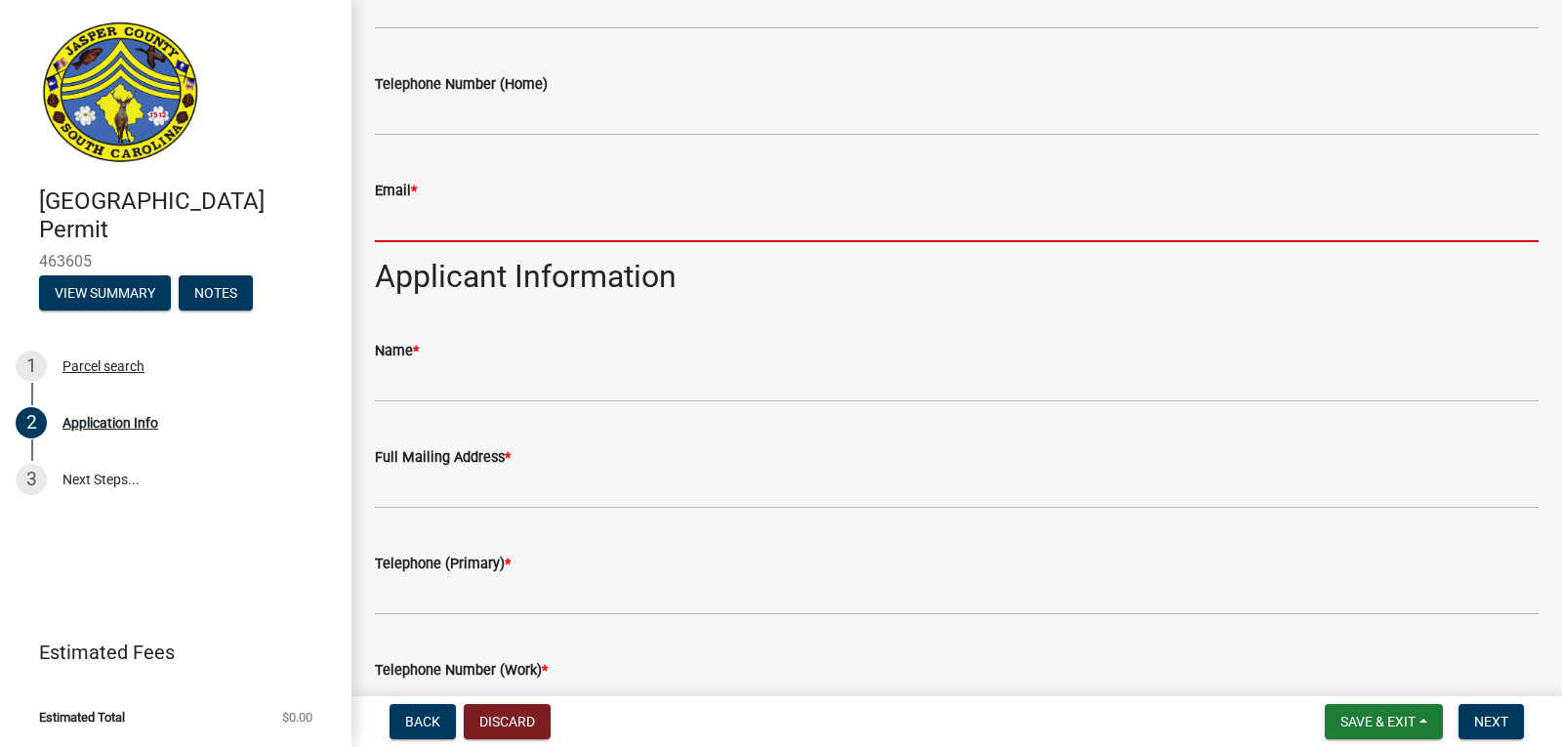
click at [798, 214] on input "Email *" at bounding box center [957, 222] width 1164 height 40
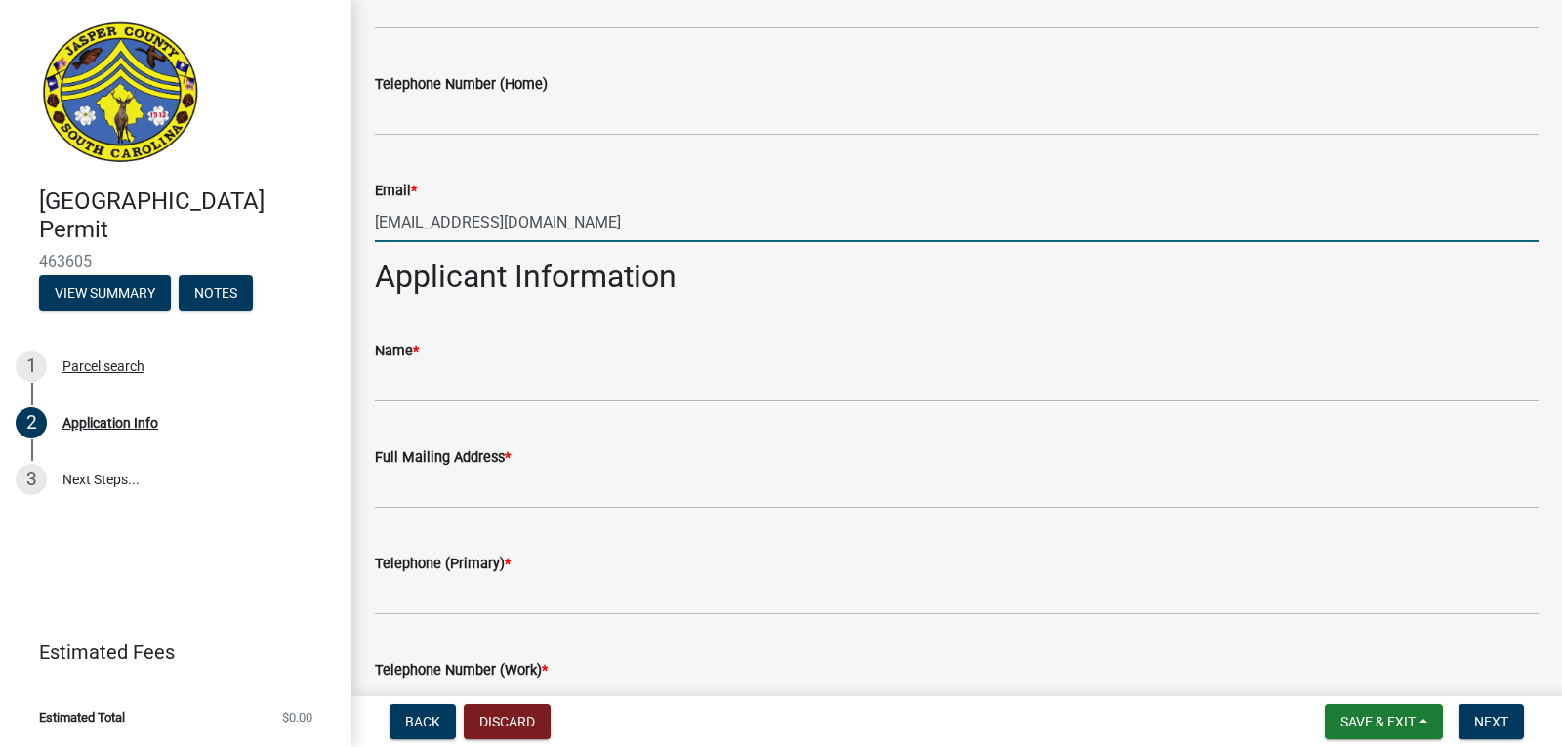
type input "[EMAIL_ADDRESS][DOMAIN_NAME]"
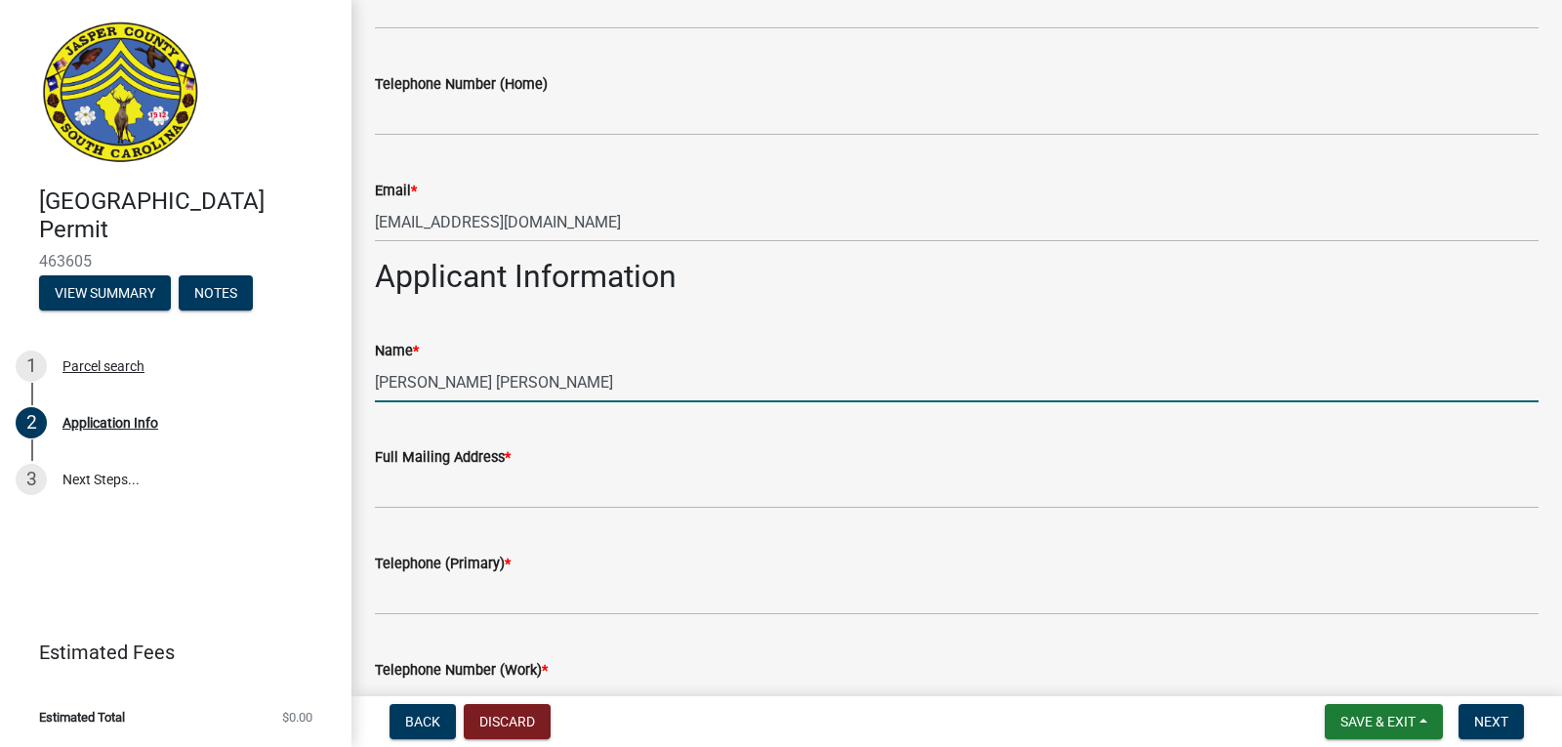
type input "Marsha Monique Brown"
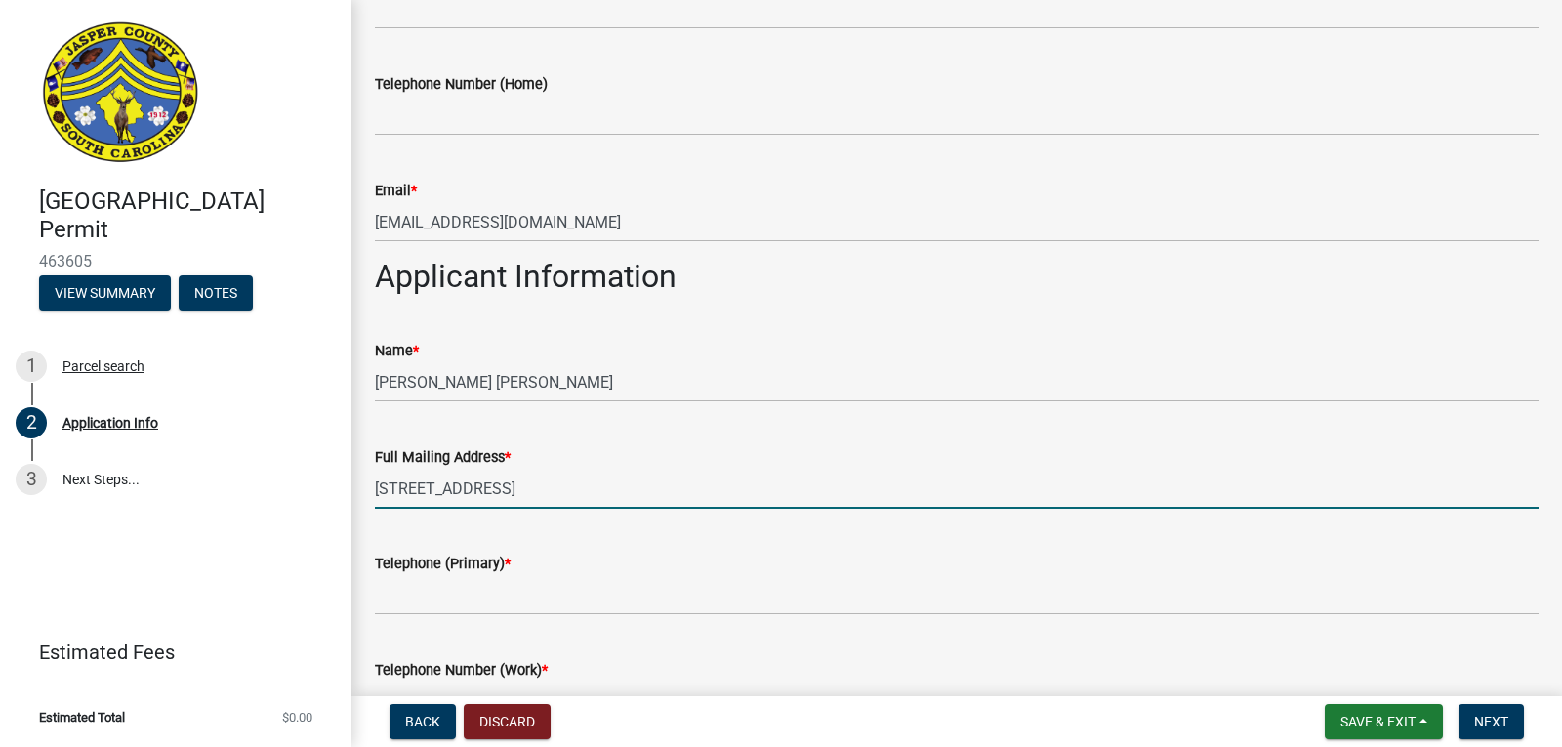
type input "PO Box 3933 Bluffton, SC 29910"
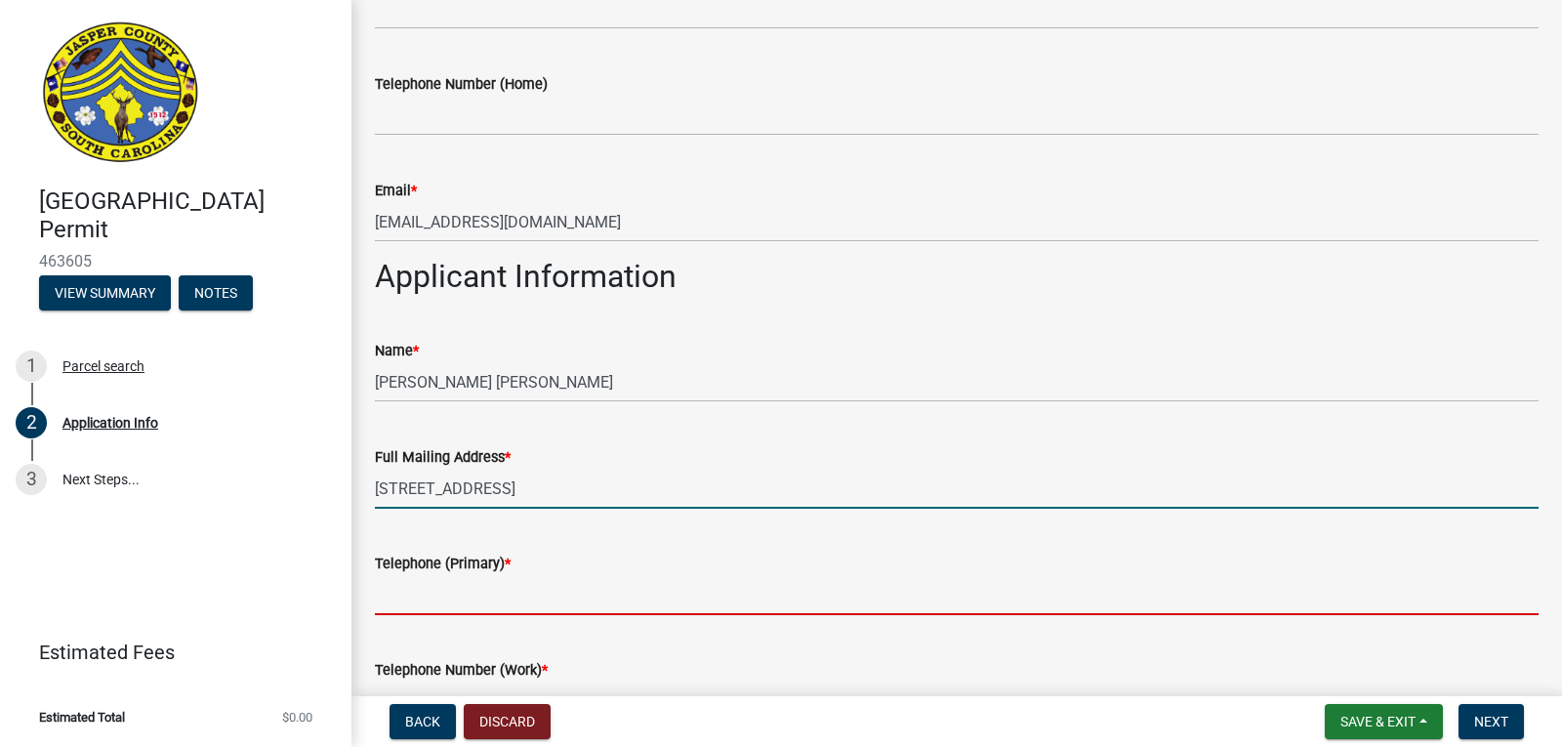
click at [521, 605] on input "Telephone (Primary) *" at bounding box center [957, 595] width 1164 height 40
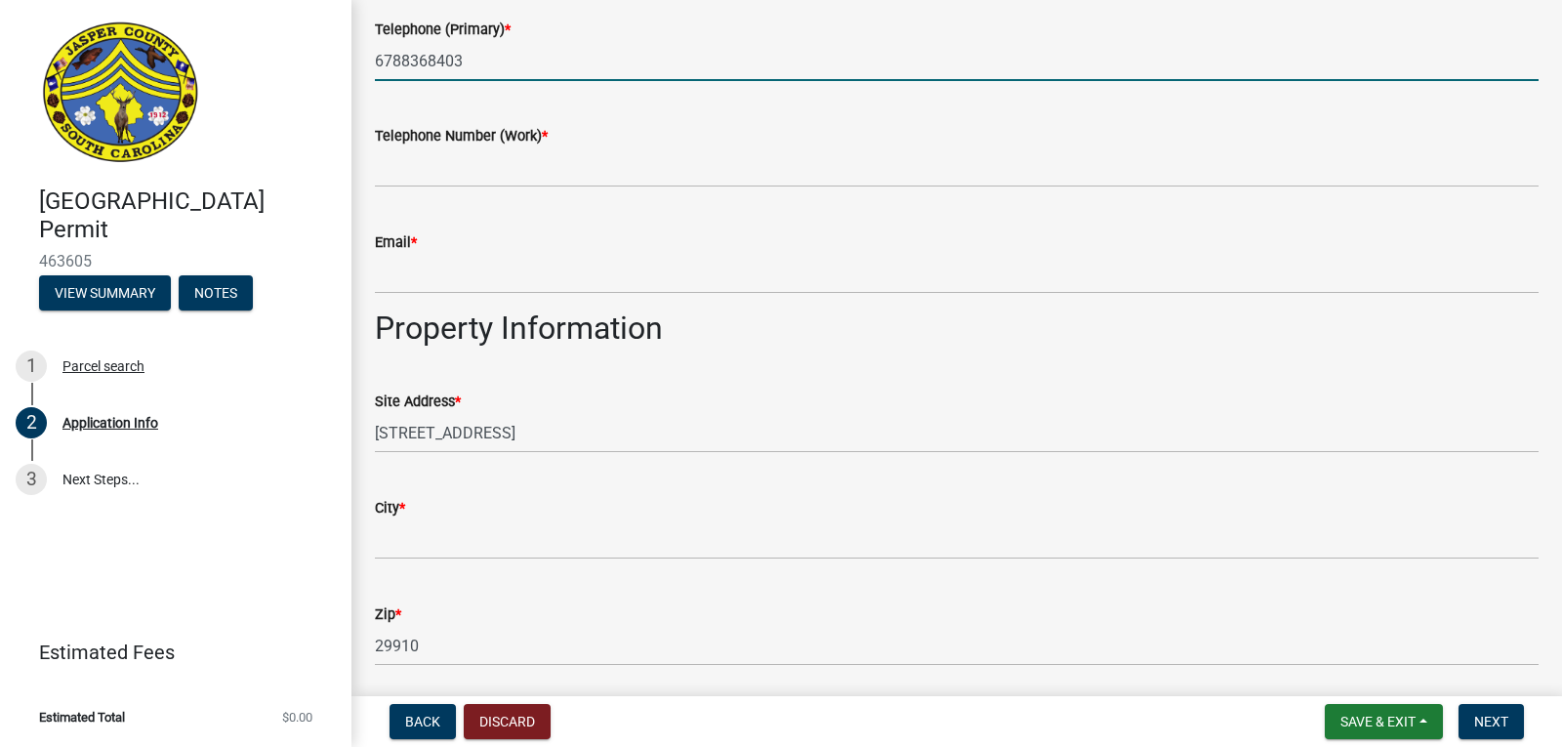
scroll to position [1537, 0]
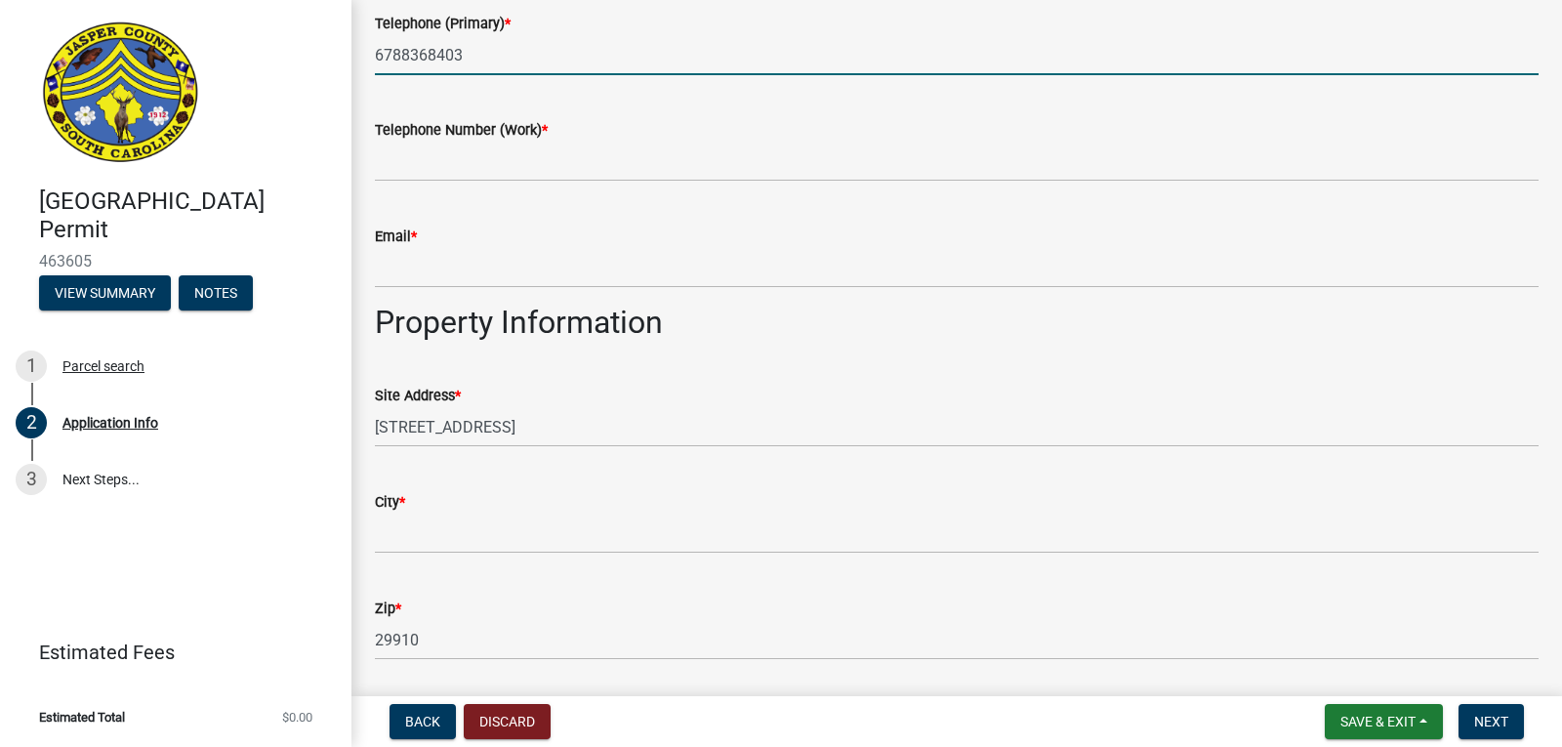
type input "6788368403"
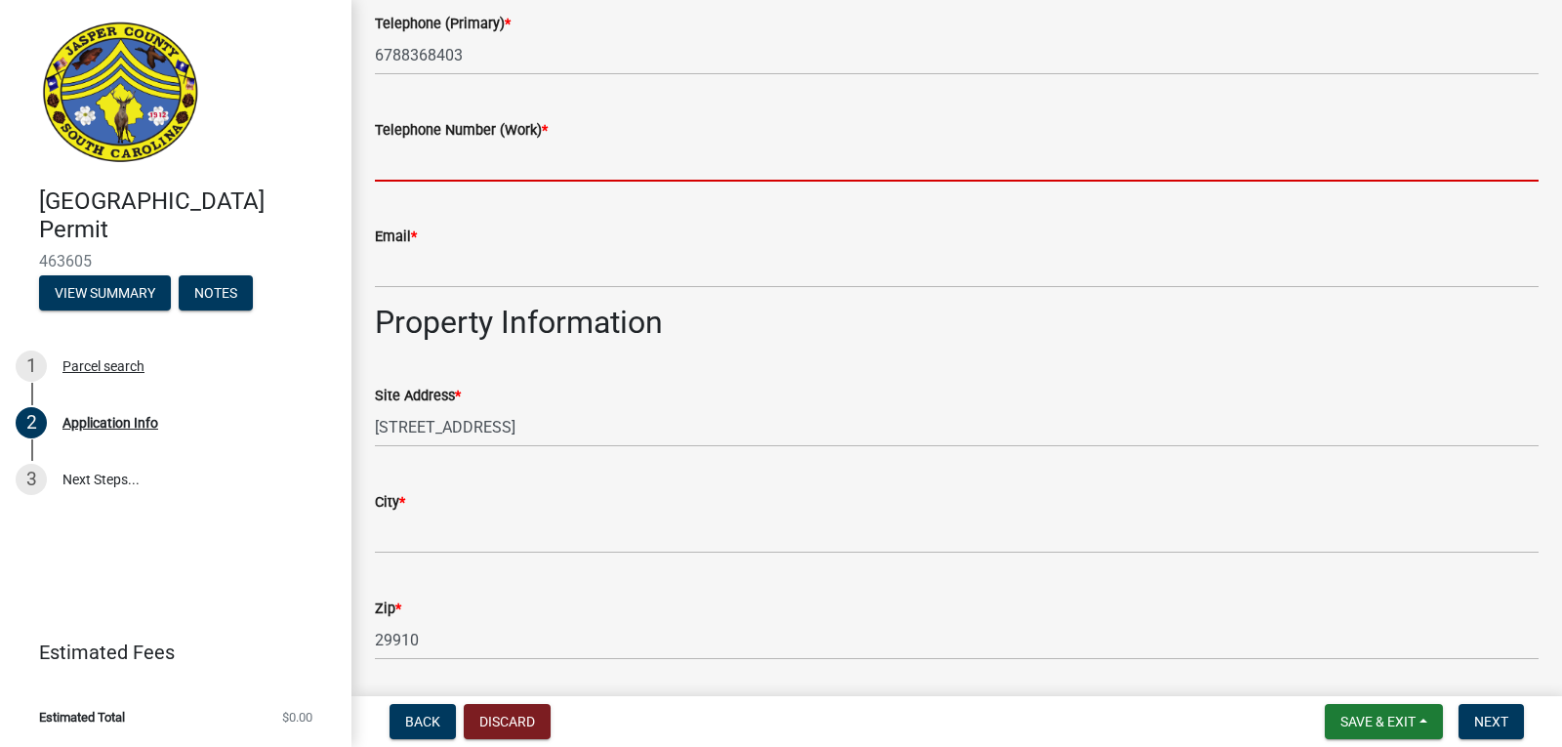
click at [543, 166] on input "Telephone Number (Work) *" at bounding box center [957, 162] width 1164 height 40
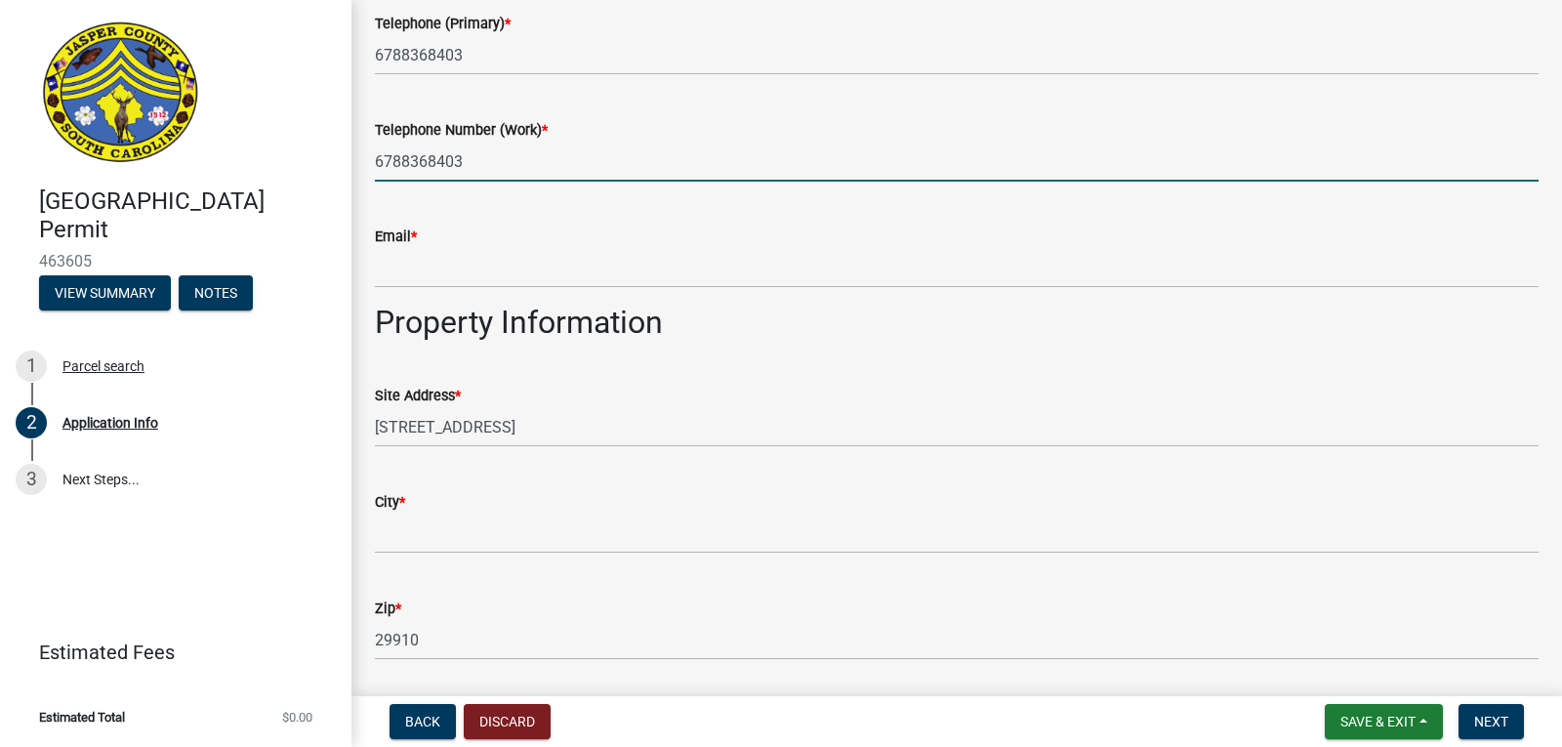
type input "6788368403"
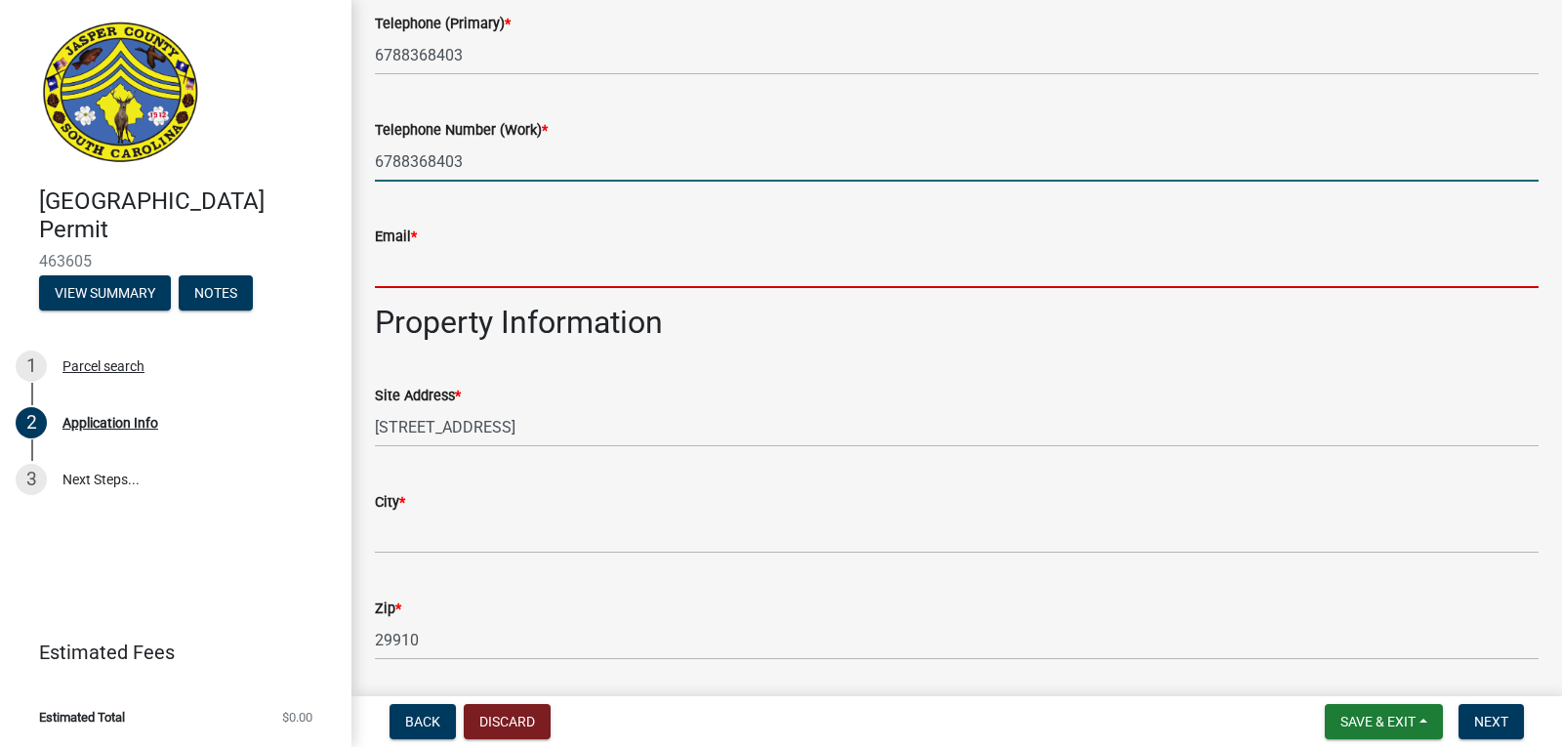
click at [533, 280] on input "Email *" at bounding box center [957, 268] width 1164 height 40
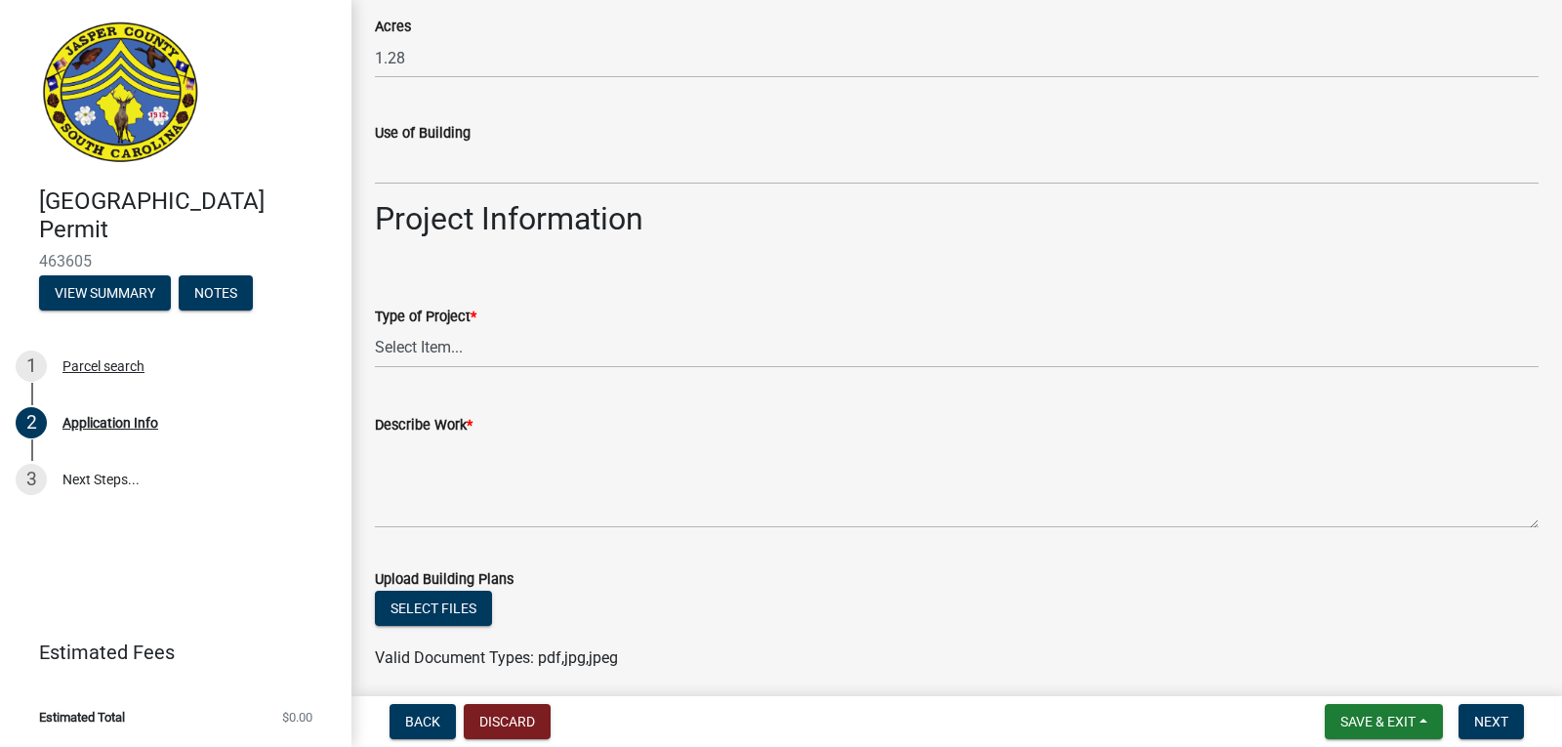
scroll to position [2451, 0]
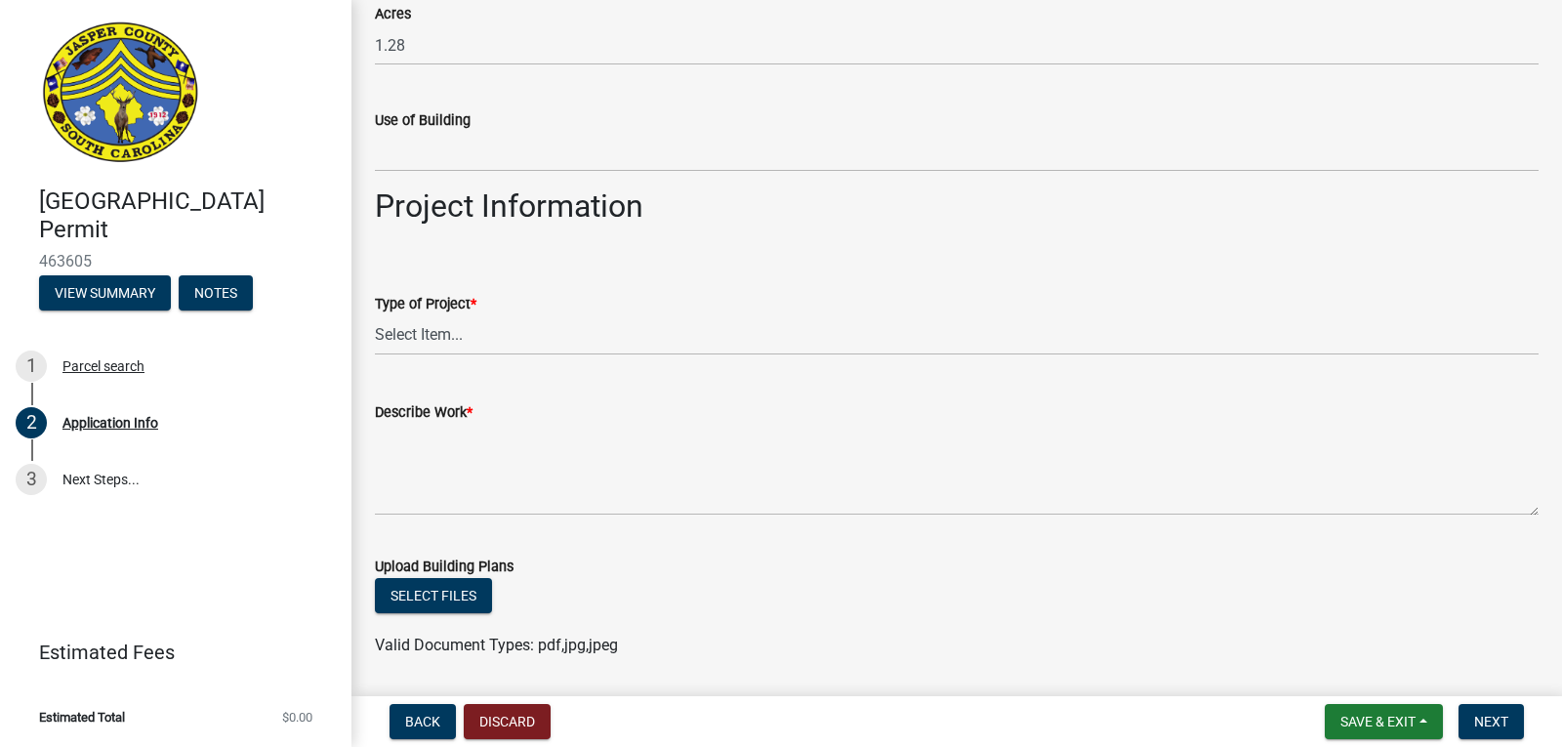
type input "[EMAIL_ADDRESS][DOMAIN_NAME]"
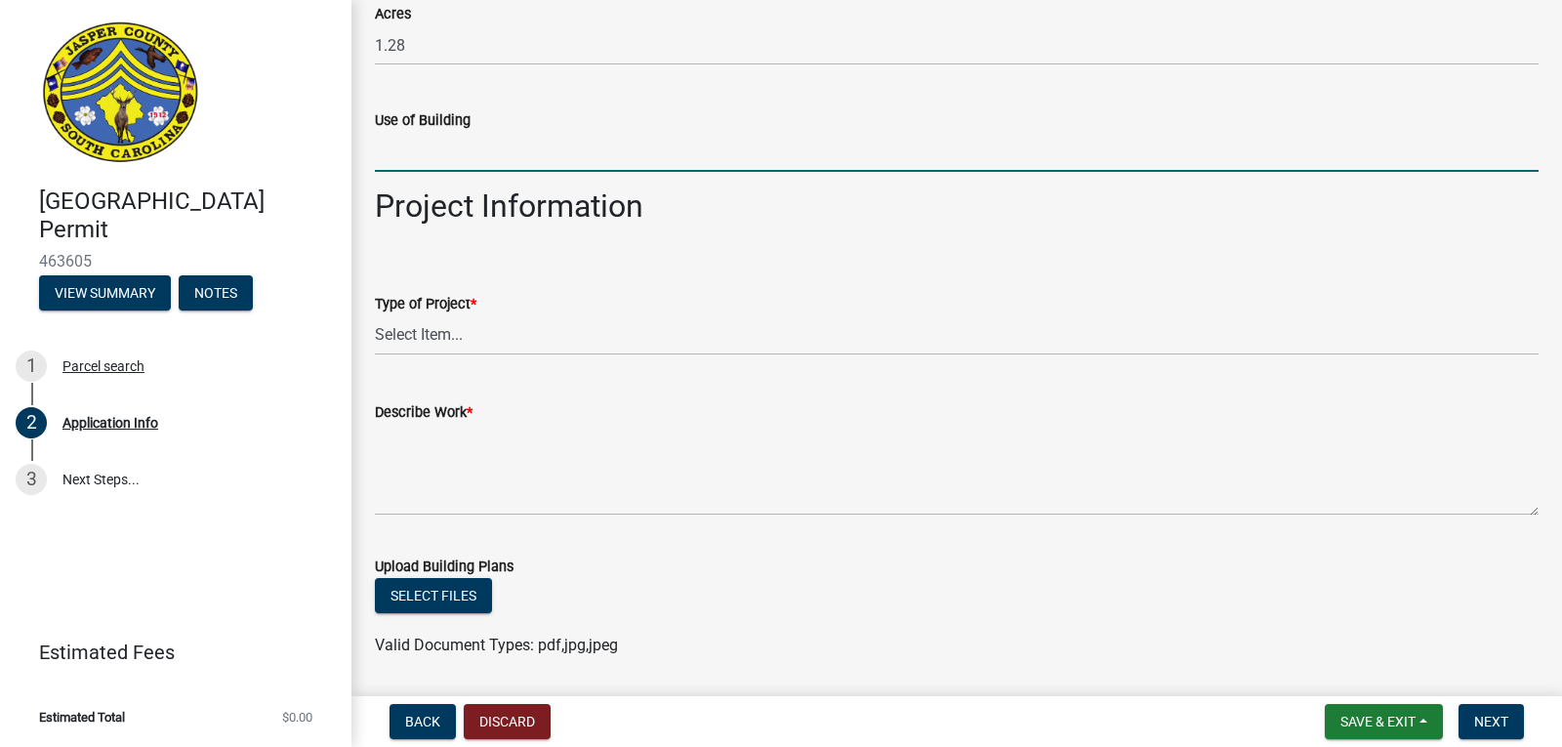
click at [408, 163] on input "Use of Building" at bounding box center [957, 152] width 1164 height 40
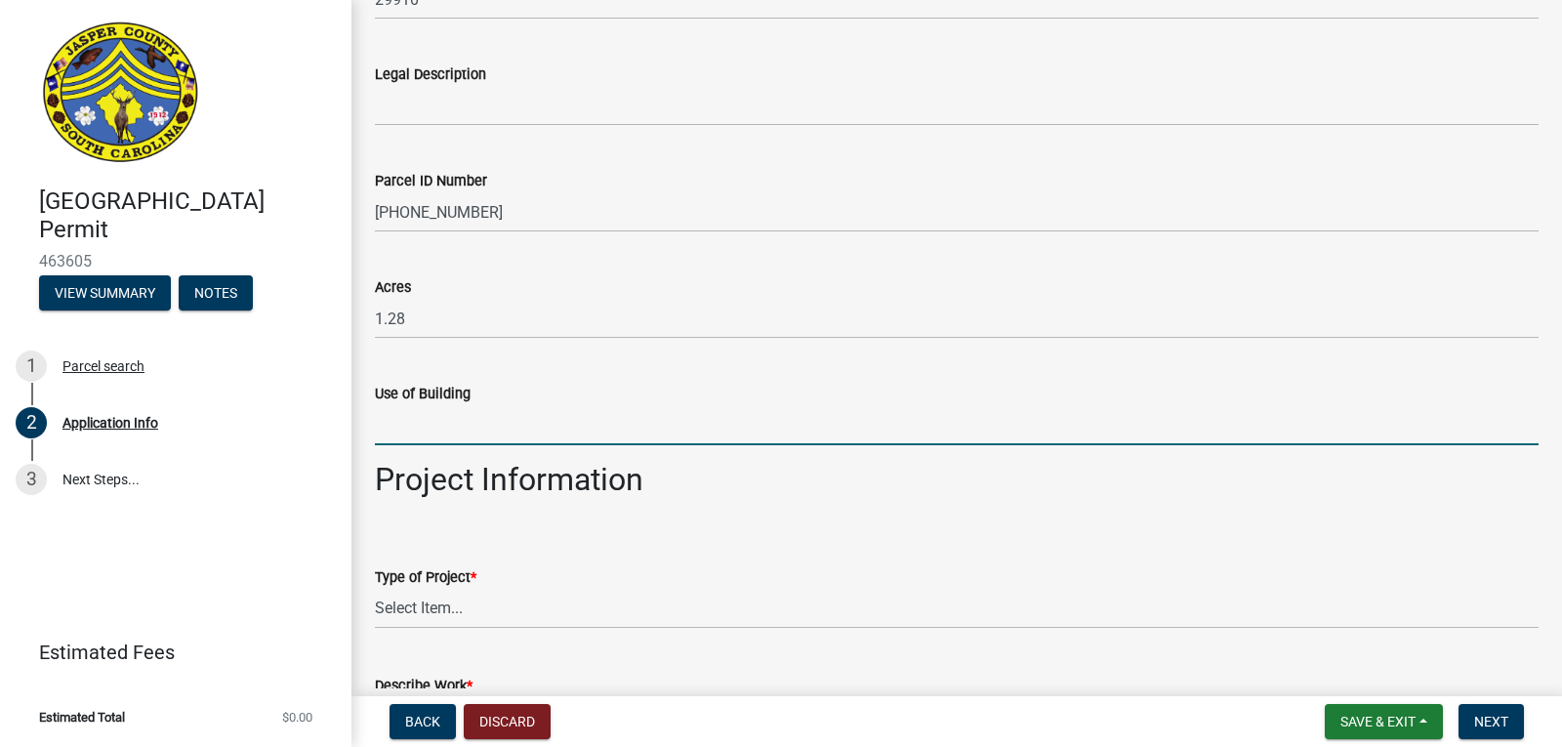
scroll to position [2138, 0]
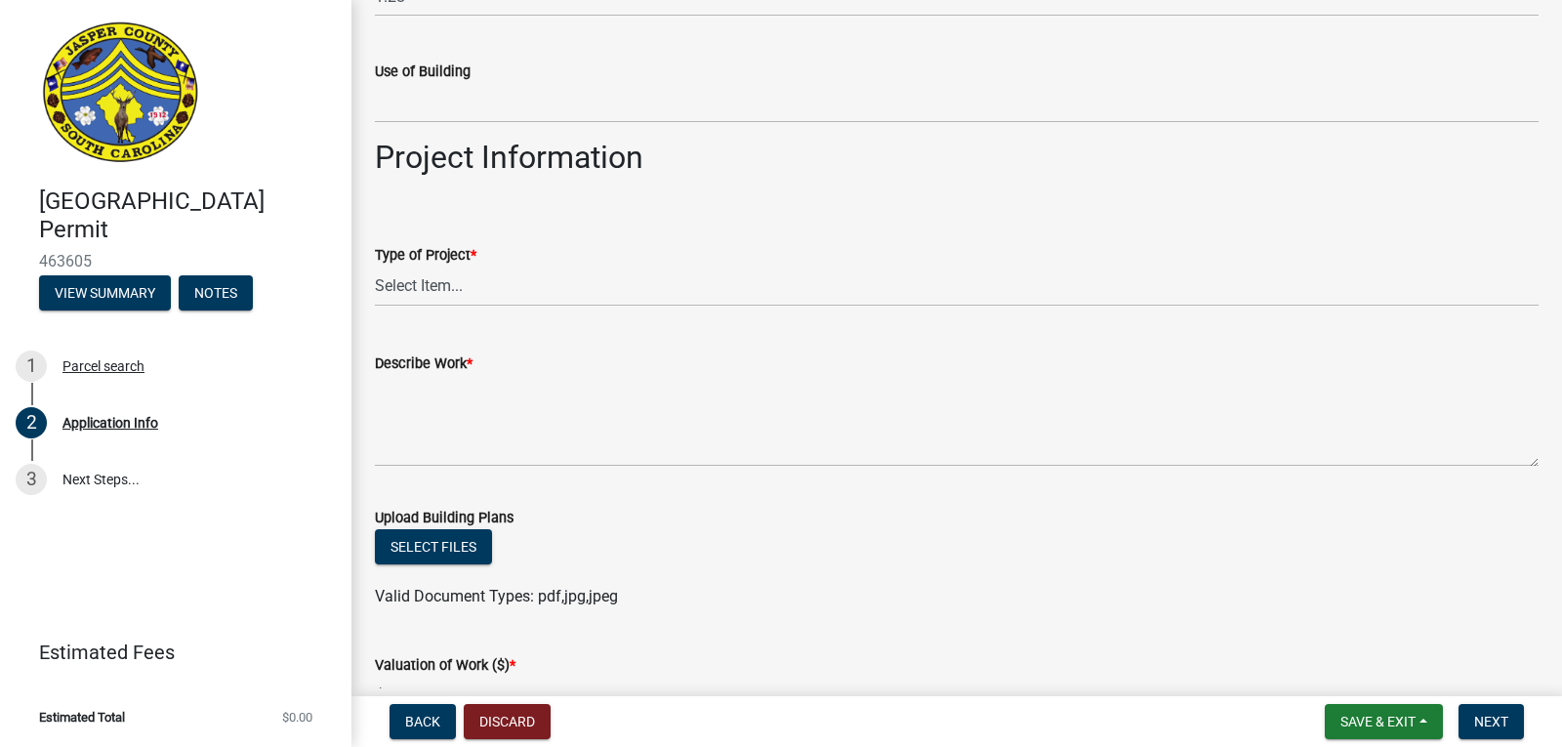
scroll to position [2529, 0]
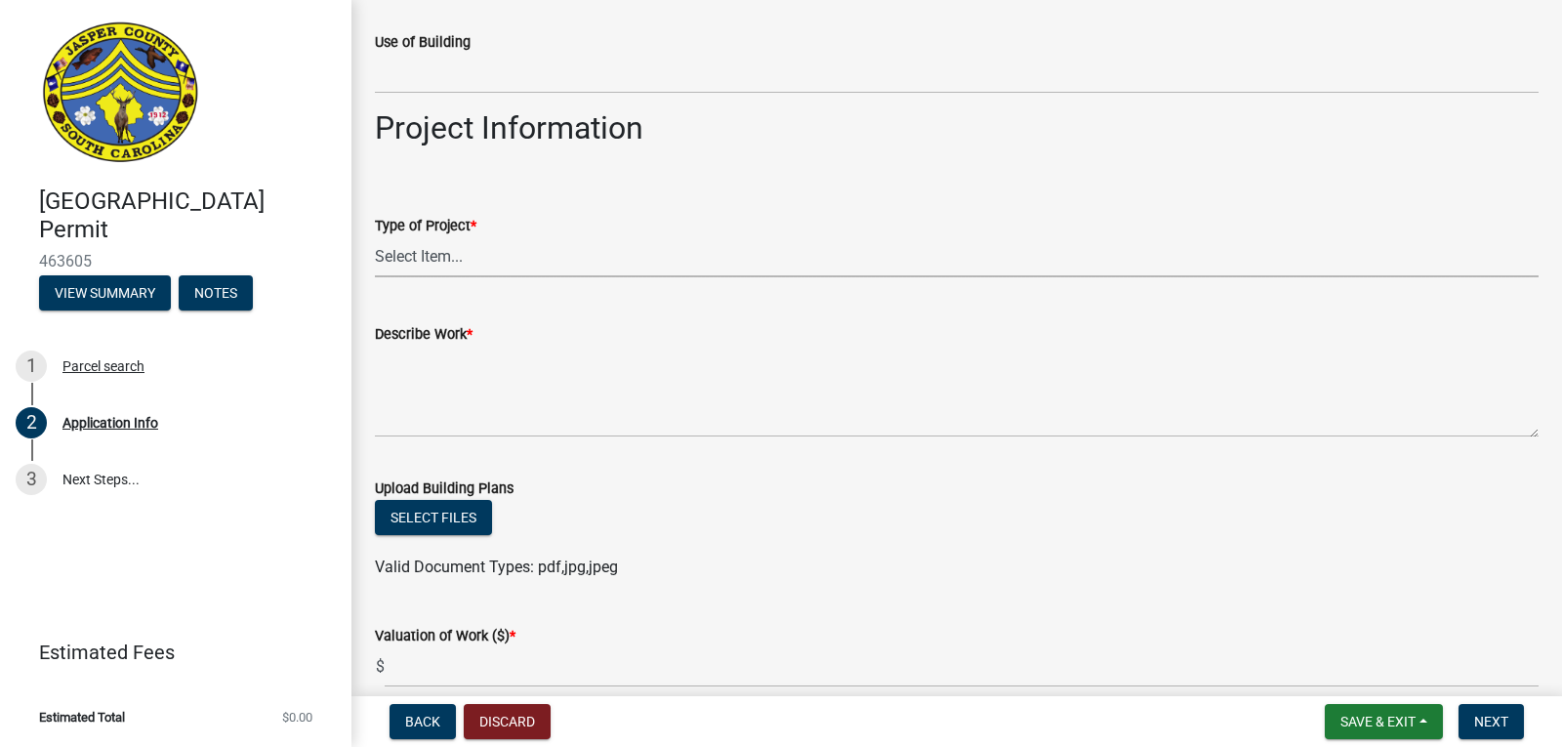
click at [421, 263] on select "Select Item... Construction Trailer/Shipping Container Residential Demolition C…" at bounding box center [957, 257] width 1164 height 40
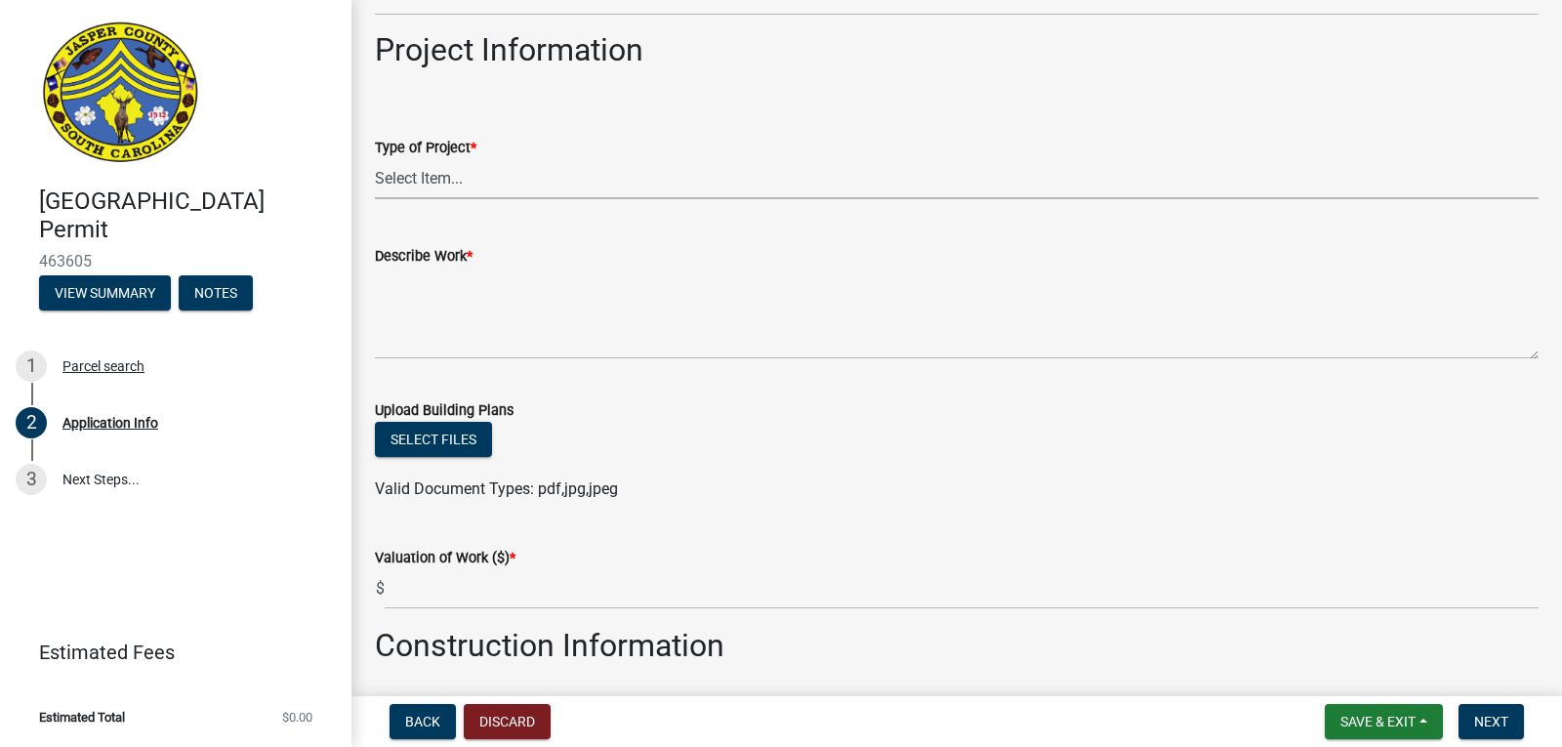
scroll to position [2646, 0]
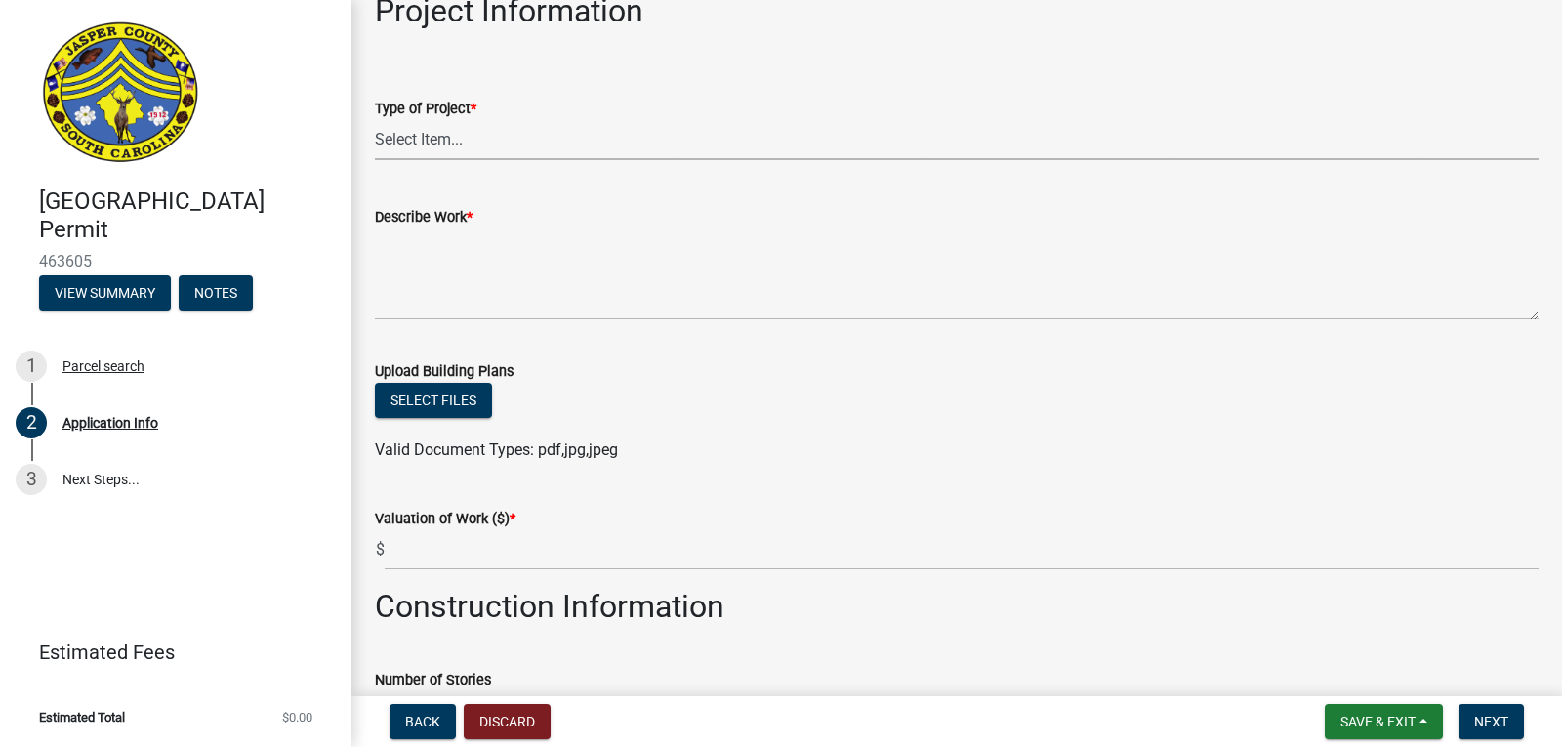
click at [455, 131] on select "Select Item... Construction Trailer/Shipping Container Residential Demolition C…" at bounding box center [957, 140] width 1164 height 40
click at [375, 120] on select "Select Item... Construction Trailer/Shipping Container Residential Demolition C…" at bounding box center [957, 140] width 1164 height 40
select select "f53fa719-3ff7-48d2-9eb7-3bbc18bb9995"
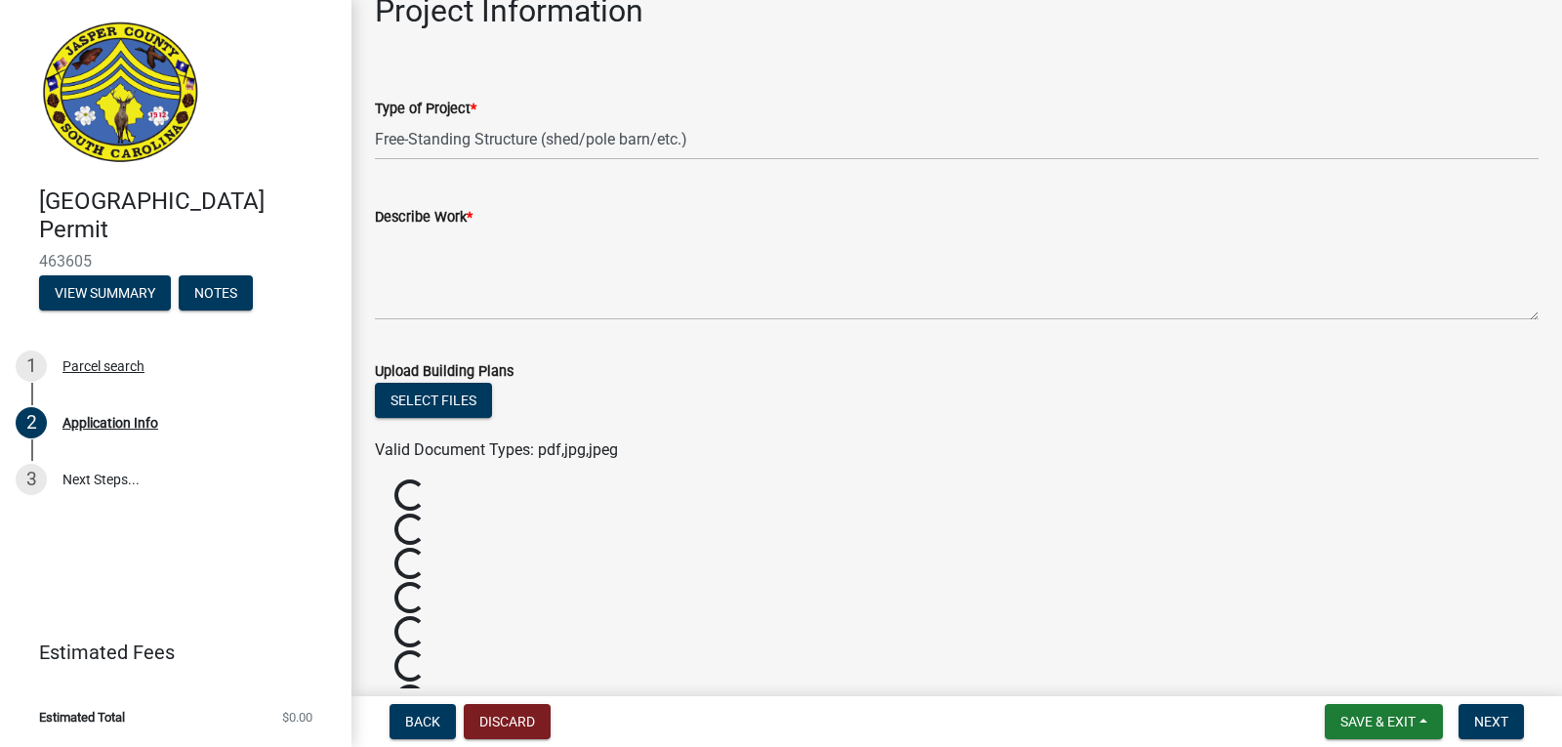
click at [518, 600] on div "Loading..." at bounding box center [956, 599] width 1193 height 34
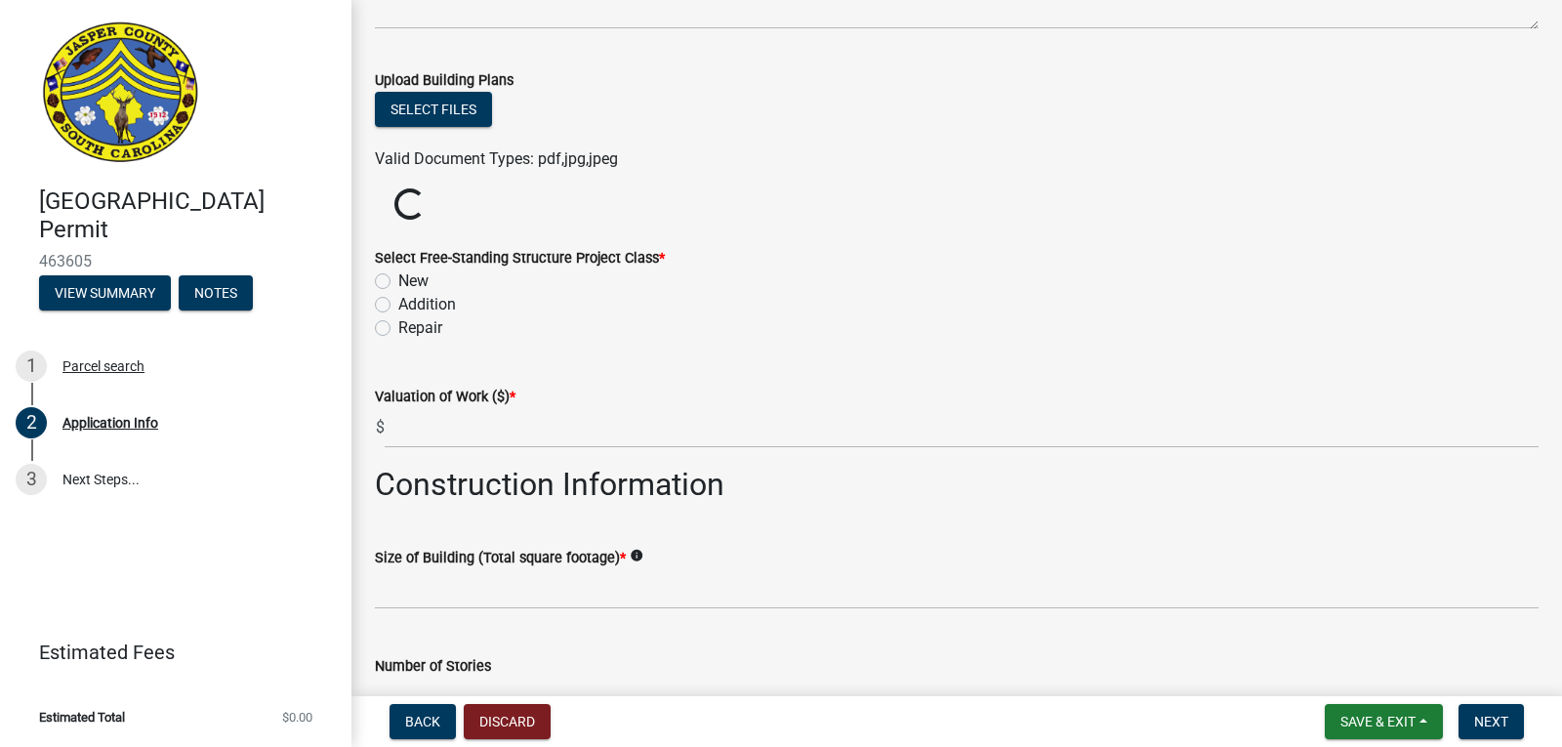
scroll to position [2971, 0]
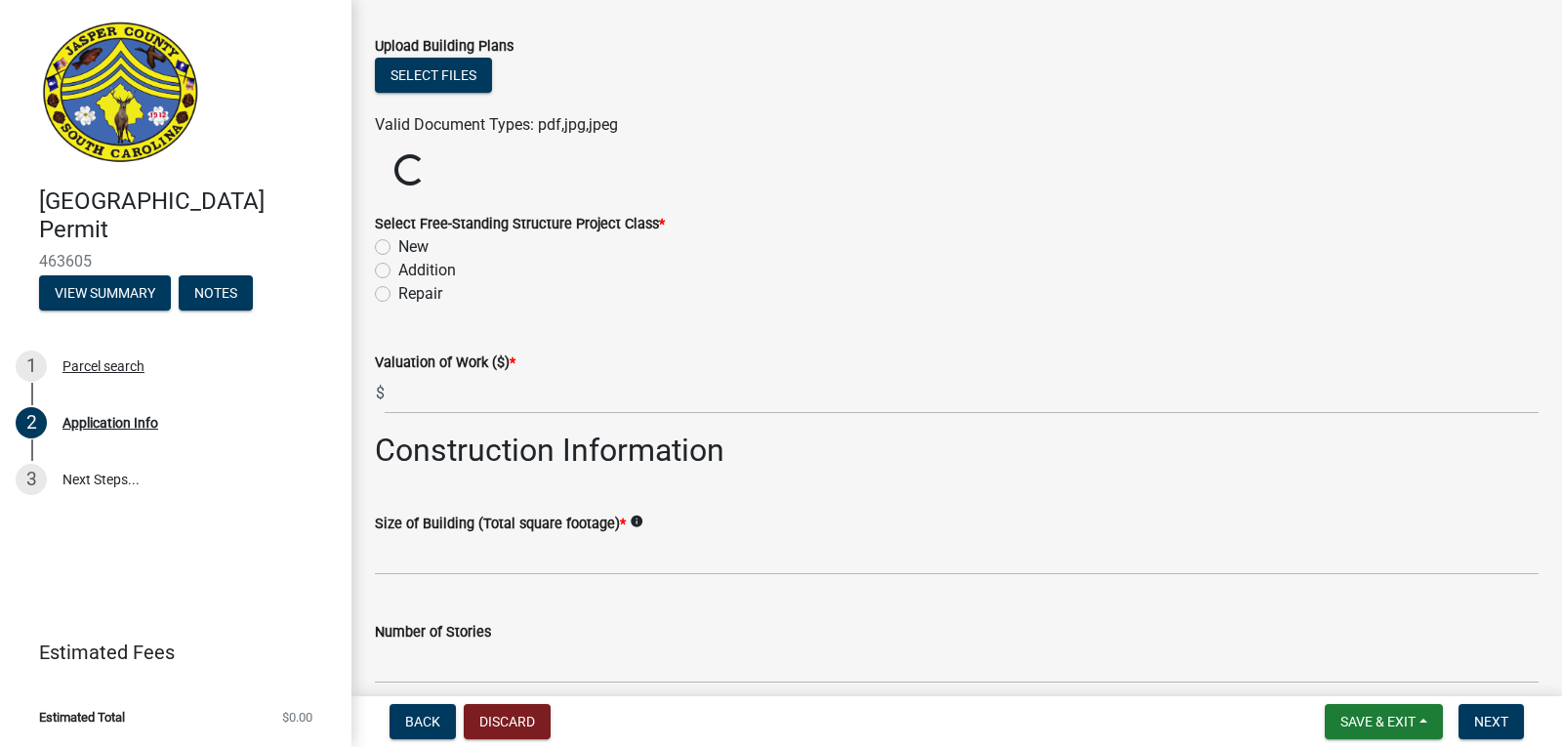
click at [398, 247] on label "New" at bounding box center [413, 246] width 30 height 23
click at [398, 247] on input "New" at bounding box center [404, 241] width 13 height 13
radio input "true"
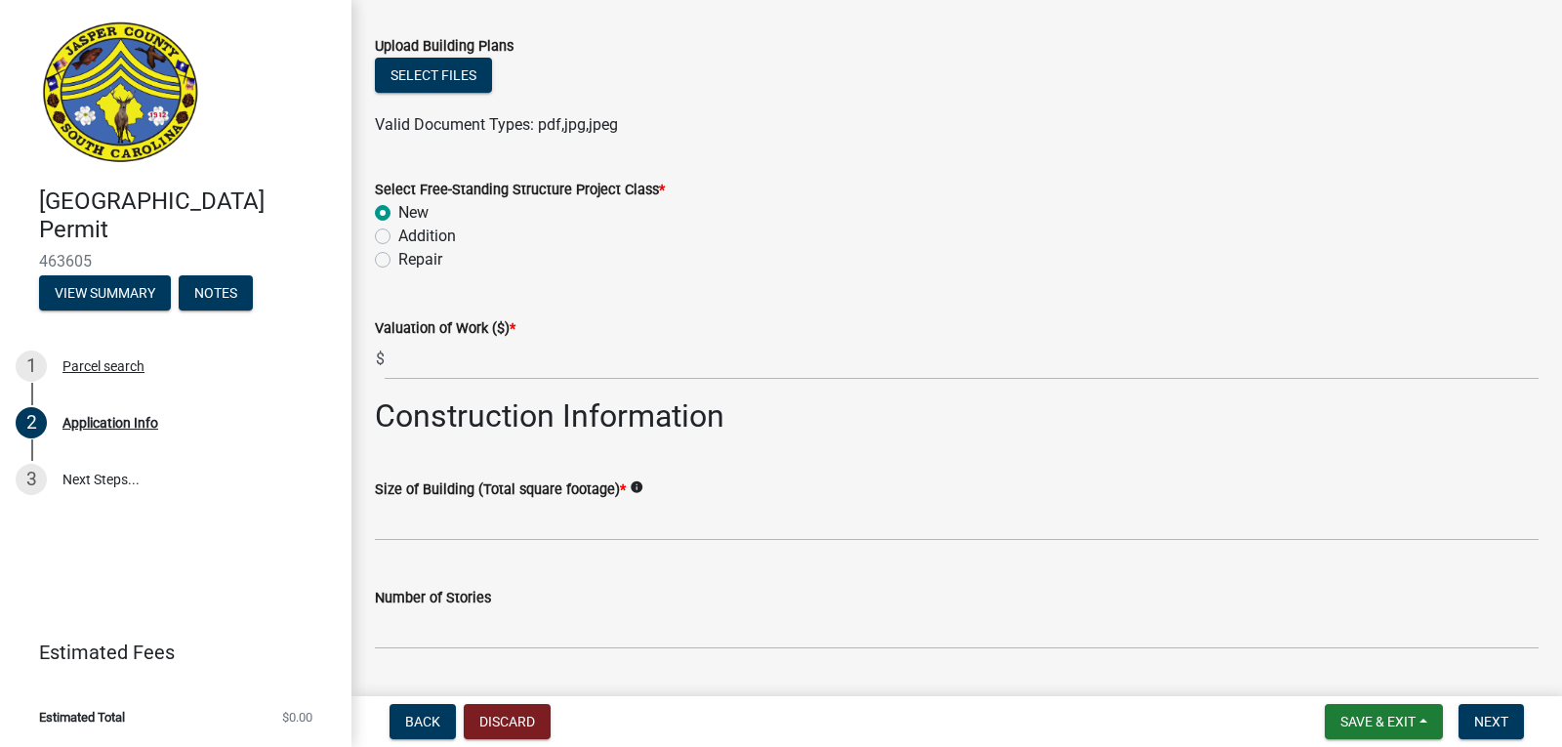
drag, startPoint x: 1547, startPoint y: 470, endPoint x: 1556, endPoint y: 530, distance: 61.3
click at [1556, 530] on main "Application Info share Share Applicant Is: * Homeowner Builder Contractor Autho…" at bounding box center [957, 344] width 1211 height 688
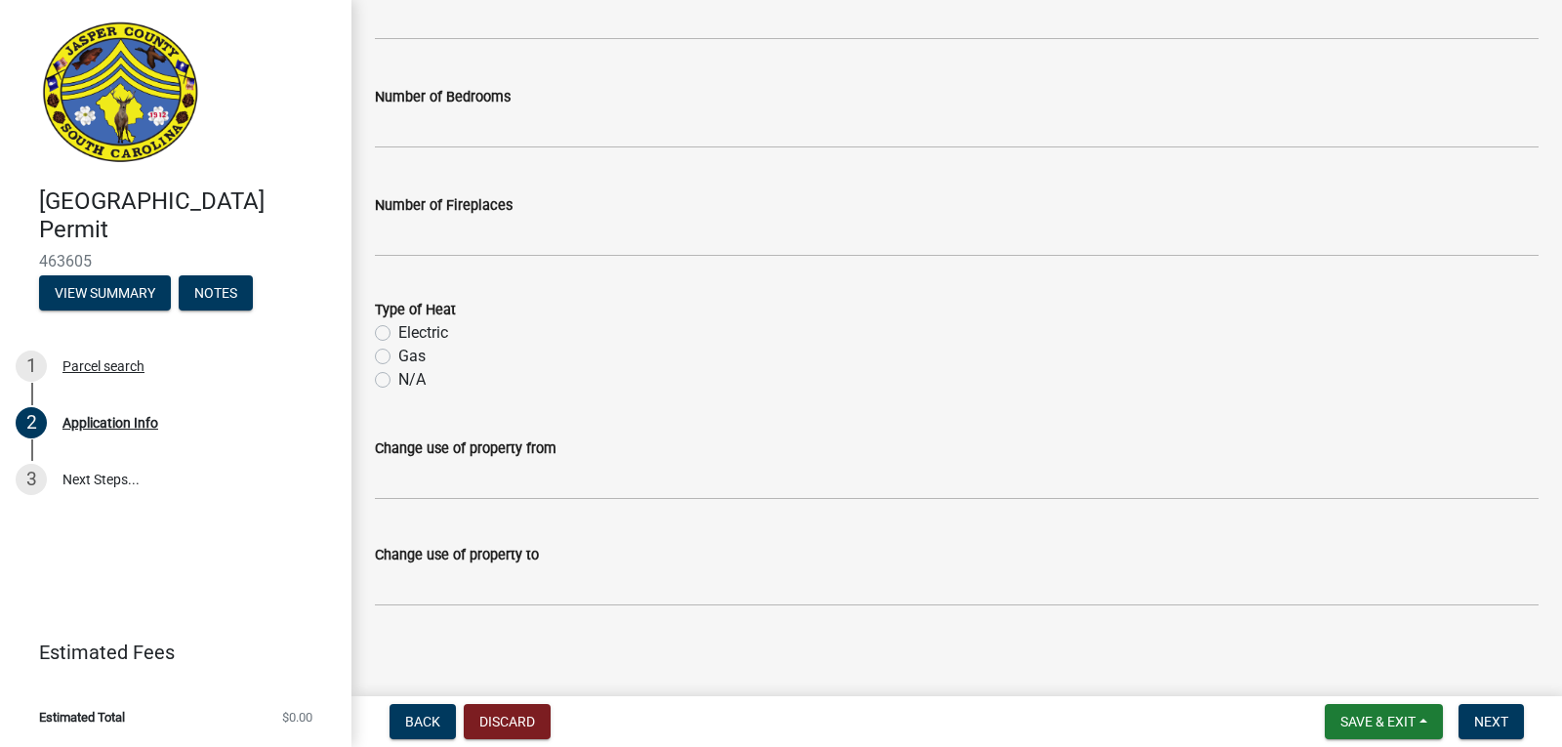
scroll to position [3807, 0]
